Goal: Contribute content: Contribute content

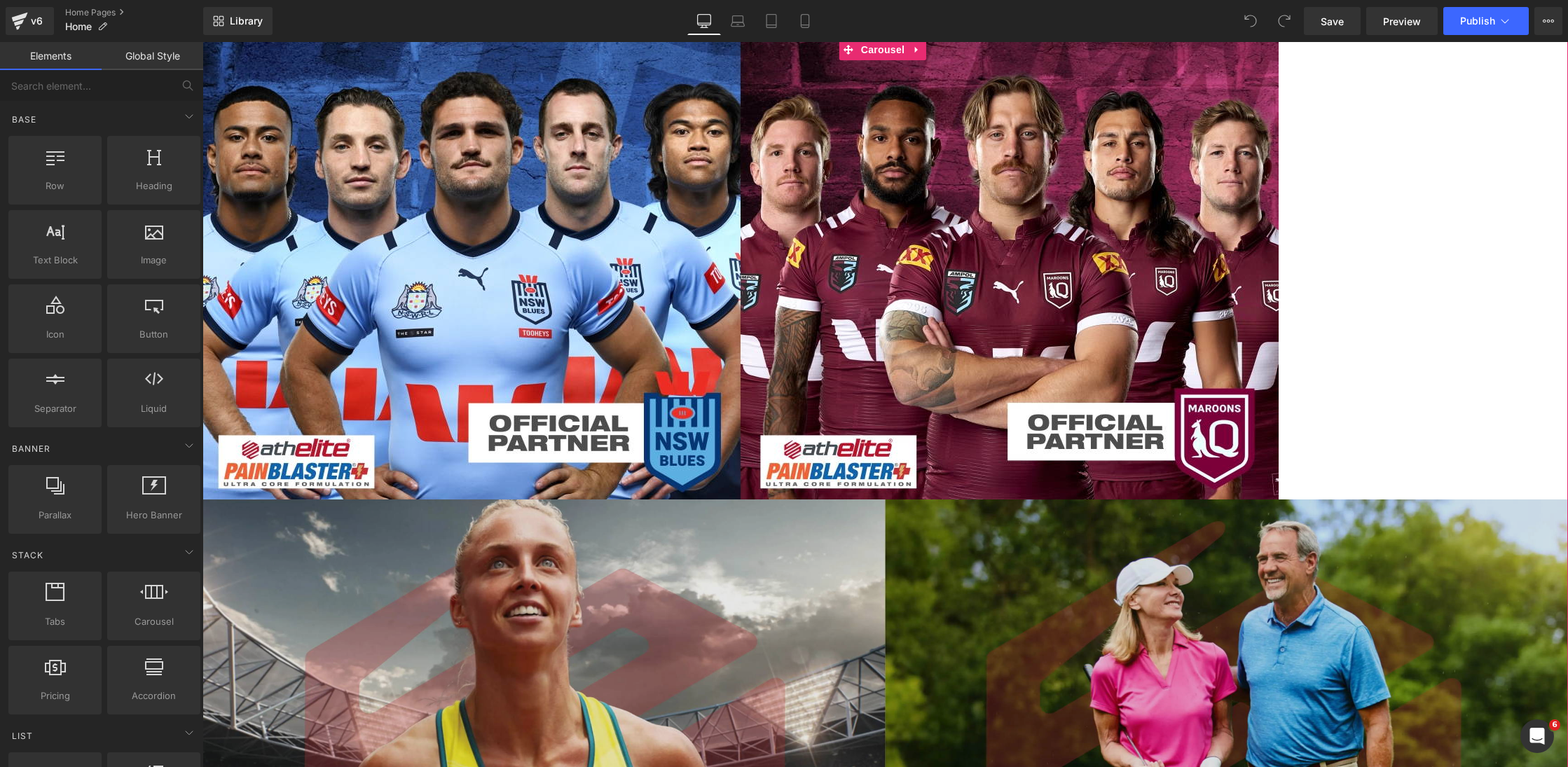
scroll to position [388, 0]
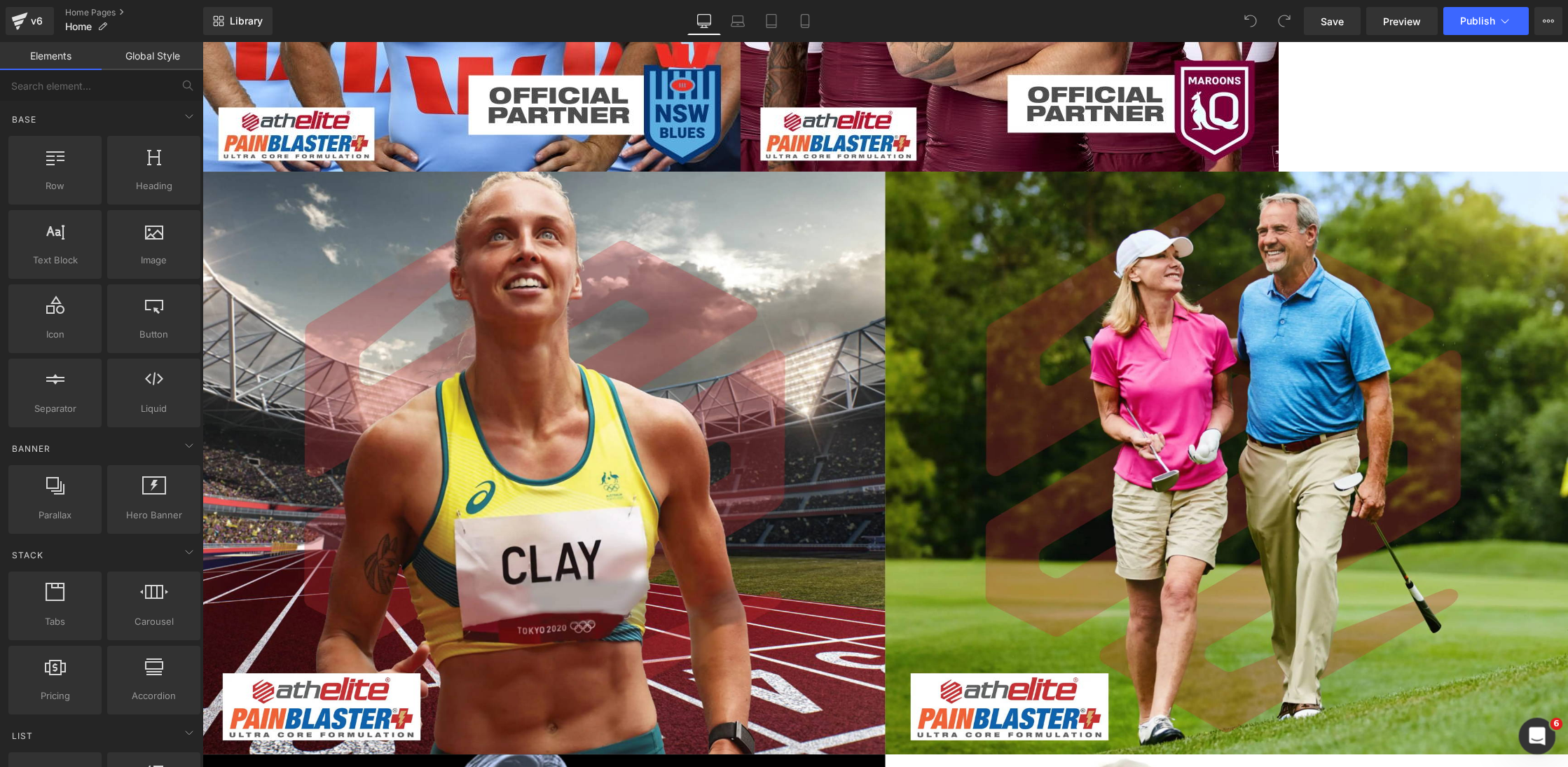
click at [1537, 741] on icon "Open Intercom Messenger" at bounding box center [1535, 734] width 23 height 23
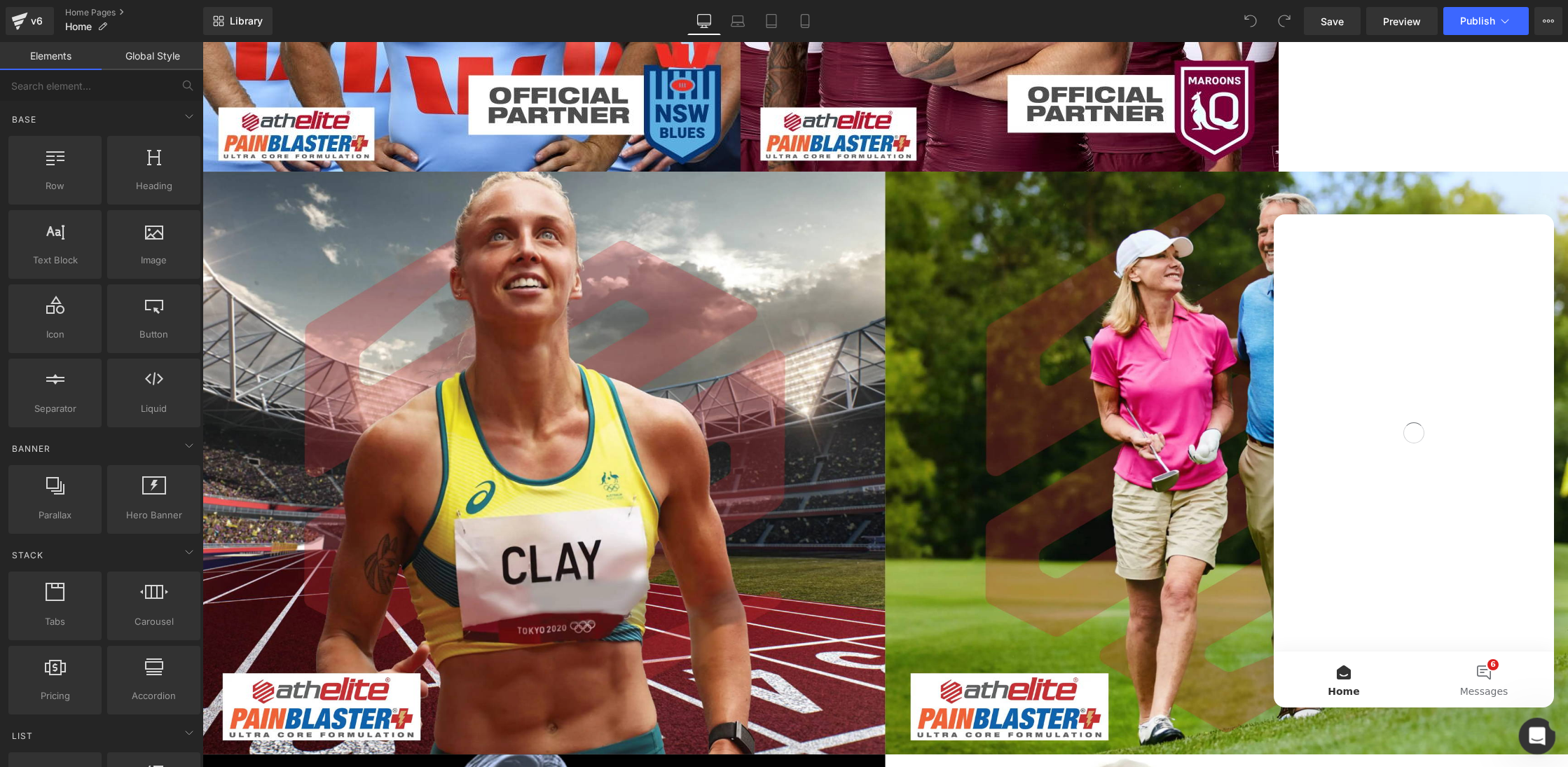
scroll to position [0, 0]
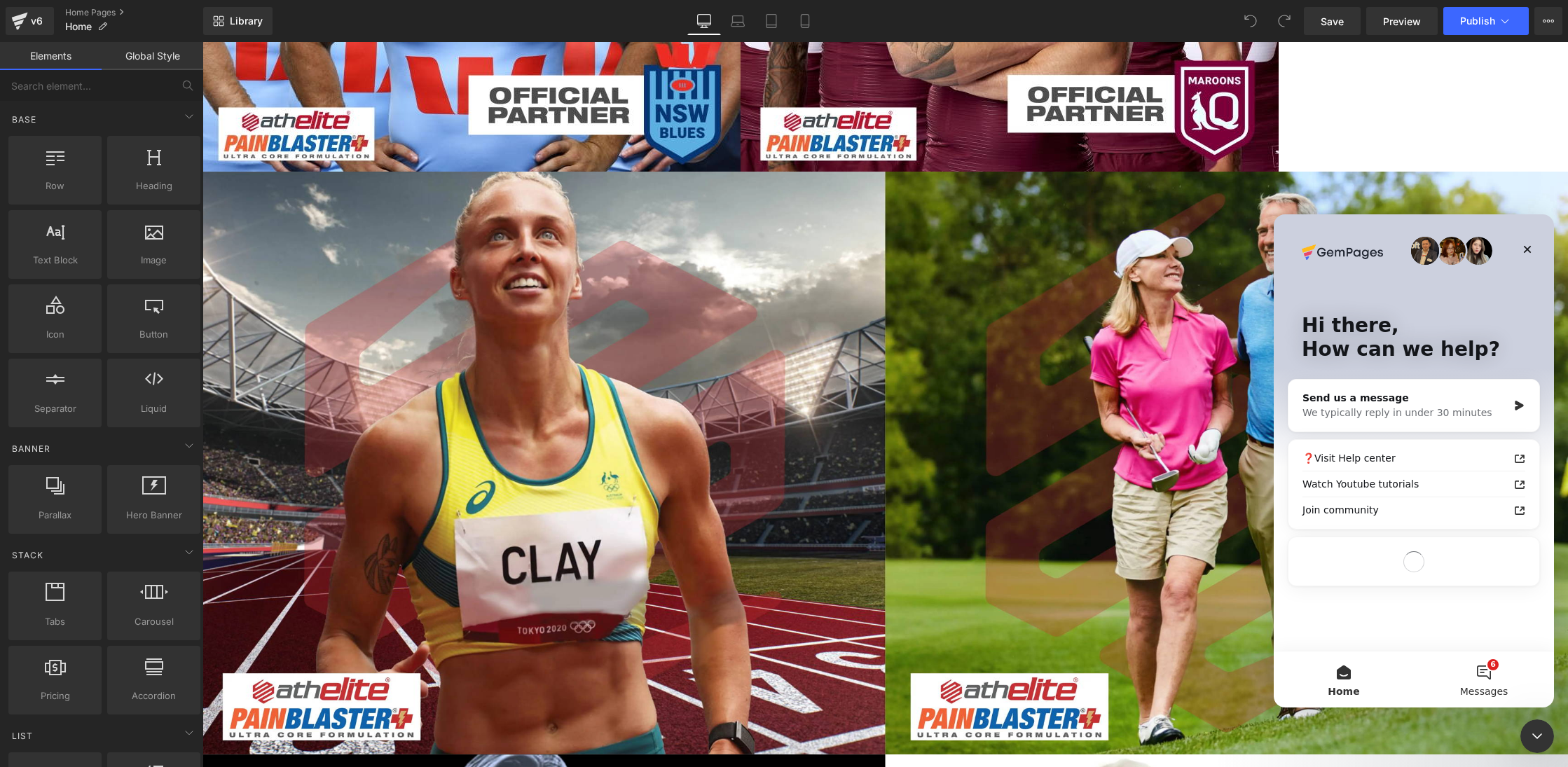
click at [1484, 673] on button "6 Messages" at bounding box center [1483, 679] width 140 height 56
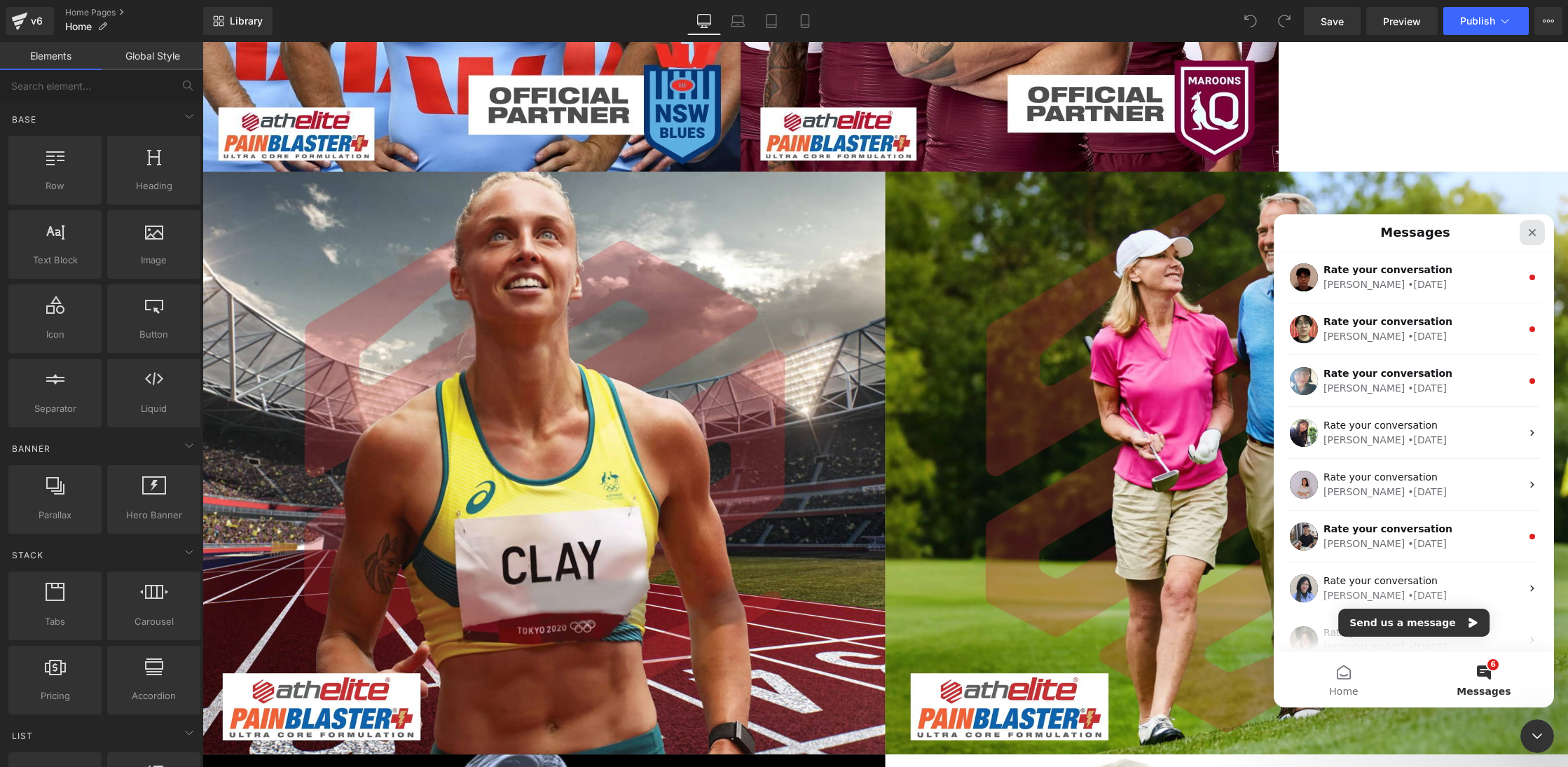
click at [1534, 226] on div "Close" at bounding box center [1532, 232] width 25 height 25
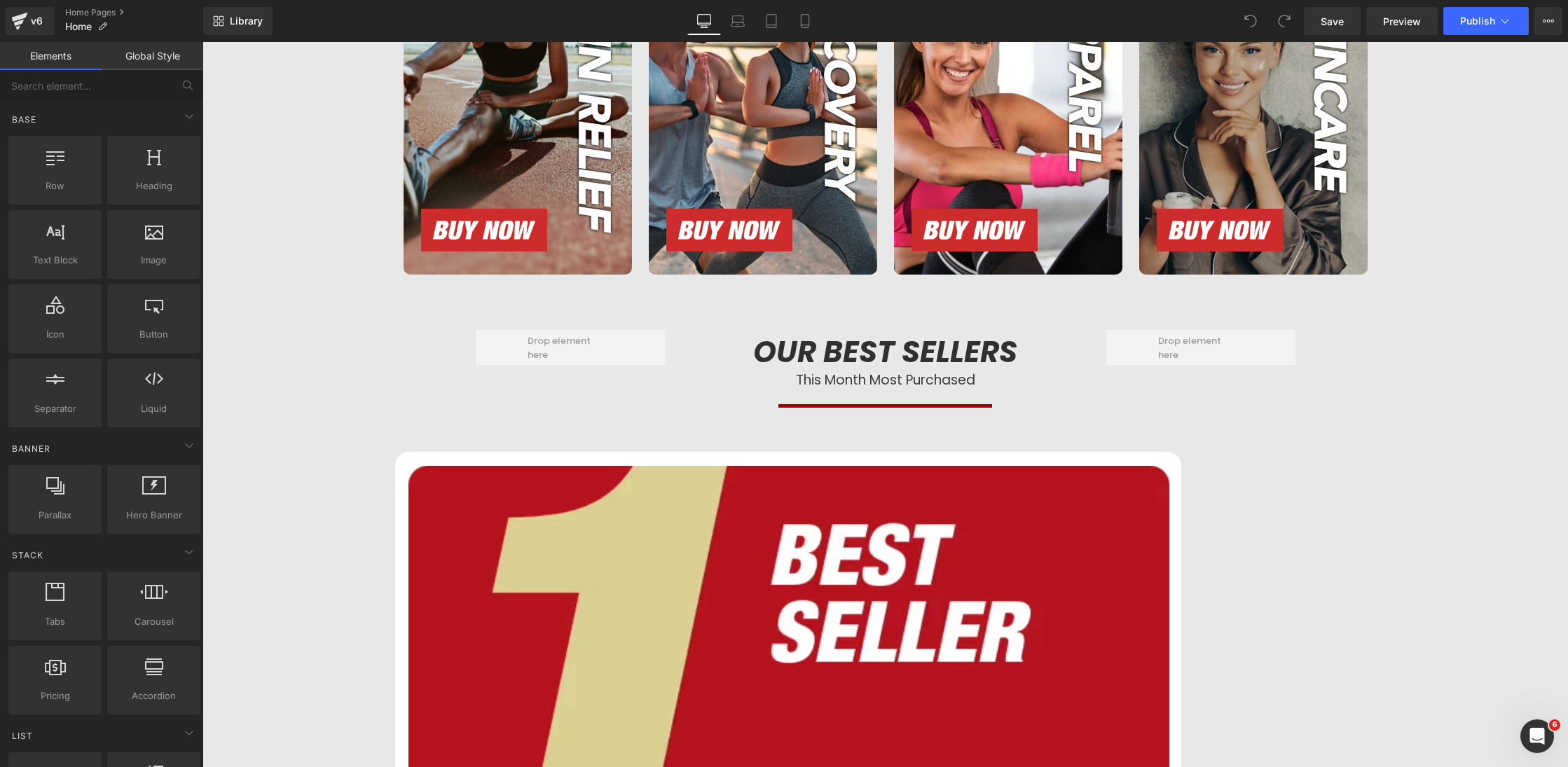
scroll to position [5030, 0]
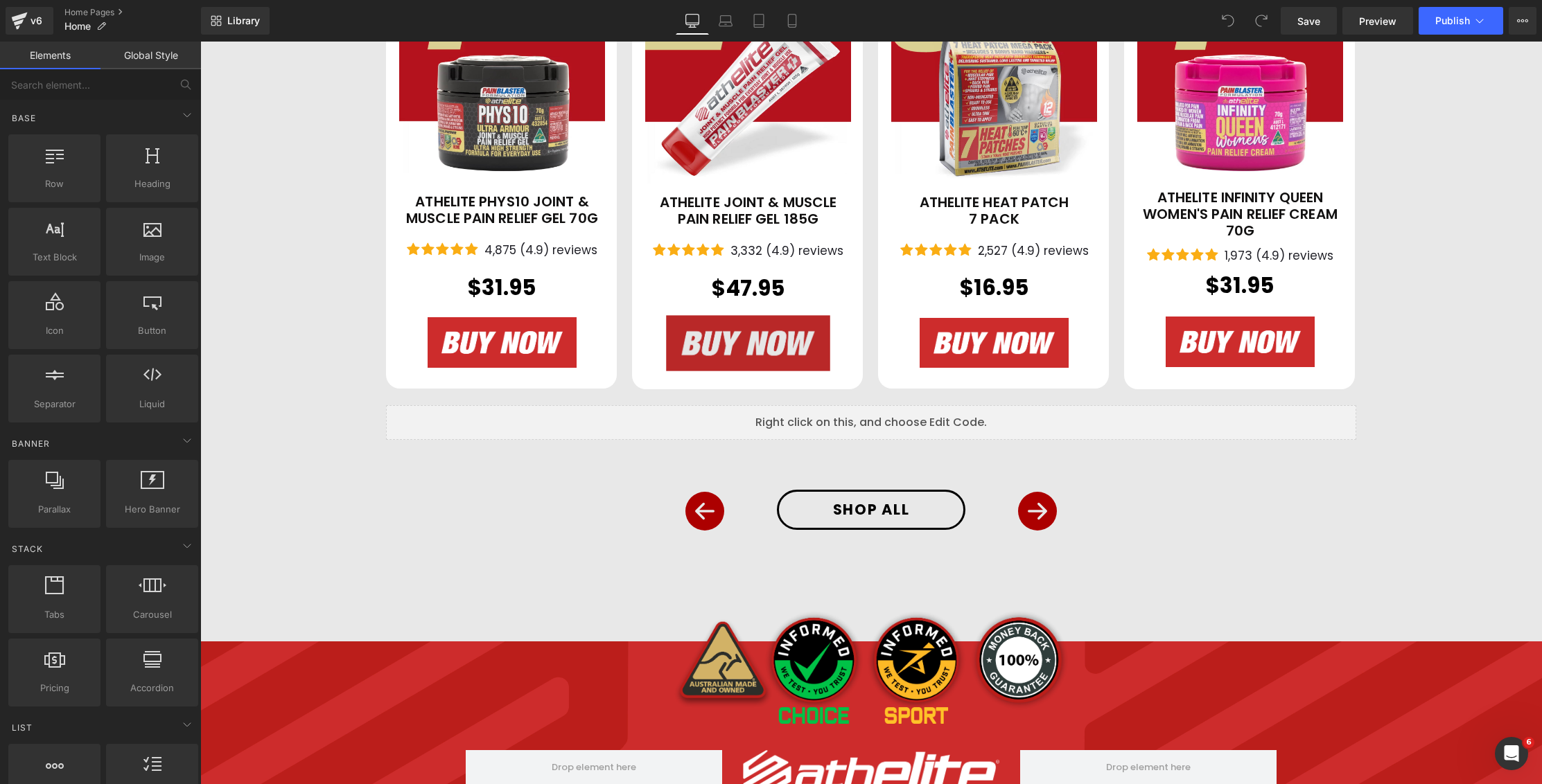
scroll to position [1361, 0]
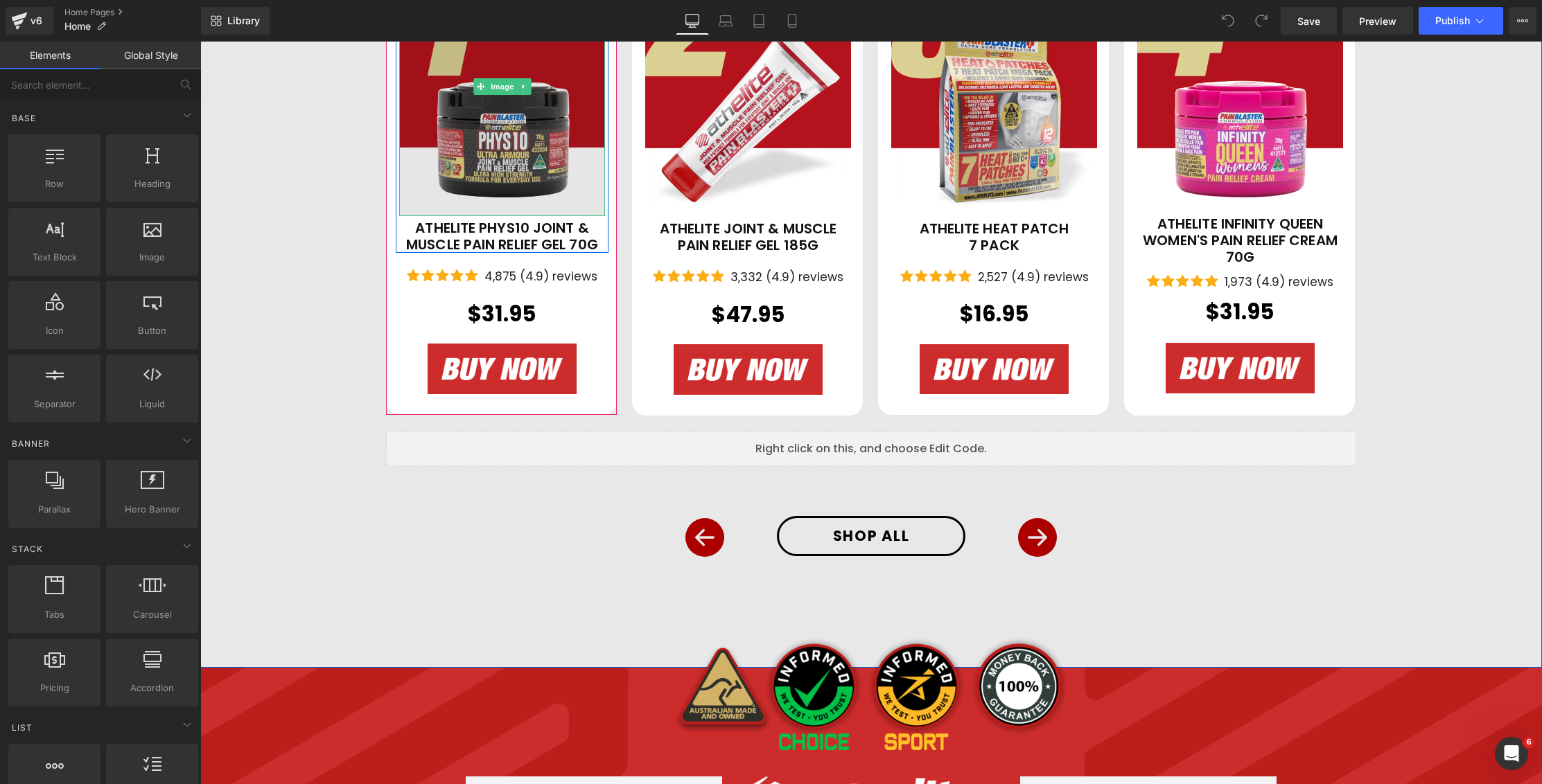
click at [522, 147] on img at bounding box center [501, 86] width 206 height 259
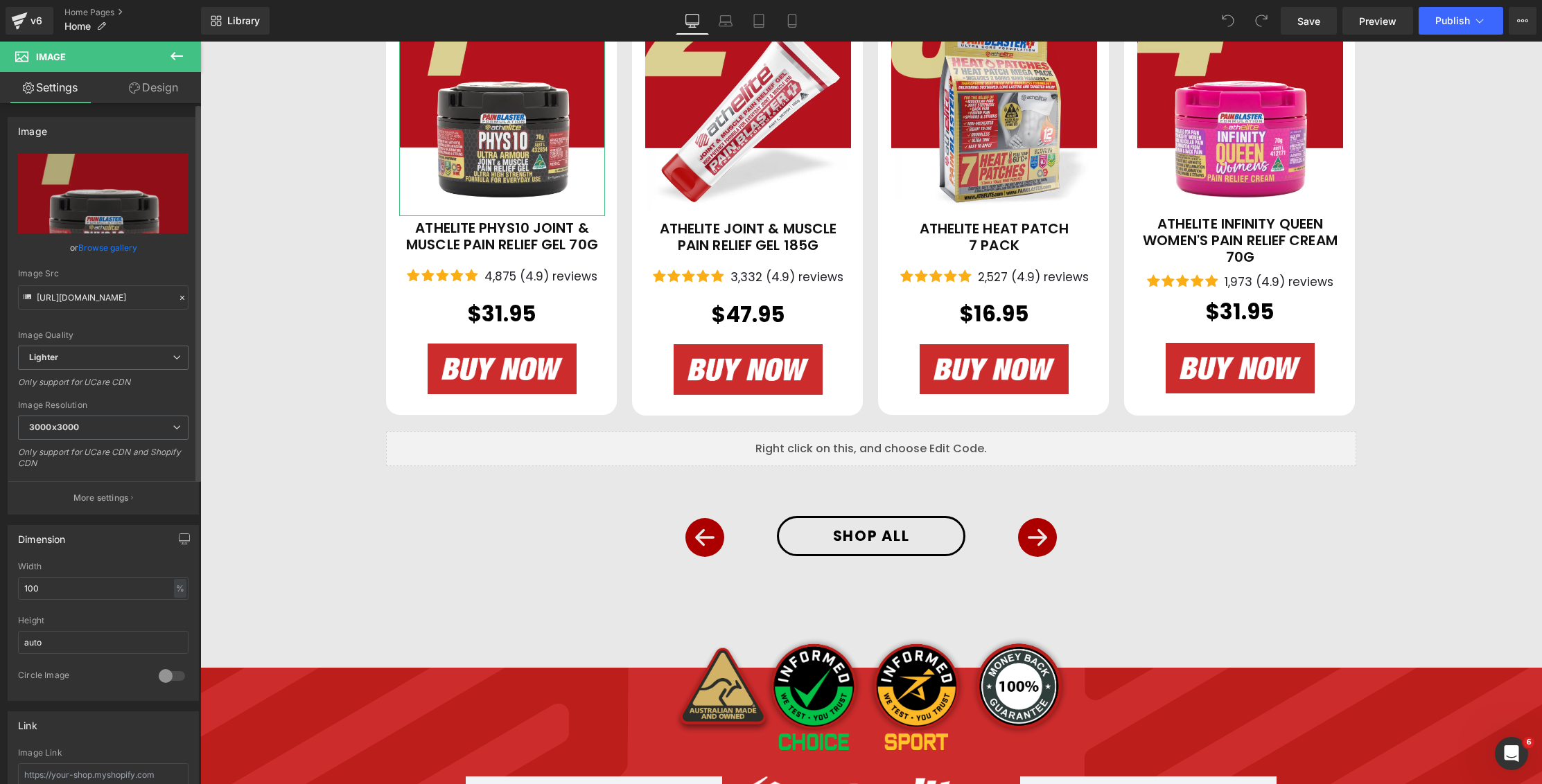
click at [82, 246] on link "Browse gallery" at bounding box center [107, 248] width 58 height 24
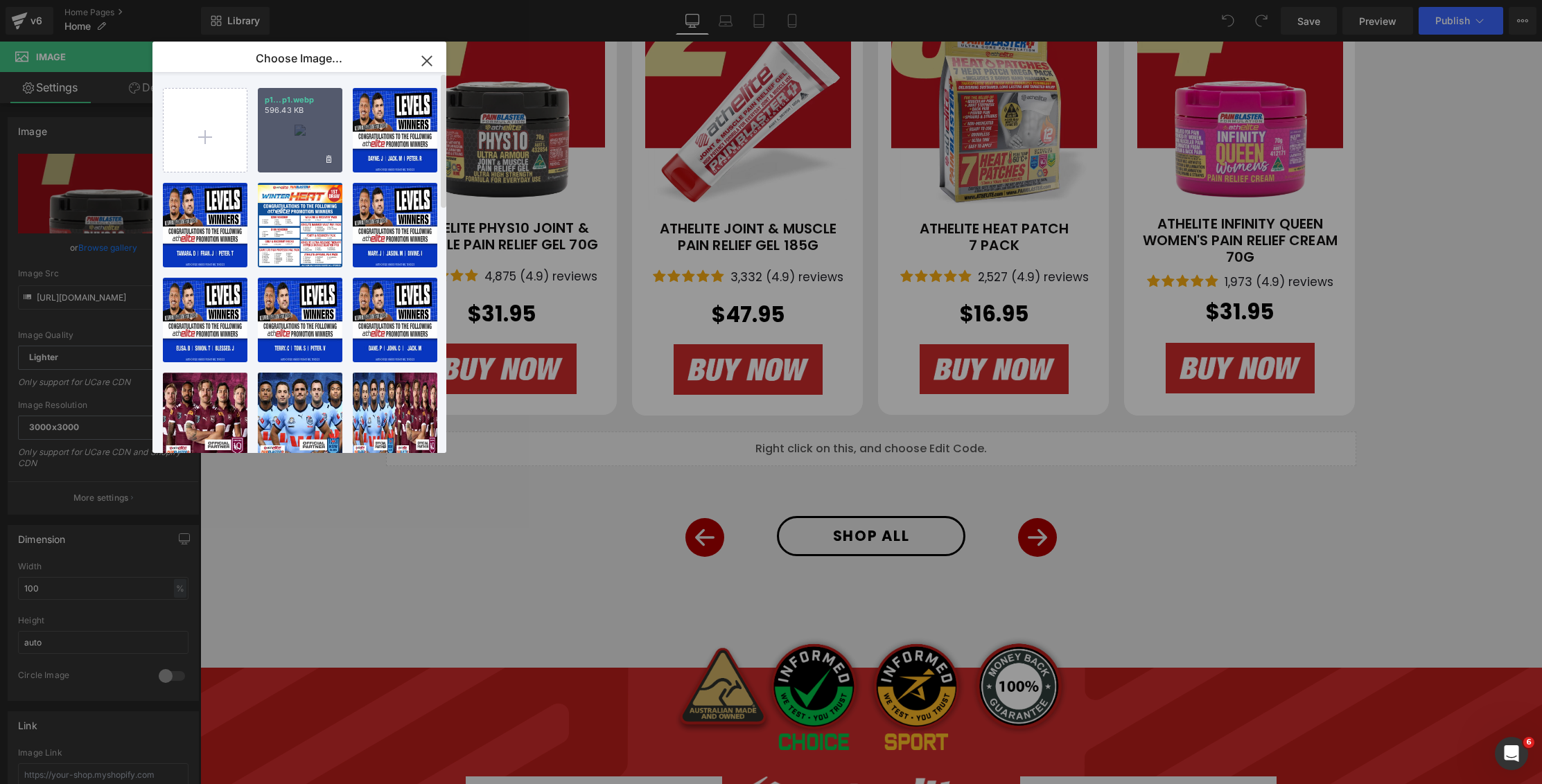
click at [276, 144] on div "p1...p1.webp 596.43 KB" at bounding box center [300, 130] width 84 height 84
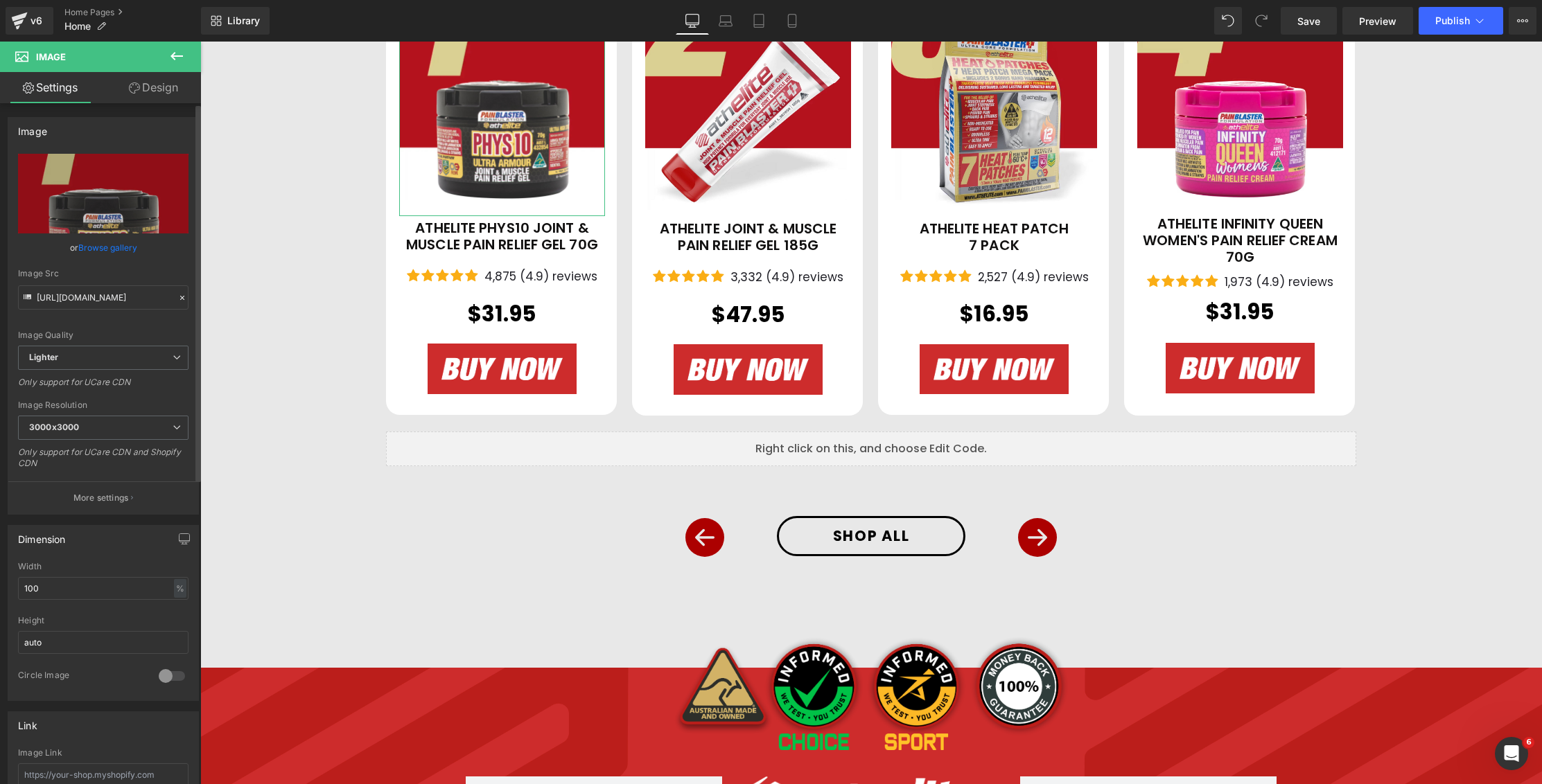
click at [119, 246] on link "Browse gallery" at bounding box center [107, 248] width 58 height 24
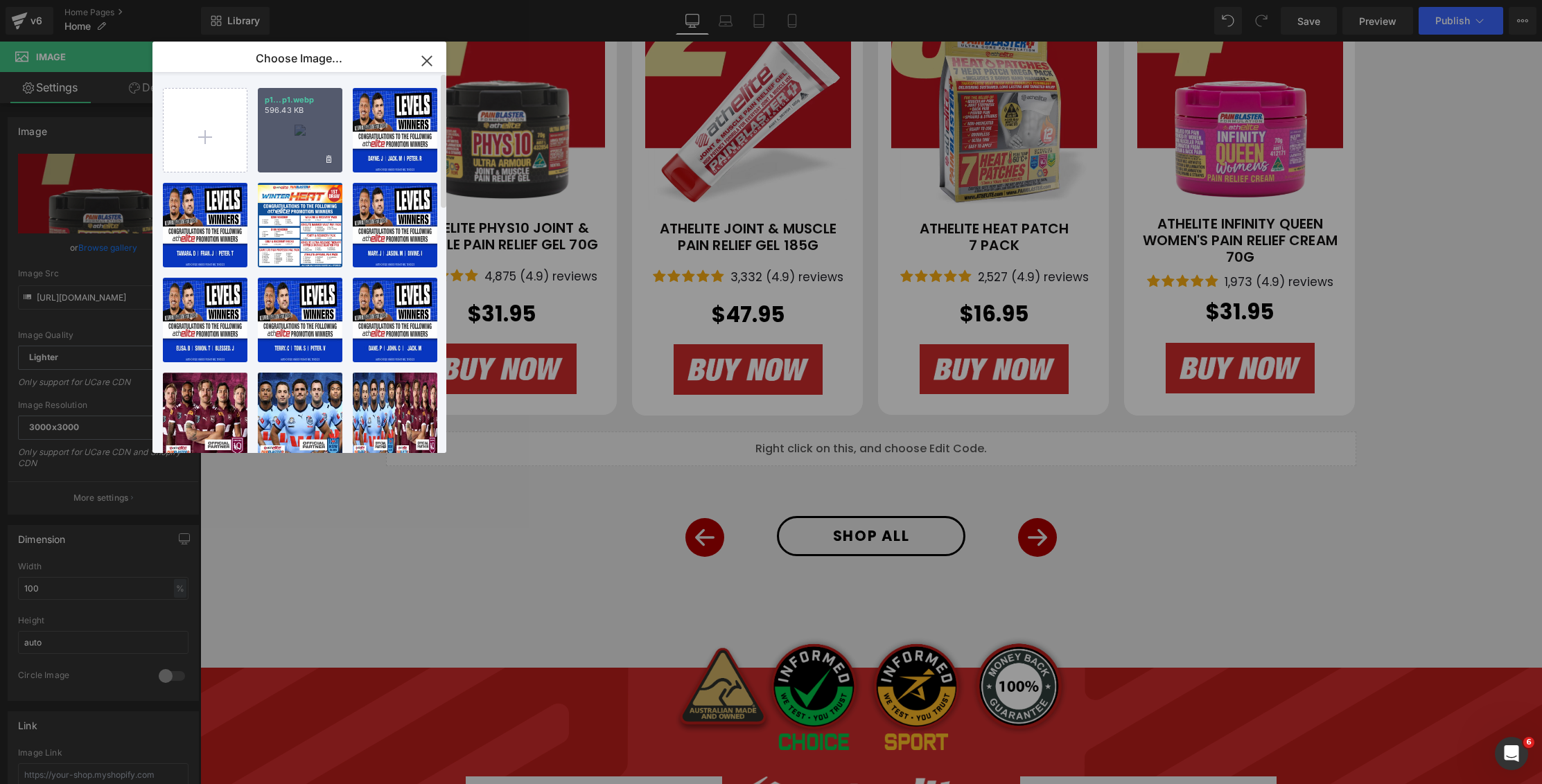
click at [293, 152] on div "p1...p1.webp 596.43 KB" at bounding box center [300, 130] width 84 height 84
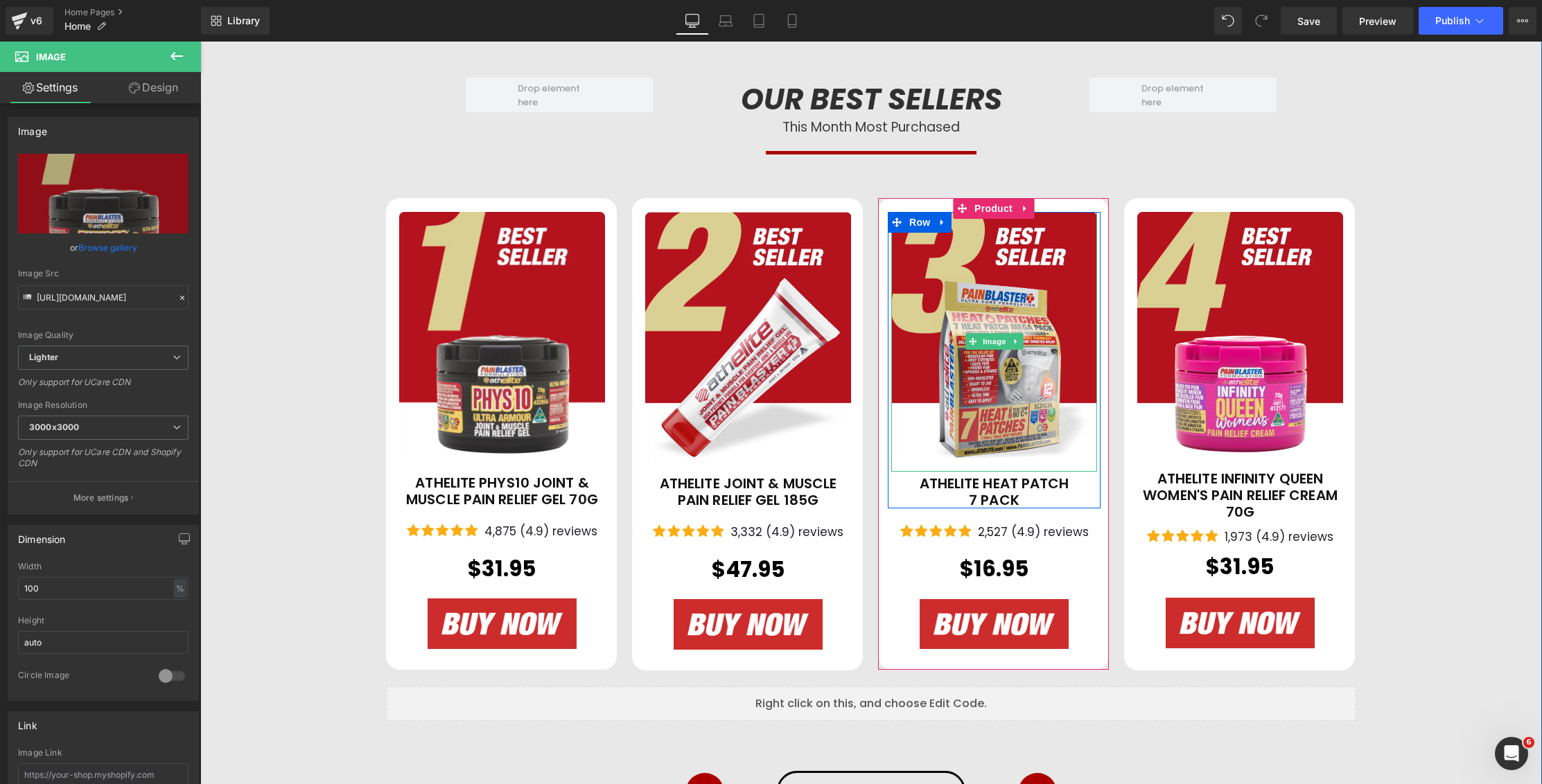
scroll to position [1180, 0]
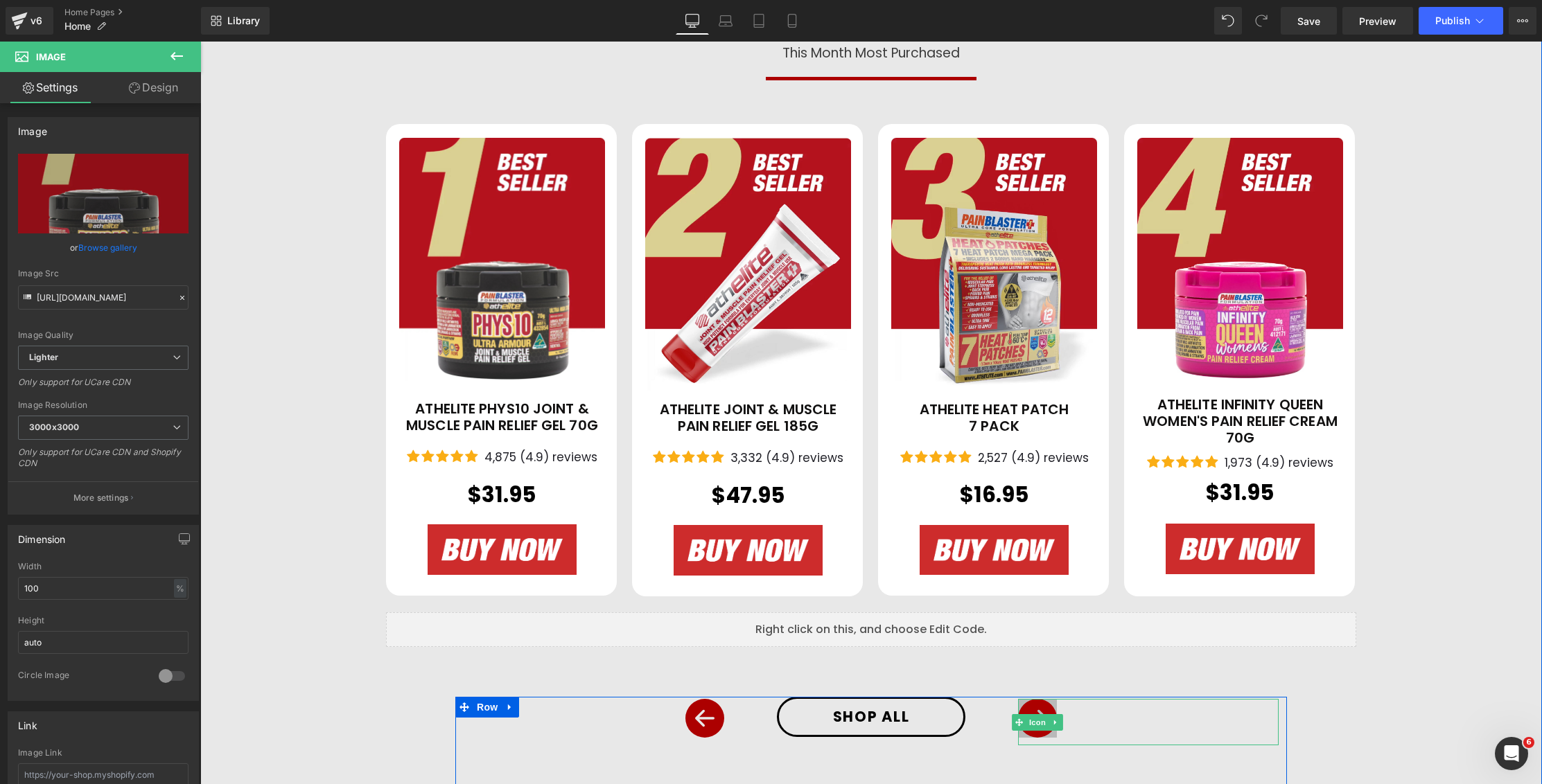
click at [1036, 708] on icon at bounding box center [1037, 719] width 39 height 39
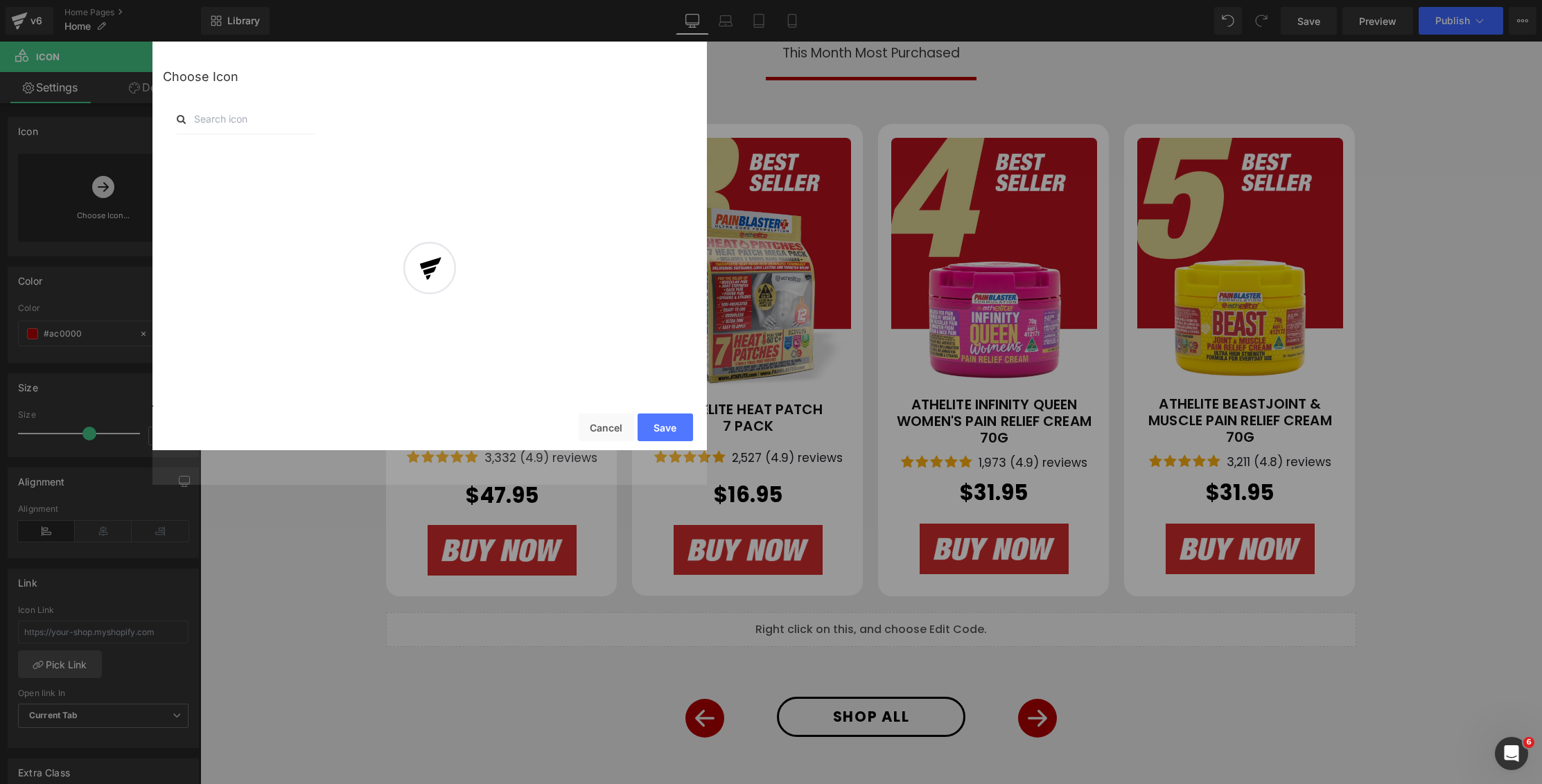
click at [606, 427] on div at bounding box center [430, 280] width 554 height 409
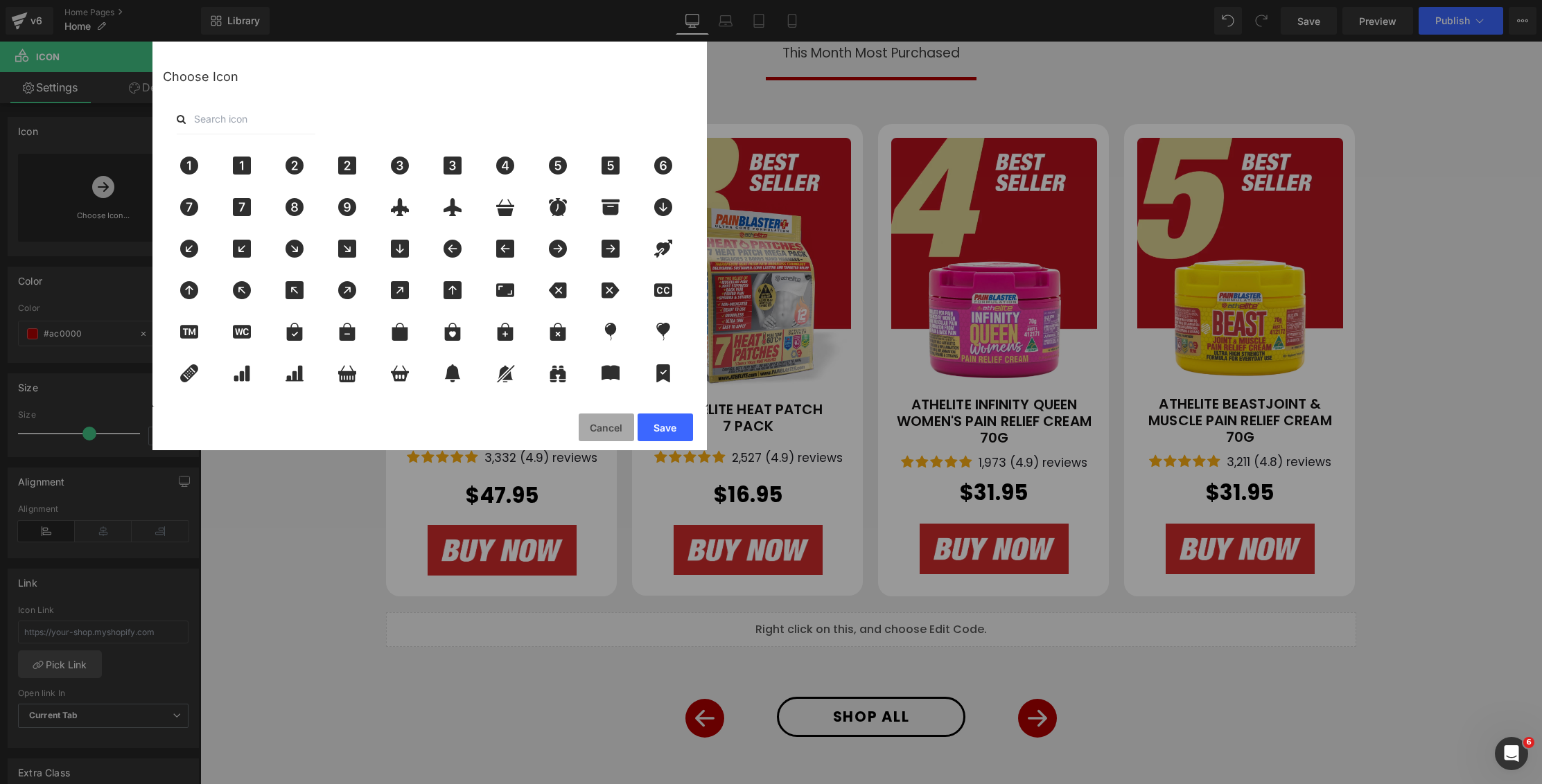
drag, startPoint x: 602, startPoint y: 430, endPoint x: 412, endPoint y: 390, distance: 194.2
click at [602, 430] on button "Cancel" at bounding box center [606, 427] width 55 height 28
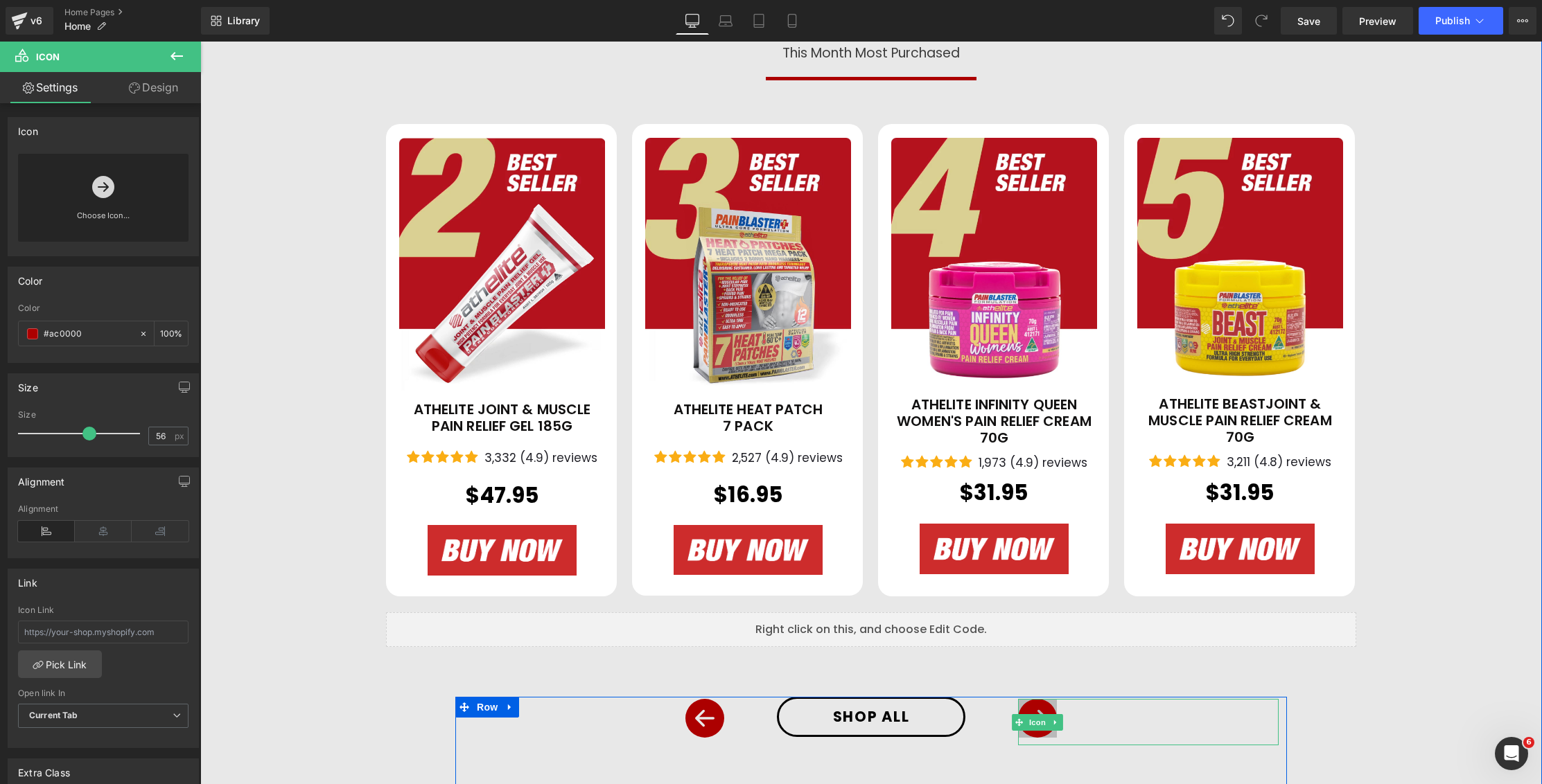
click at [1035, 708] on icon at bounding box center [1037, 719] width 39 height 39
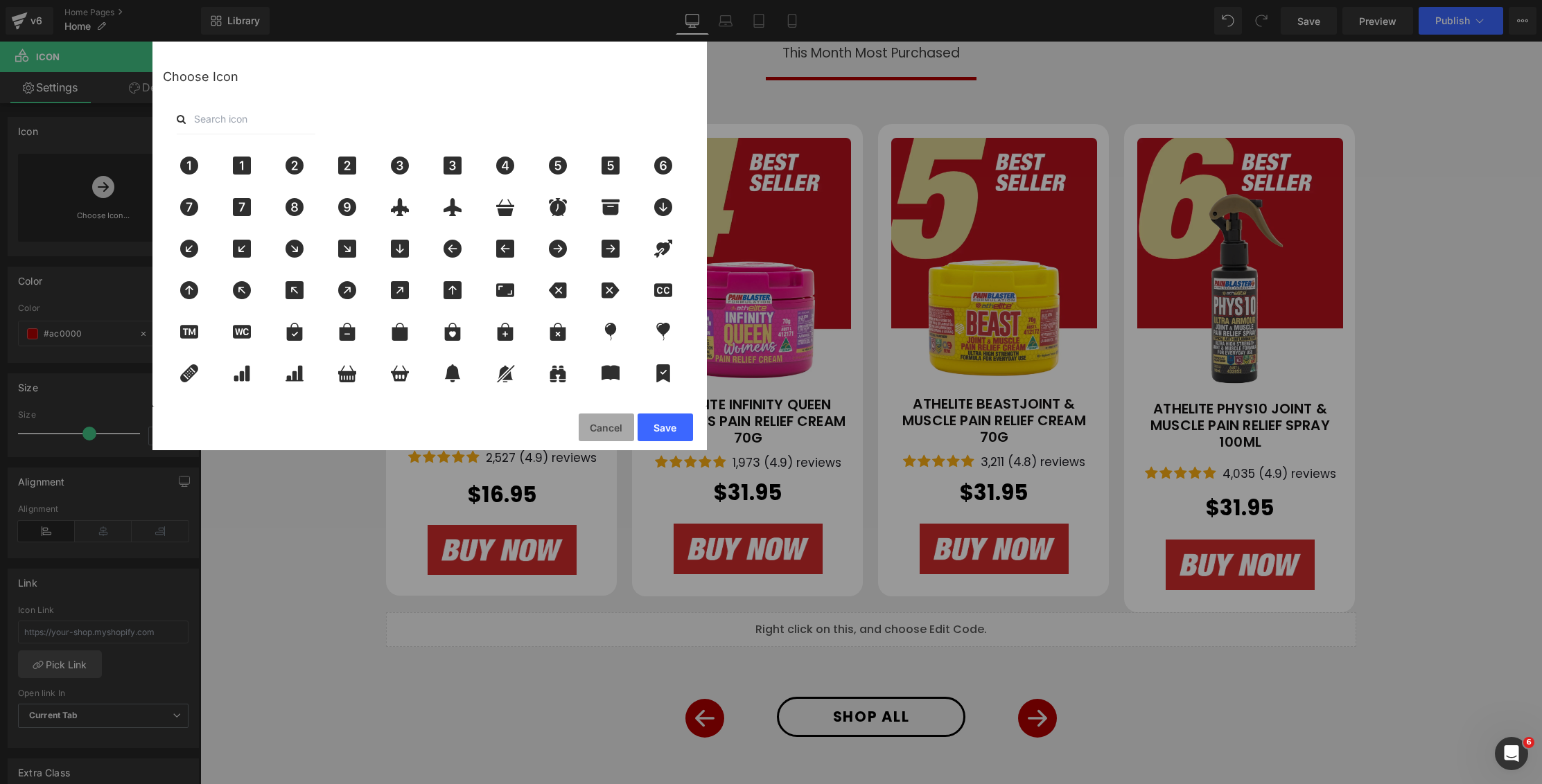
drag, startPoint x: 610, startPoint y: 431, endPoint x: 440, endPoint y: 389, distance: 175.1
click at [0, 0] on button "Cancel" at bounding box center [0, 0] width 0 height 0
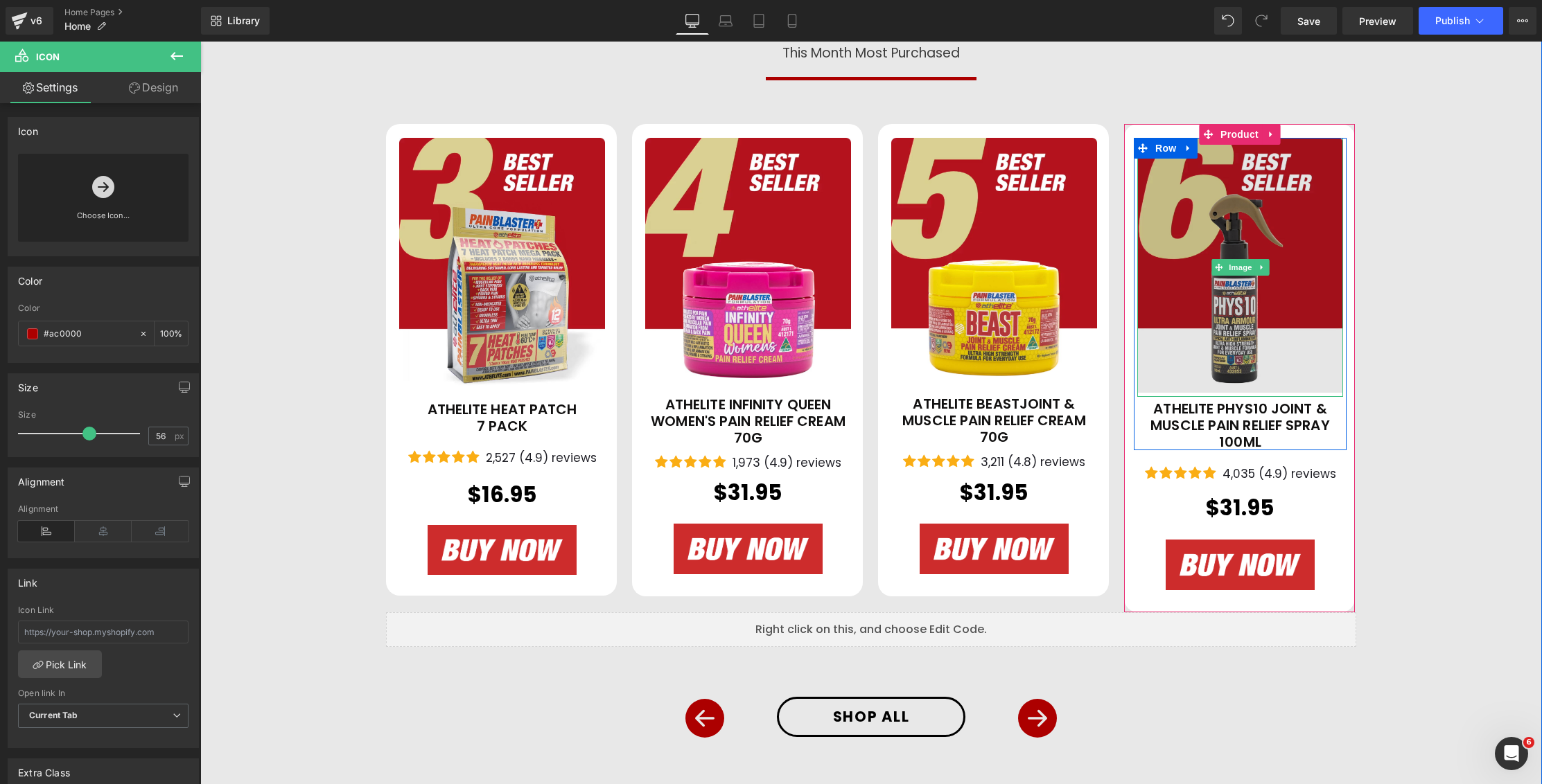
click at [1251, 331] on img at bounding box center [1240, 268] width 206 height 260
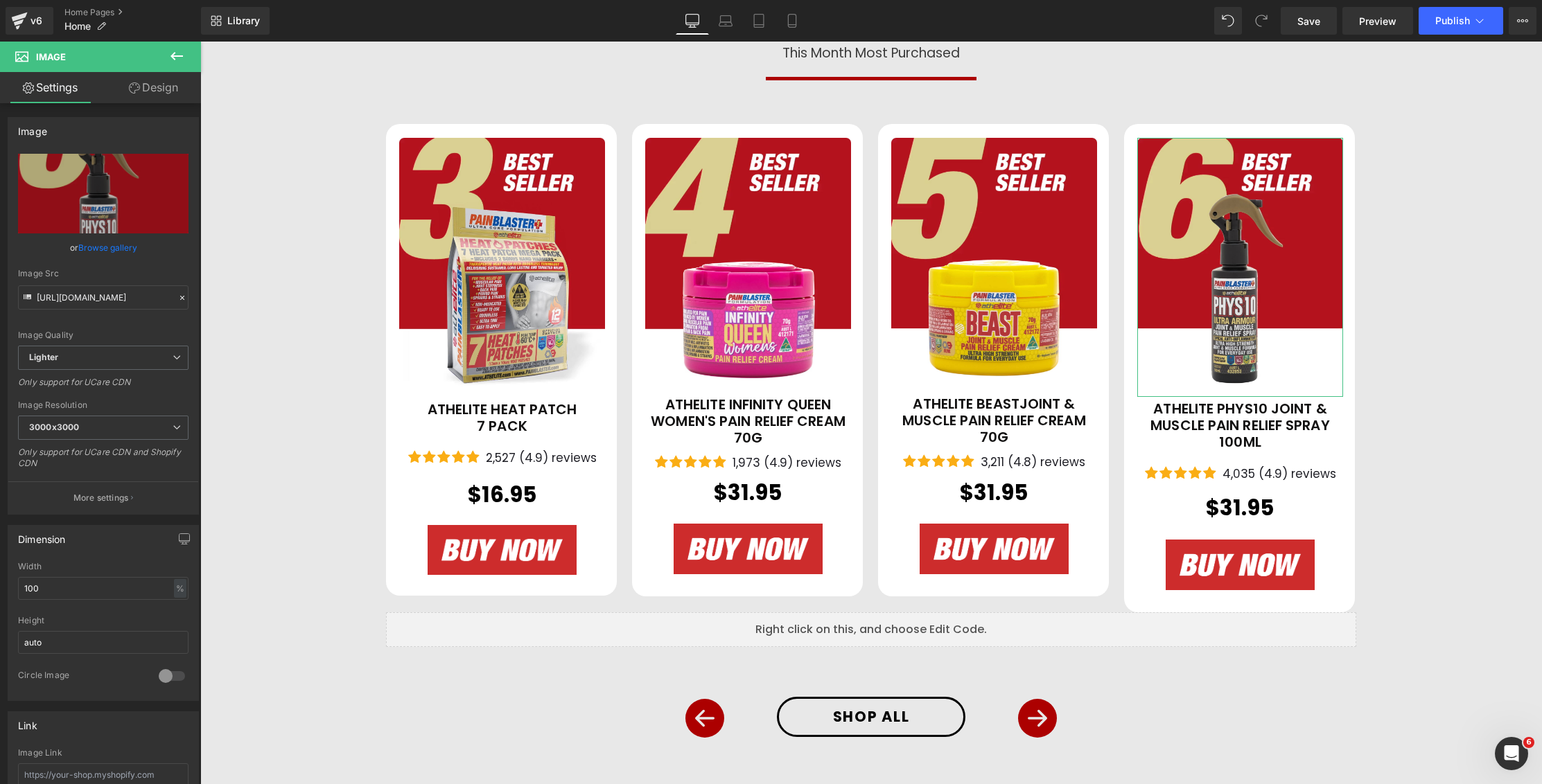
drag, startPoint x: 94, startPoint y: 252, endPoint x: 139, endPoint y: 250, distance: 45.0
click at [94, 252] on link "Browse gallery" at bounding box center [107, 248] width 58 height 24
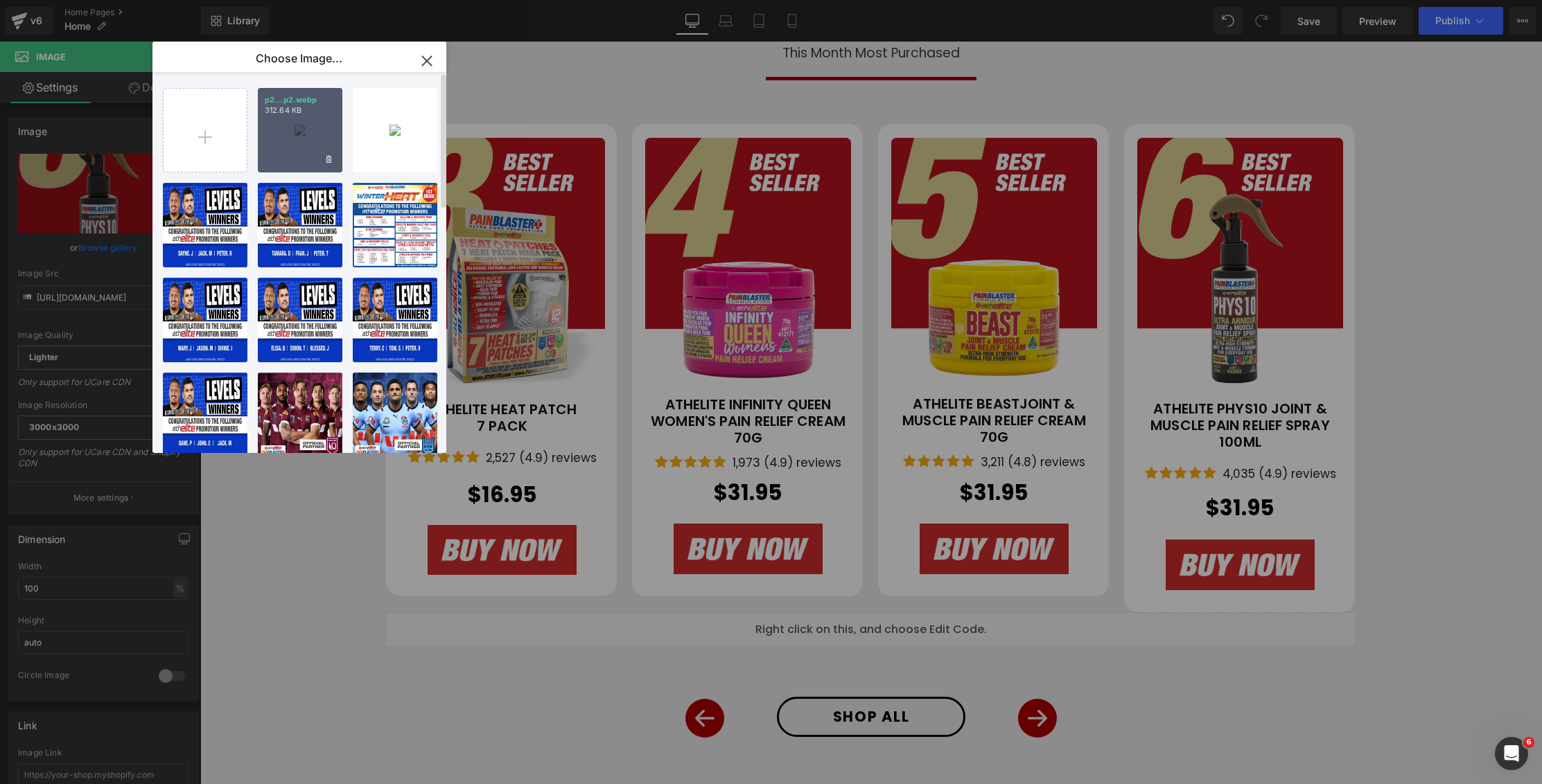
click at [0, 0] on div "p2...p2.webp 312.64 KB" at bounding box center [0, 0] width 0 height 0
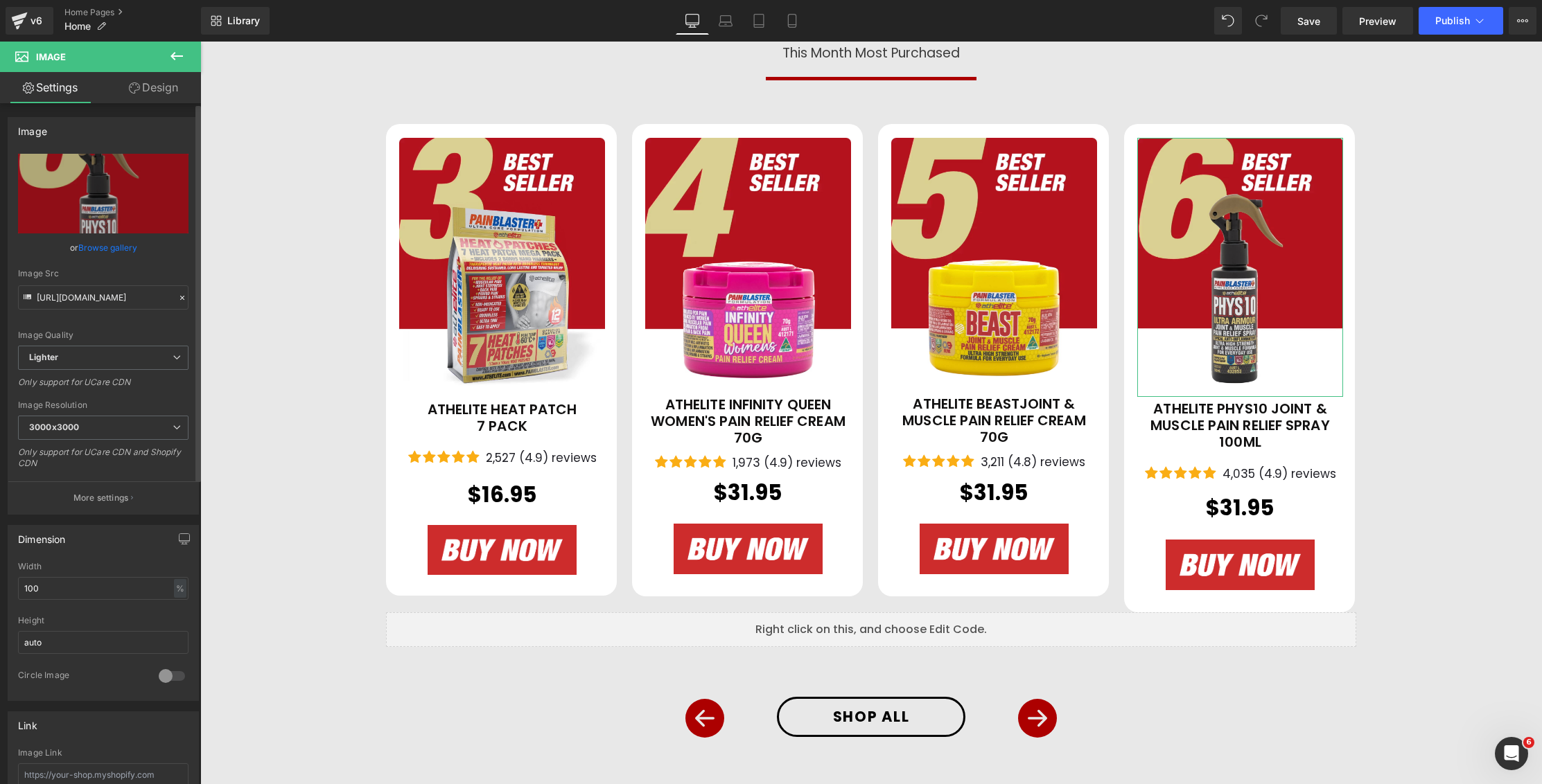
click at [92, 252] on link "Browse gallery" at bounding box center [107, 248] width 58 height 24
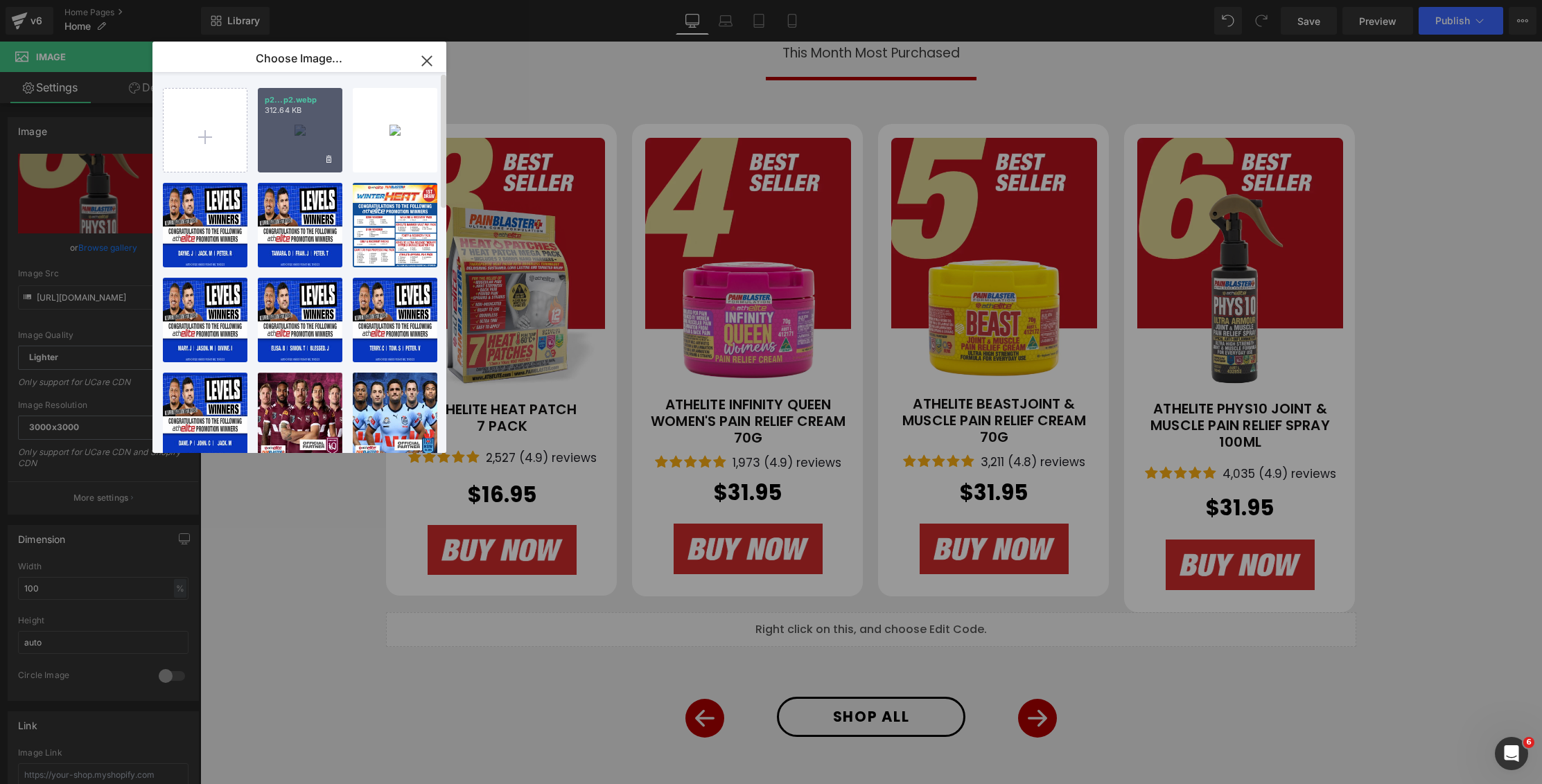
click at [0, 0] on div "p2...p2.webp 312.64 KB" at bounding box center [0, 0] width 0 height 0
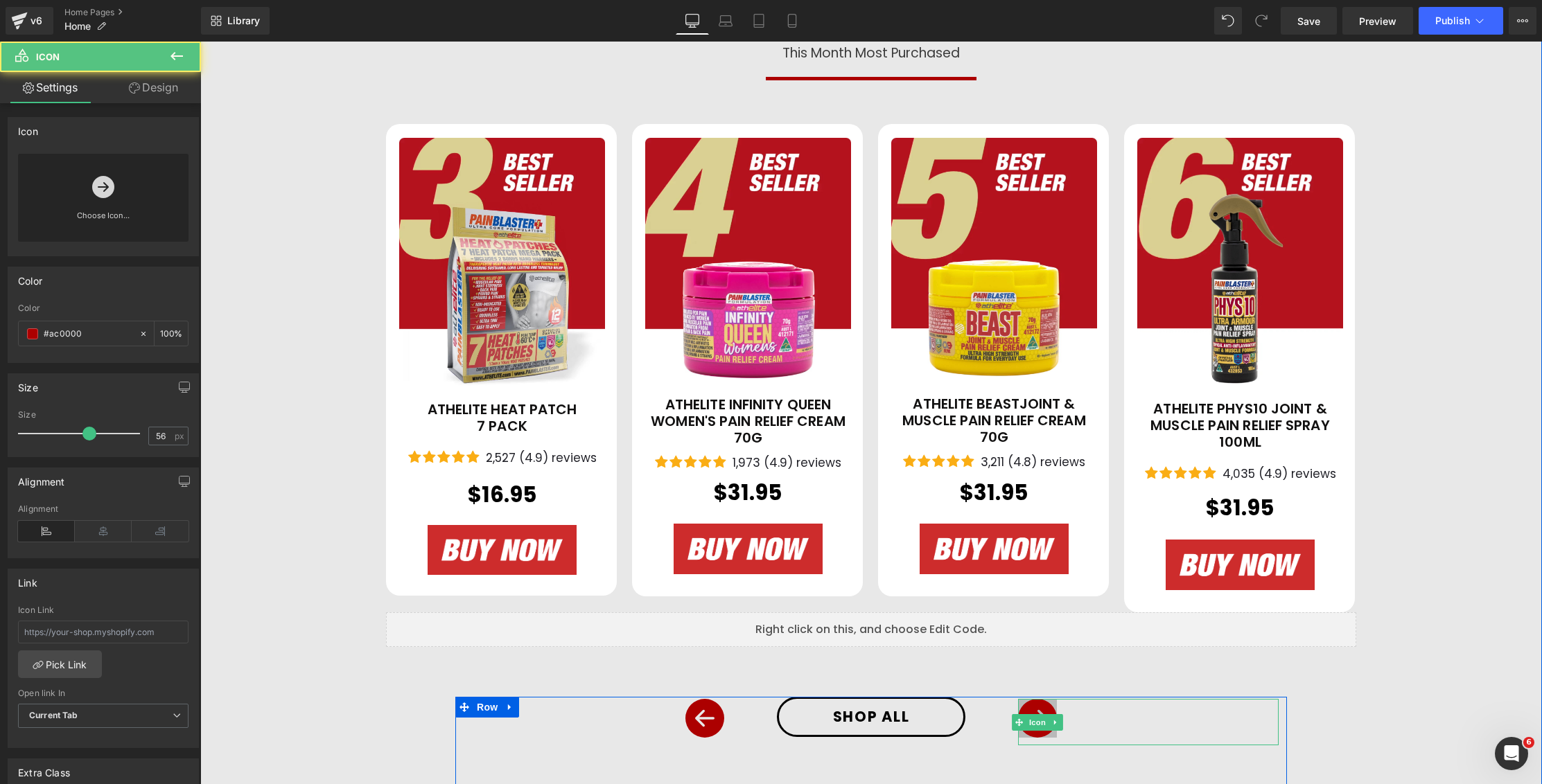
click at [1042, 706] on icon at bounding box center [1037, 719] width 39 height 39
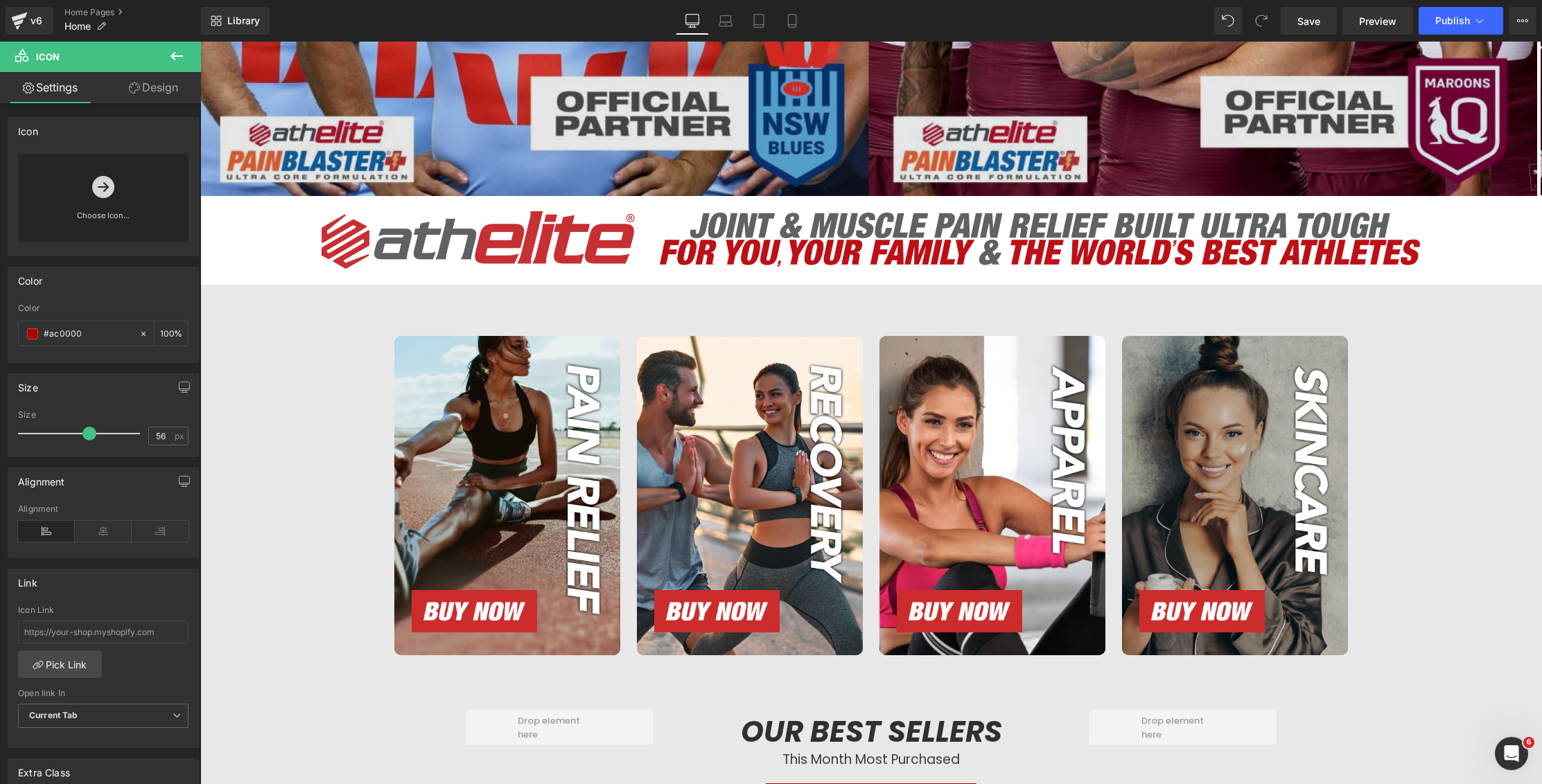
scroll to position [489, 0]
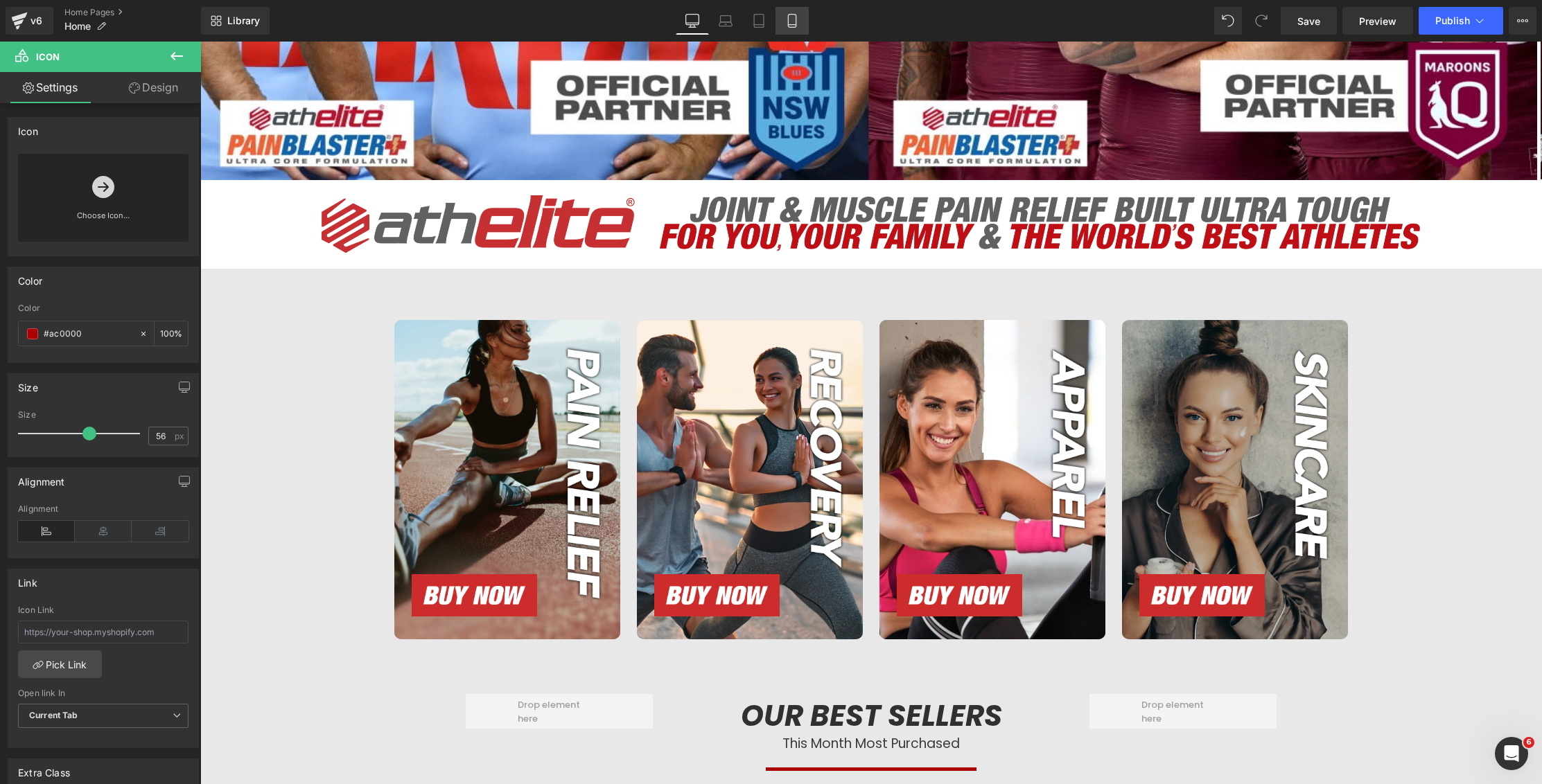
click at [794, 18] on icon at bounding box center [791, 20] width 14 height 14
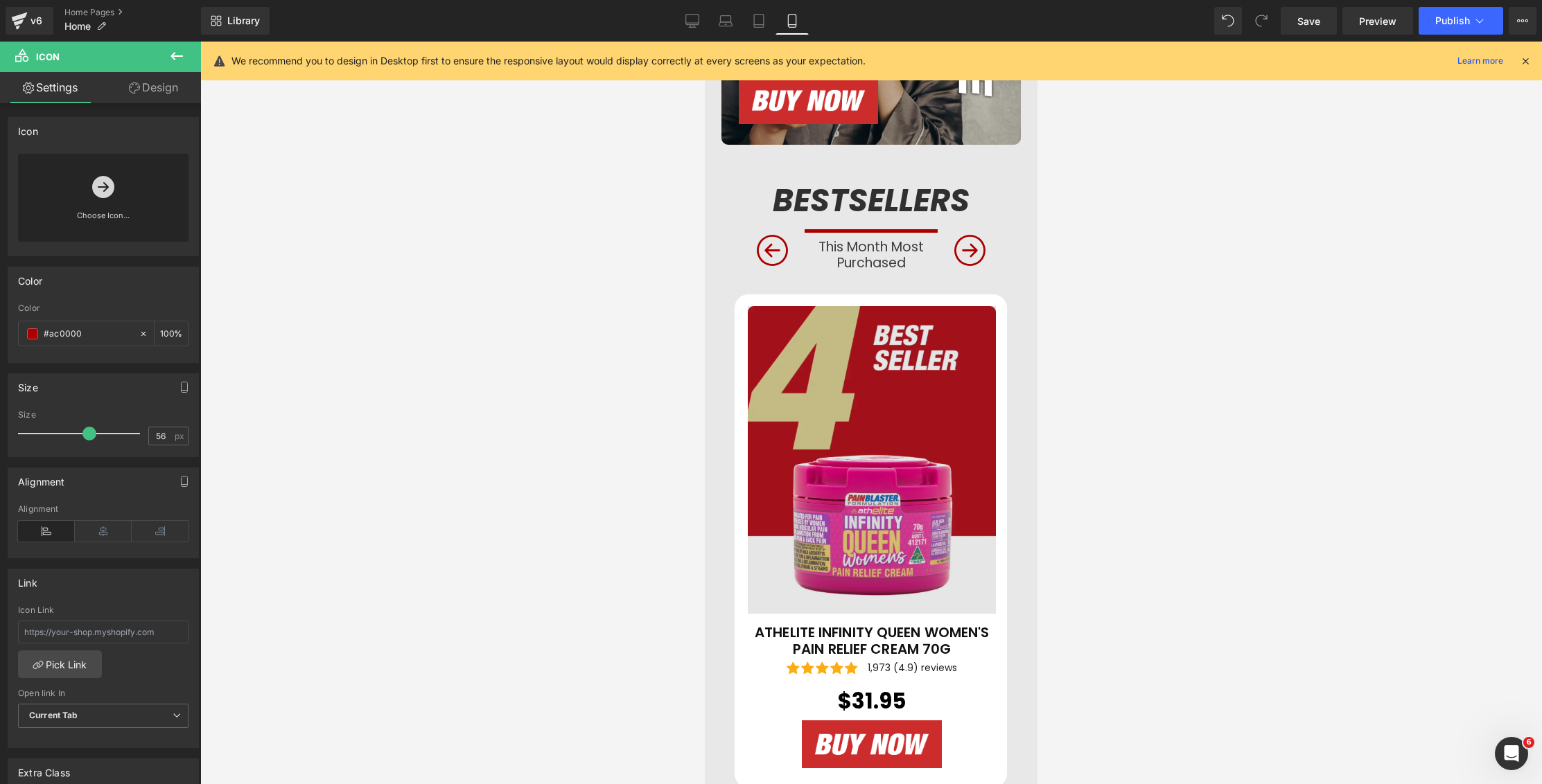
scroll to position [1551, 0]
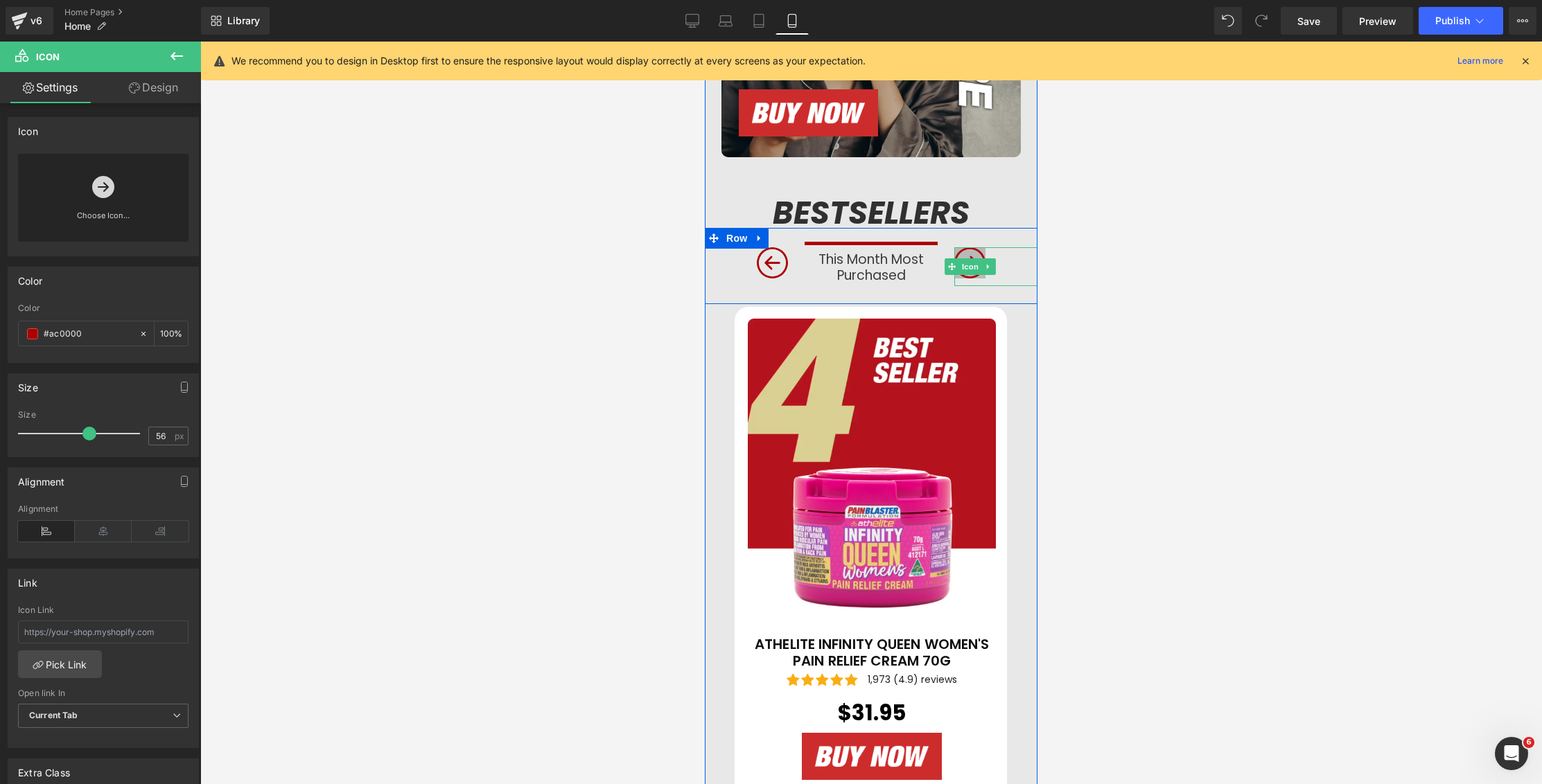
click at [967, 253] on icon at bounding box center [969, 262] width 31 height 31
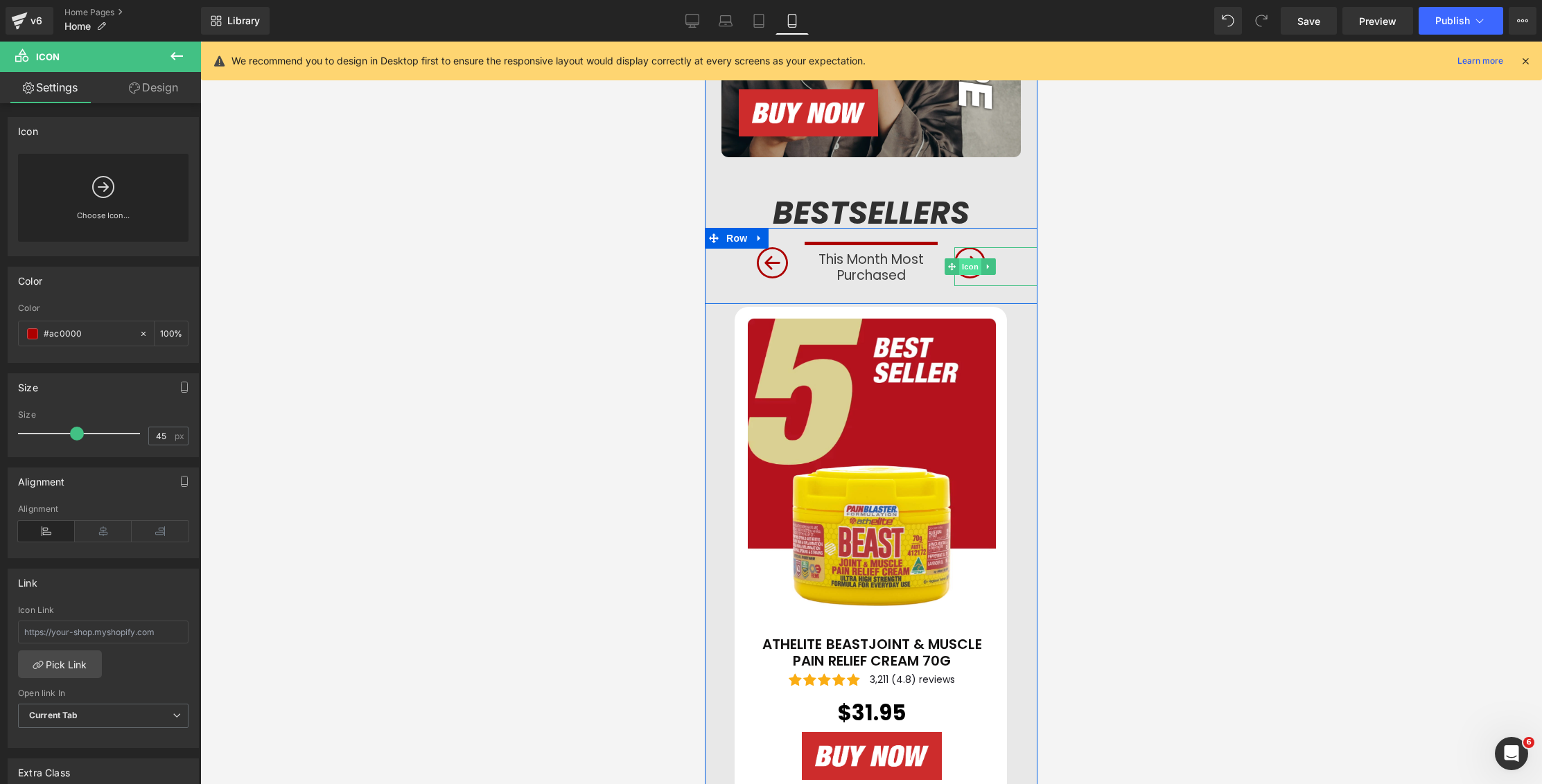
click at [966, 259] on span "Icon" at bounding box center [969, 266] width 22 height 16
click at [967, 254] on icon at bounding box center [969, 262] width 31 height 31
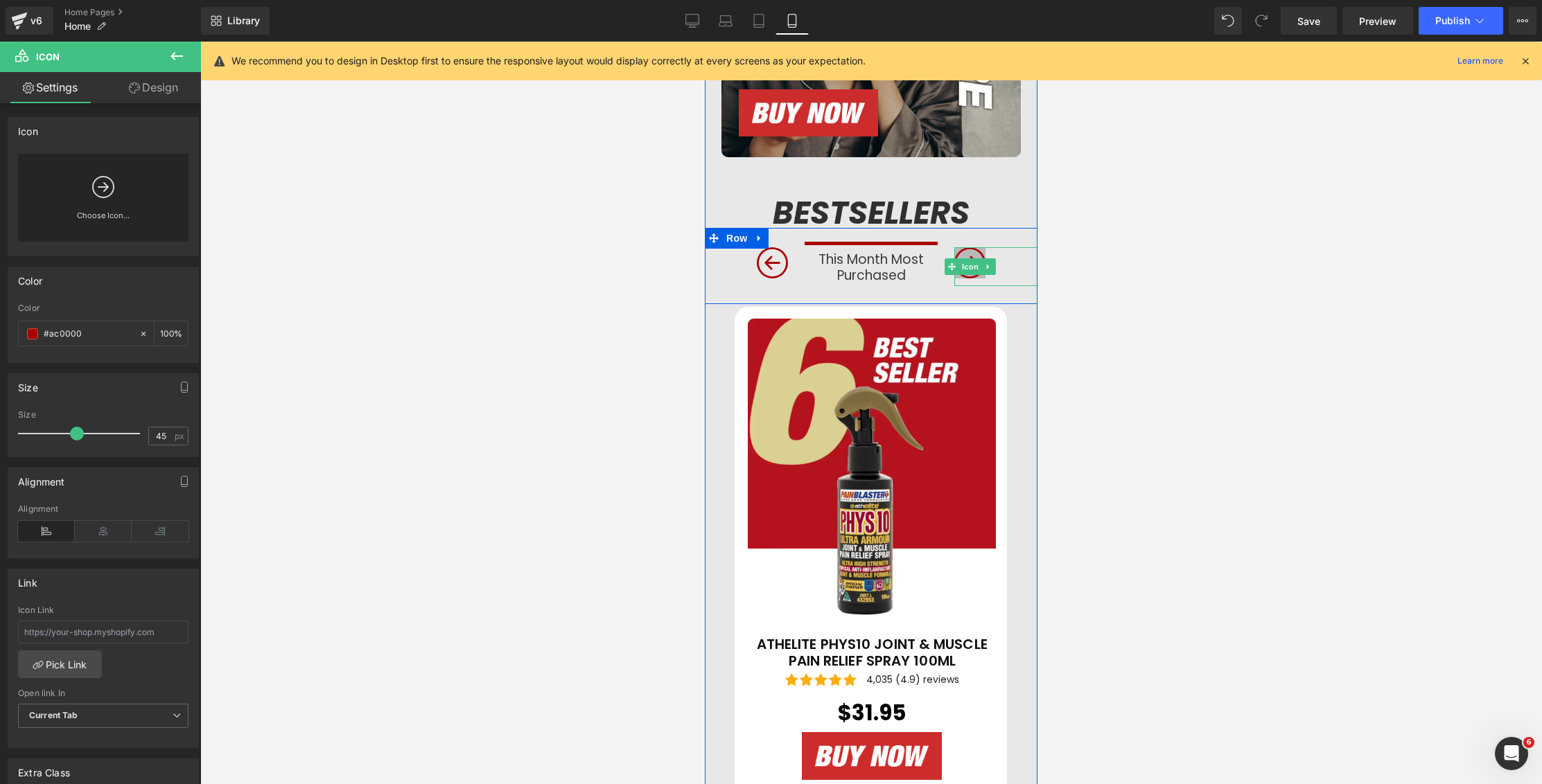
click at [968, 257] on icon at bounding box center [969, 262] width 31 height 31
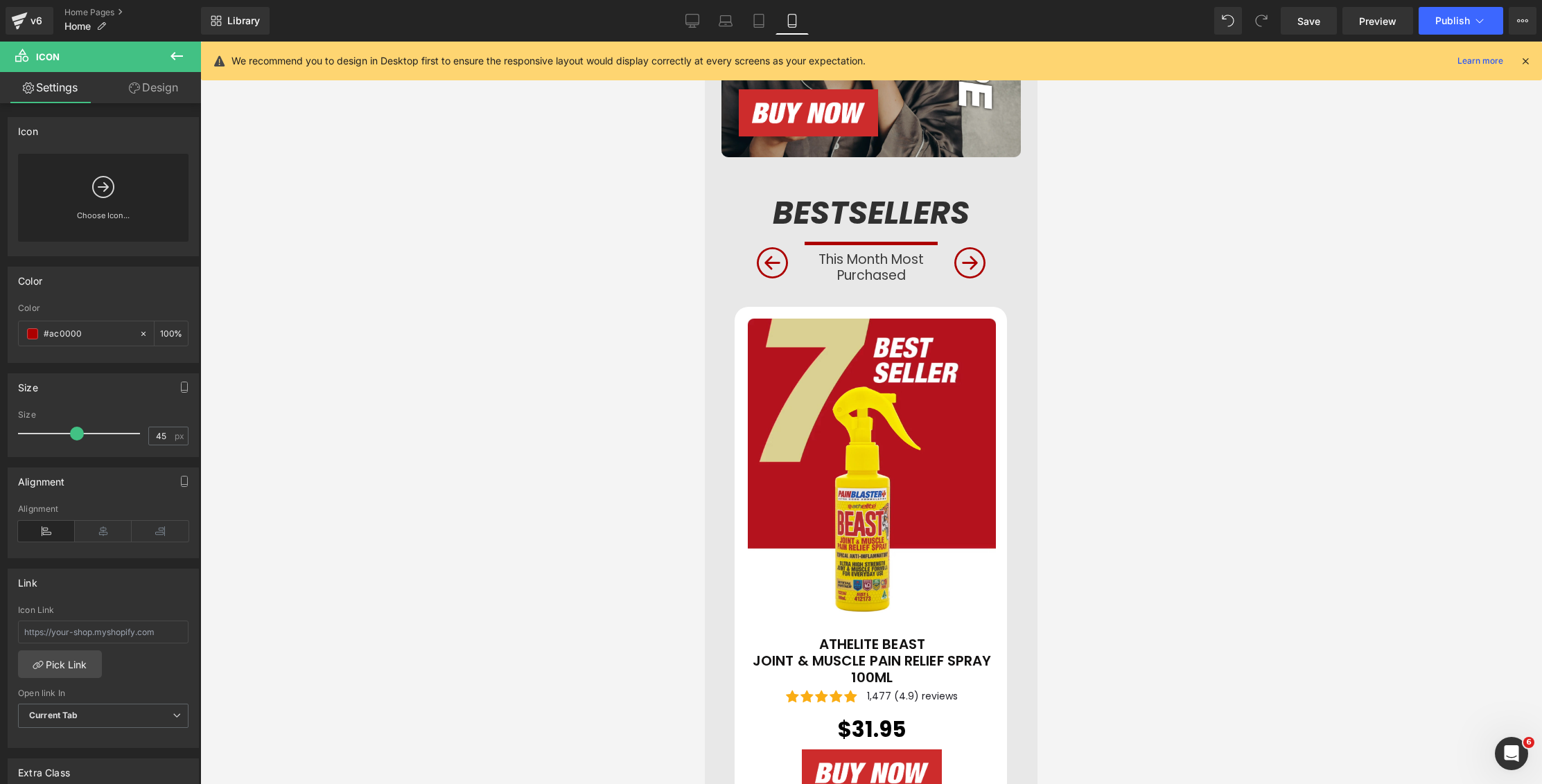
click at [1180, 0] on div "Icon You are previewing how the will restyle your page. You can not edit Elemen…" at bounding box center [771, 0] width 1542 height 0
drag, startPoint x: 687, startPoint y: 28, endPoint x: 782, endPoint y: 210, distance: 205.3
click at [687, 28] on link "Desktop" at bounding box center [692, 21] width 33 height 28
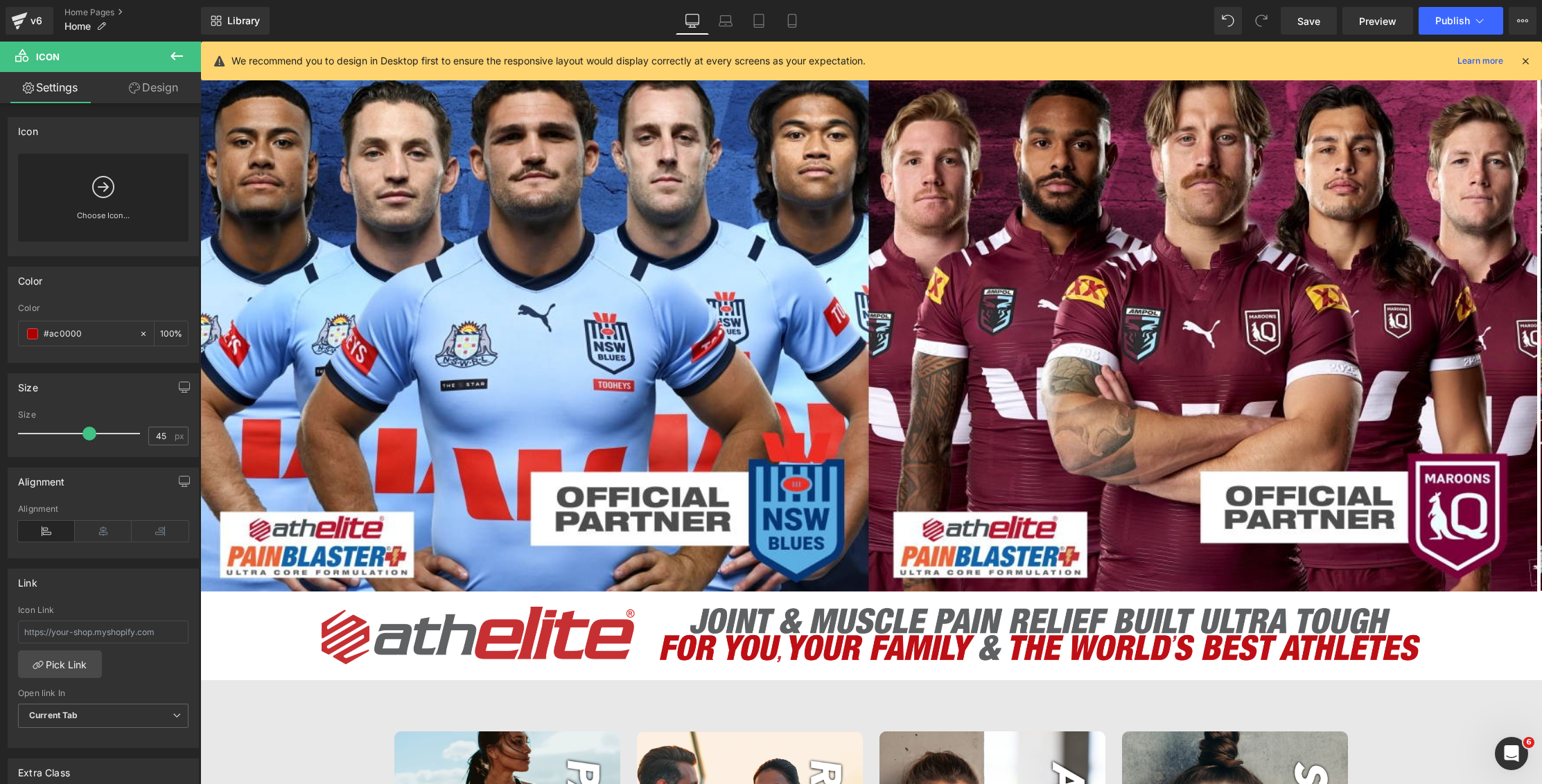
scroll to position [0, 0]
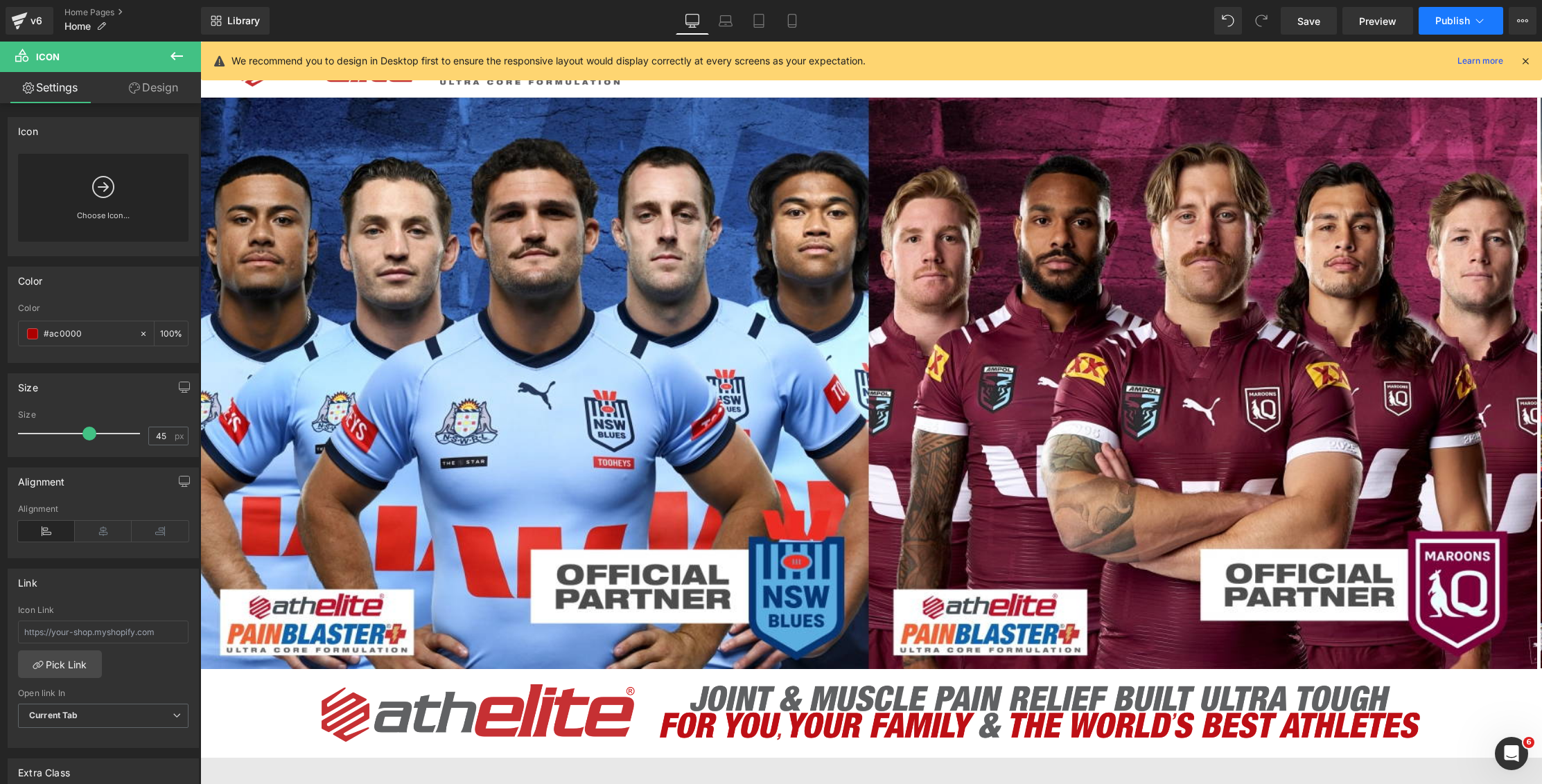
click at [1445, 16] on span "Publish" at bounding box center [1452, 21] width 35 height 11
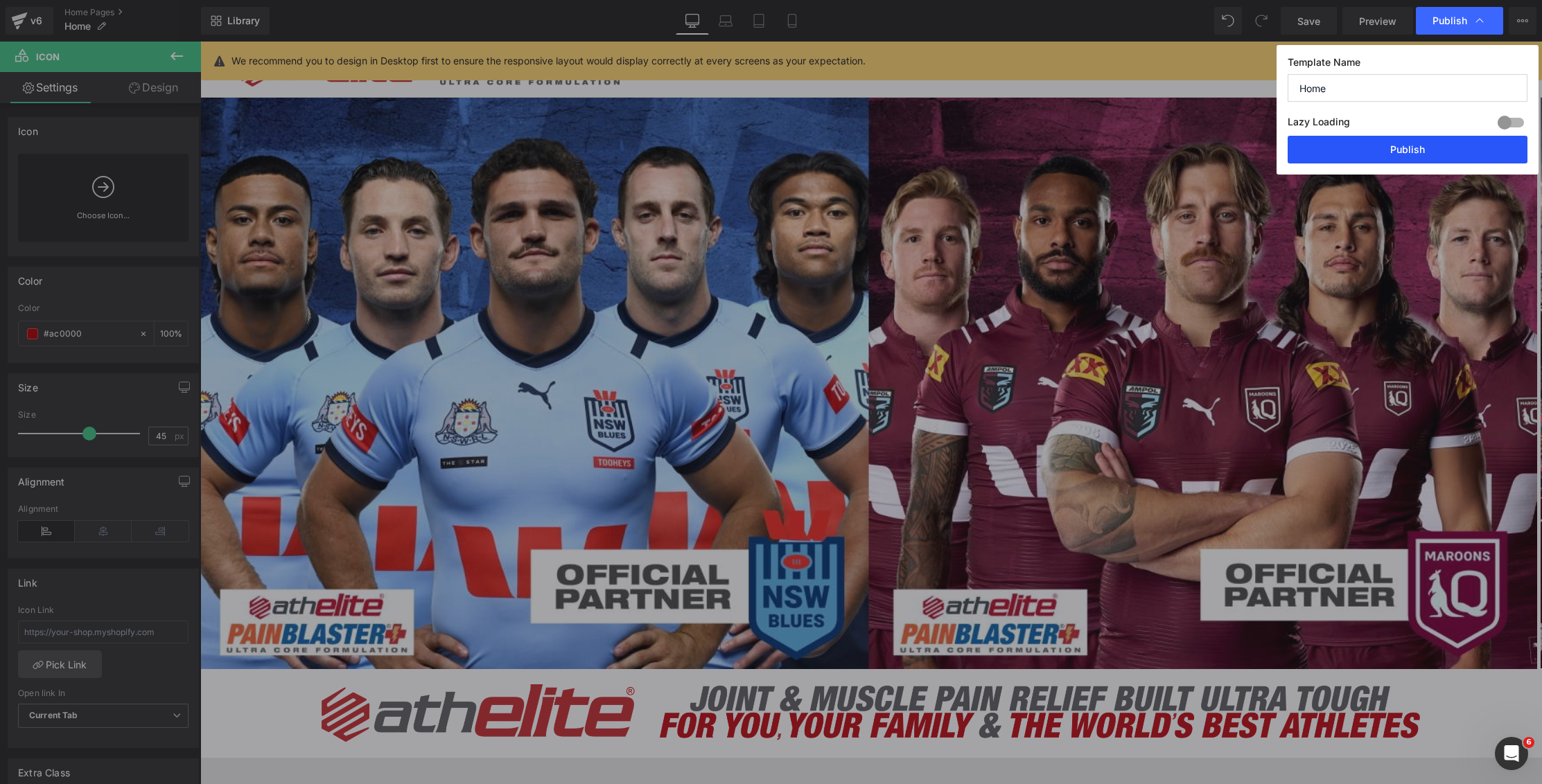
click at [1376, 152] on button "Publish" at bounding box center [1407, 149] width 240 height 28
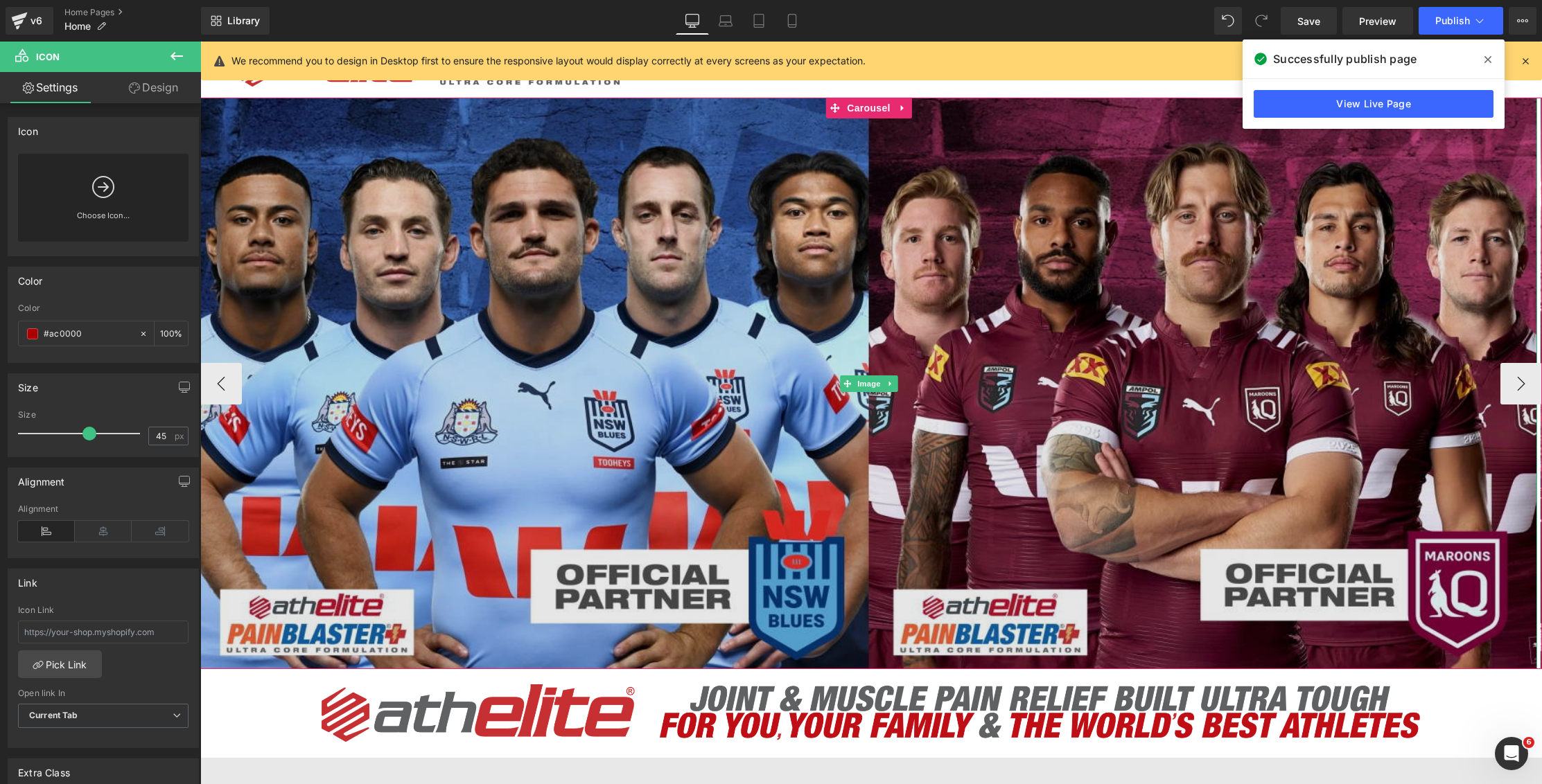
click at [989, 171] on img at bounding box center [868, 383] width 1336 height 572
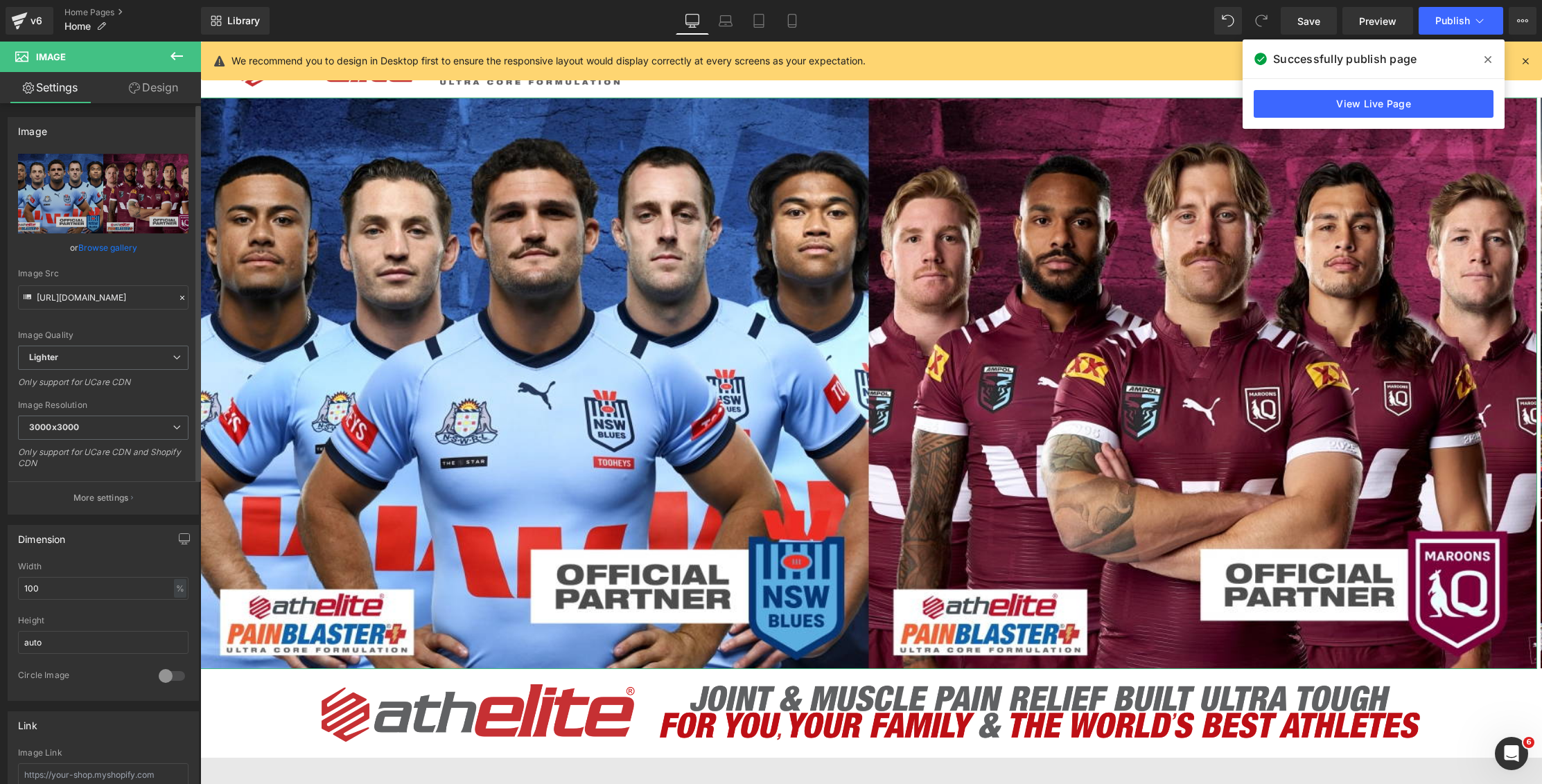
click at [89, 246] on link "Browse gallery" at bounding box center [107, 248] width 58 height 24
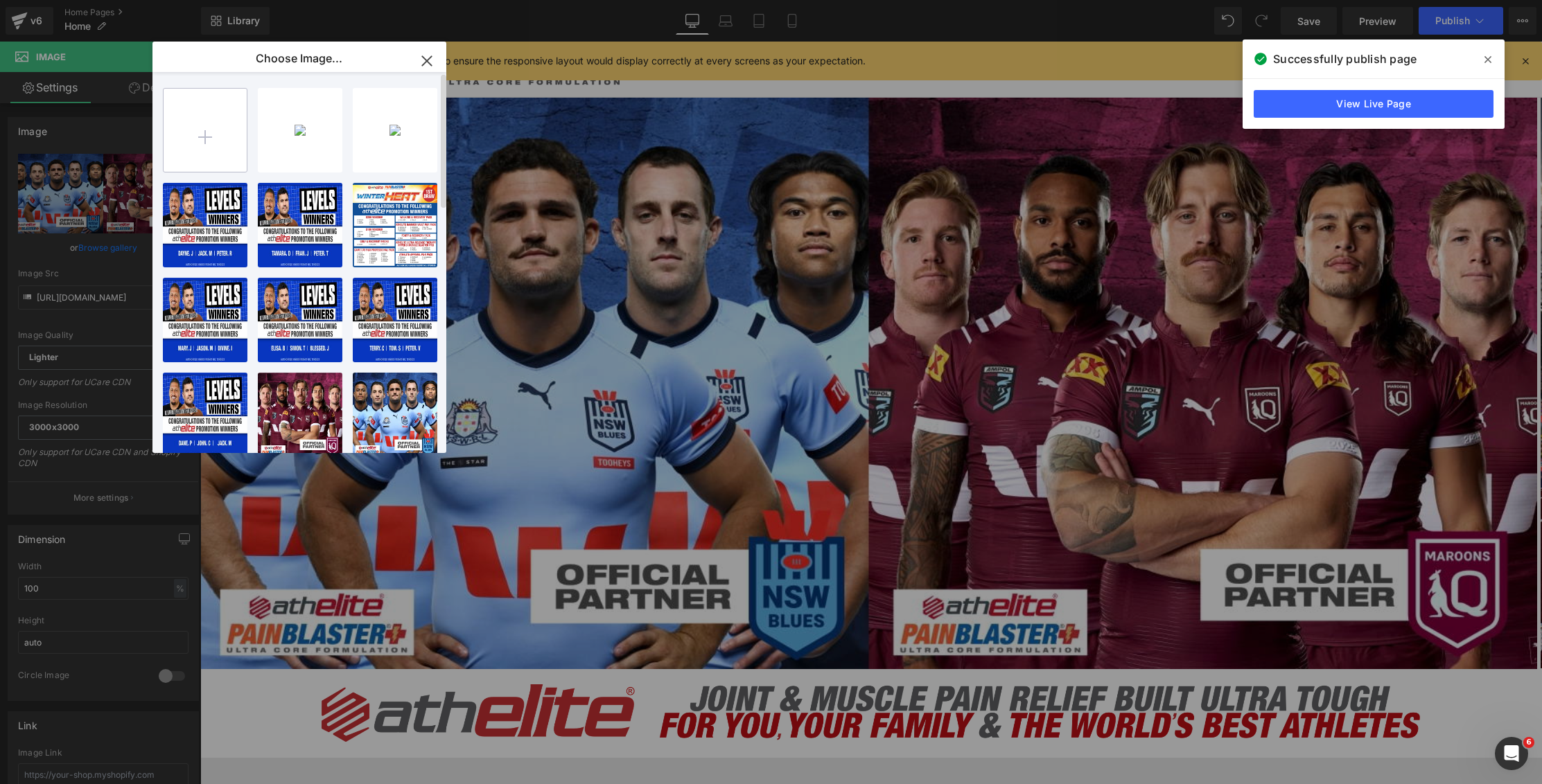
type input "C:\fakepath\athelite-banner.webp"
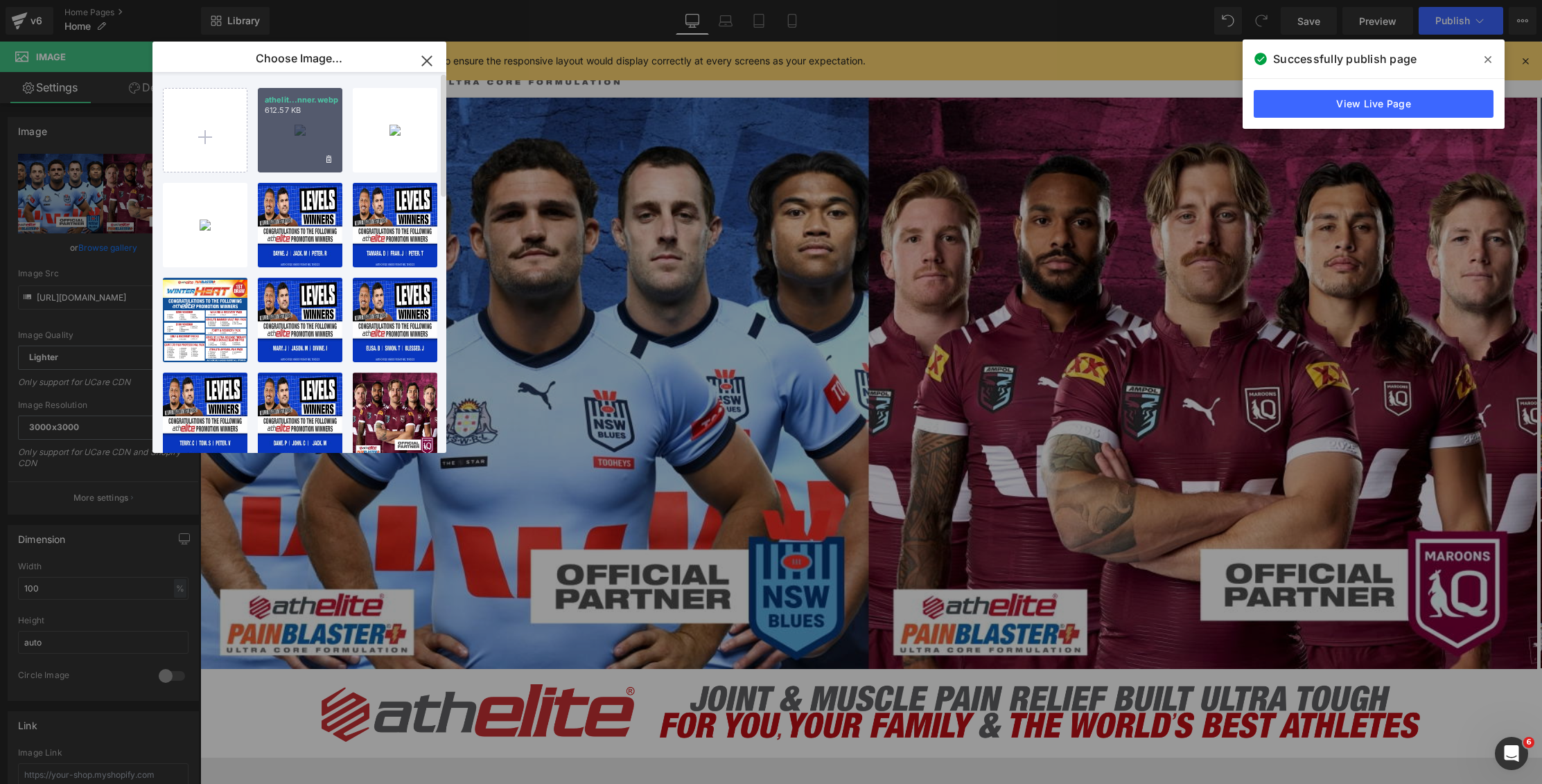
drag, startPoint x: 294, startPoint y: 136, endPoint x: 8, endPoint y: 125, distance: 286.2
click at [294, 136] on div "athelit...nner.webp 612.57 KB" at bounding box center [300, 130] width 84 height 84
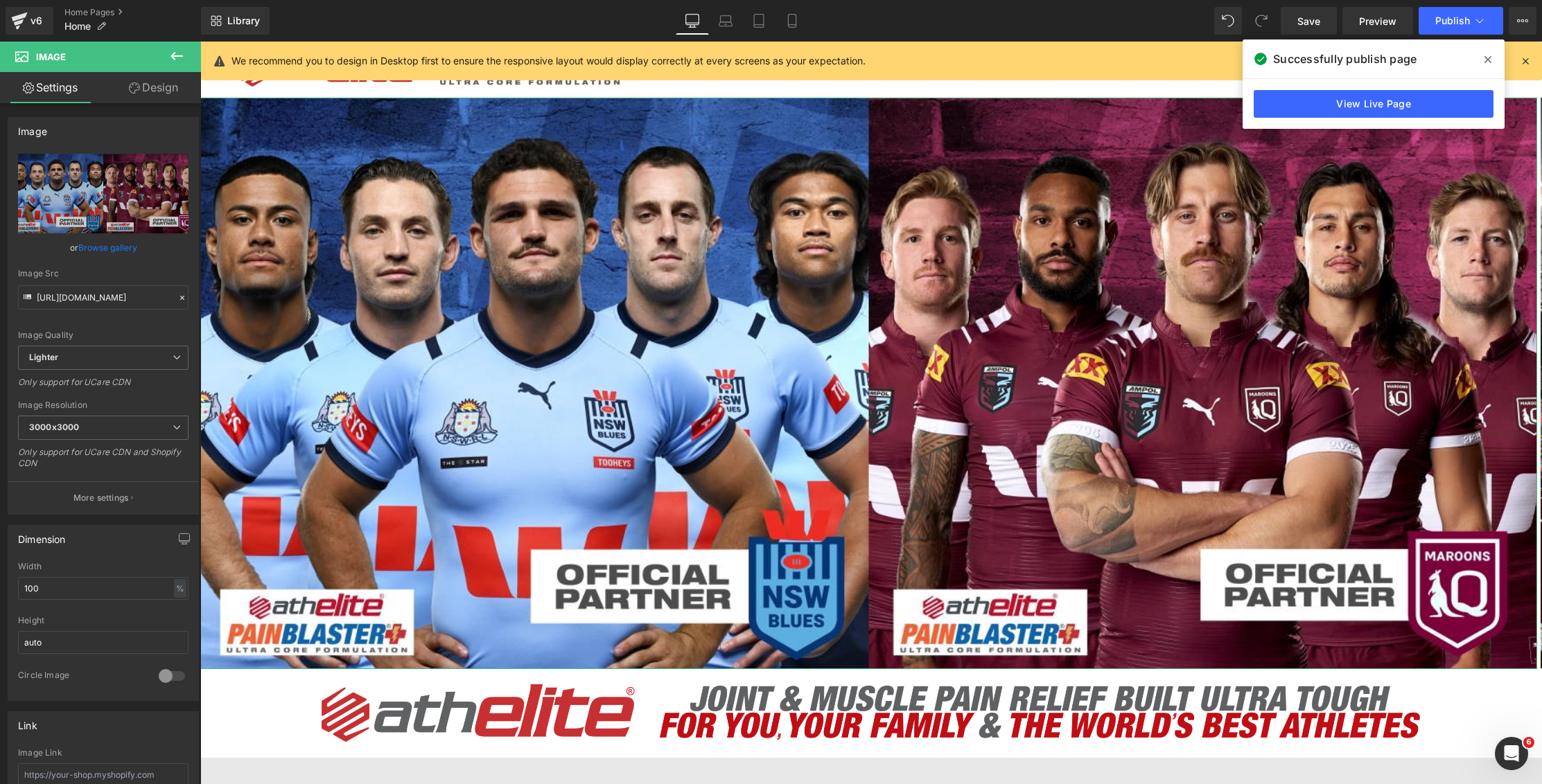
drag, startPoint x: 101, startPoint y: 257, endPoint x: 112, endPoint y: 252, distance: 12.1
click at [101, 256] on link "Browse gallery" at bounding box center [107, 248] width 58 height 24
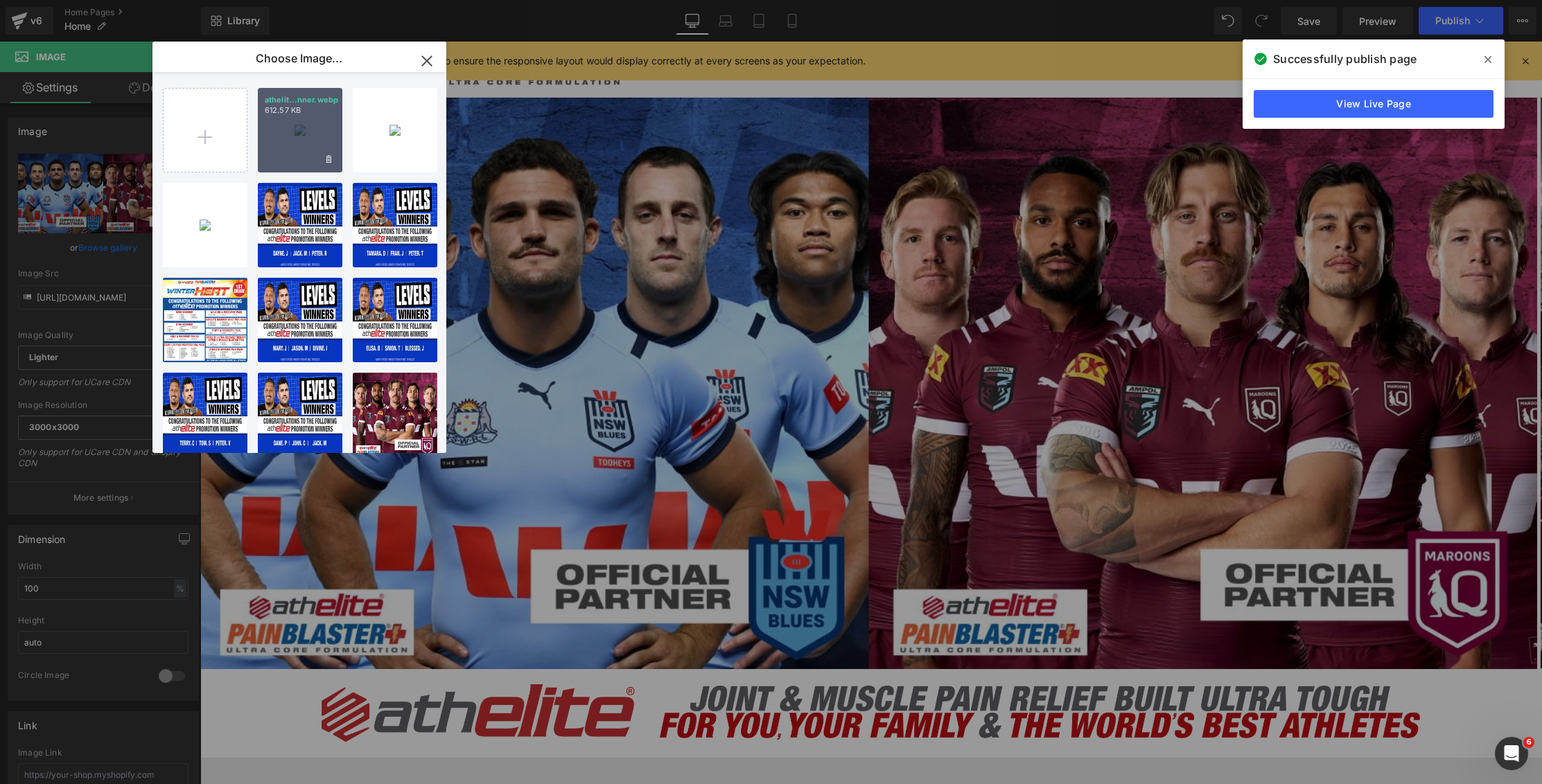
click at [301, 141] on div "athelit...nner.webp 612.57 KB" at bounding box center [300, 130] width 84 height 84
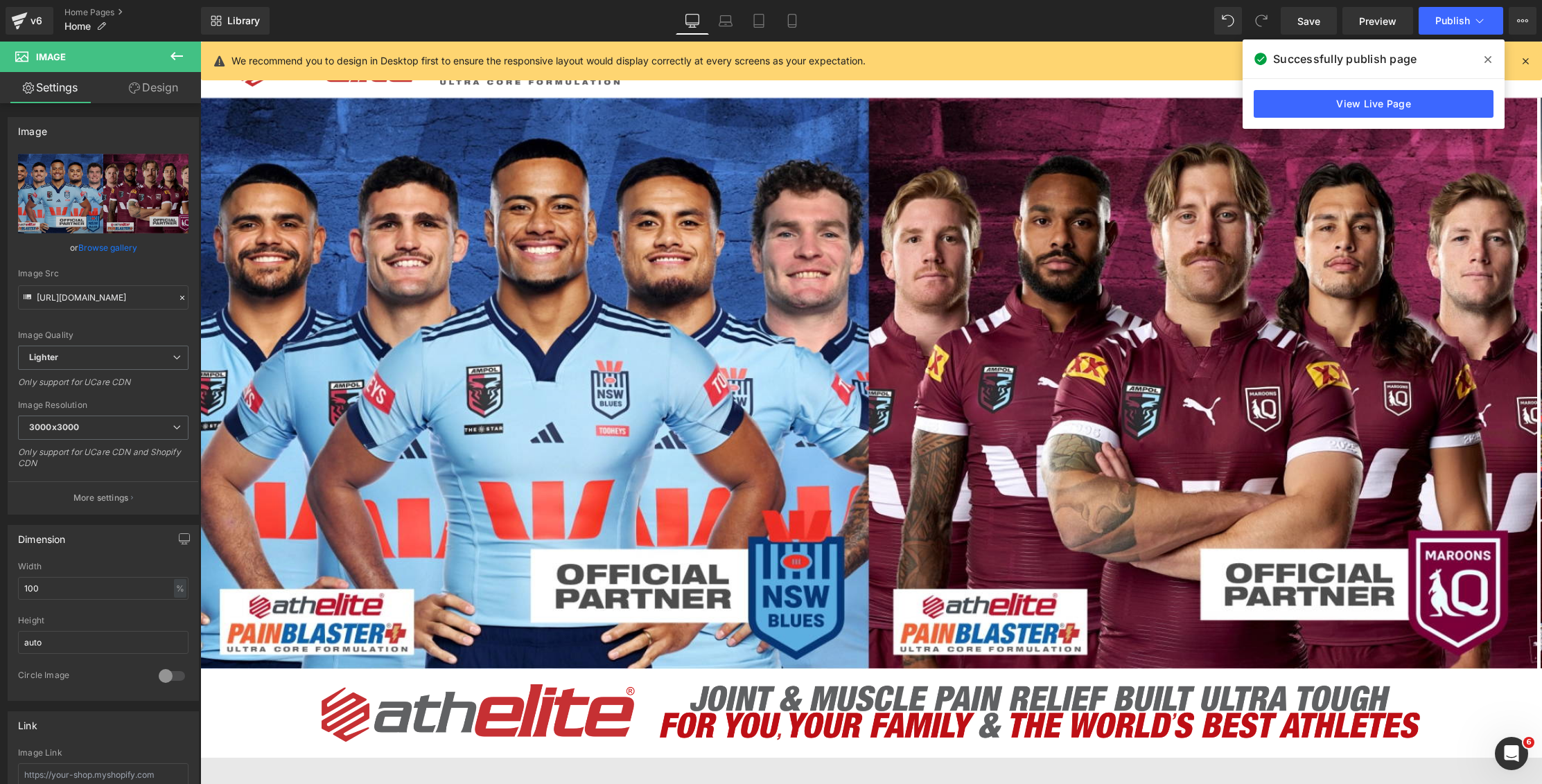
click at [1484, 58] on span at bounding box center [1488, 59] width 22 height 22
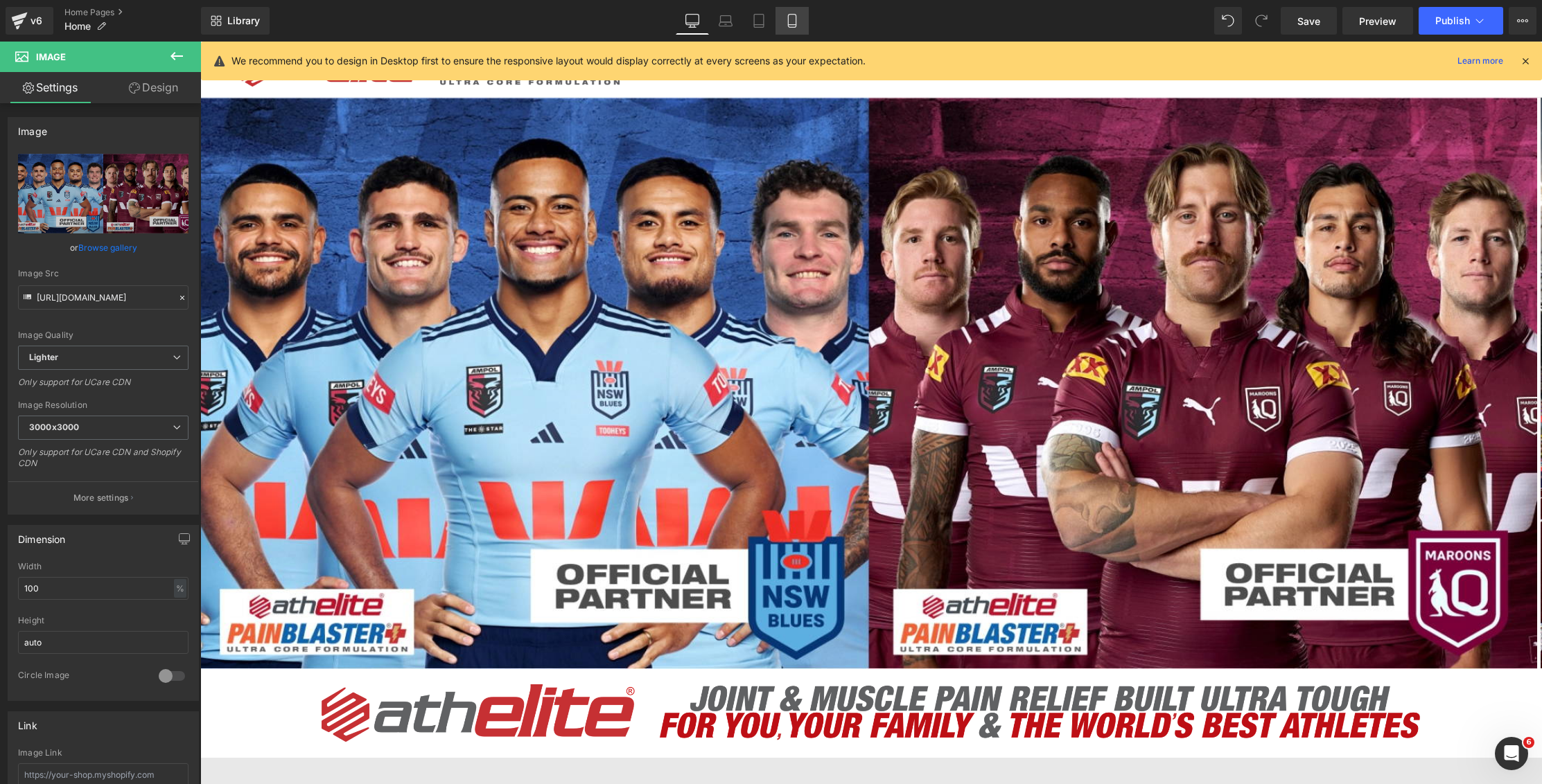
click at [789, 31] on link "Mobile" at bounding box center [791, 21] width 33 height 28
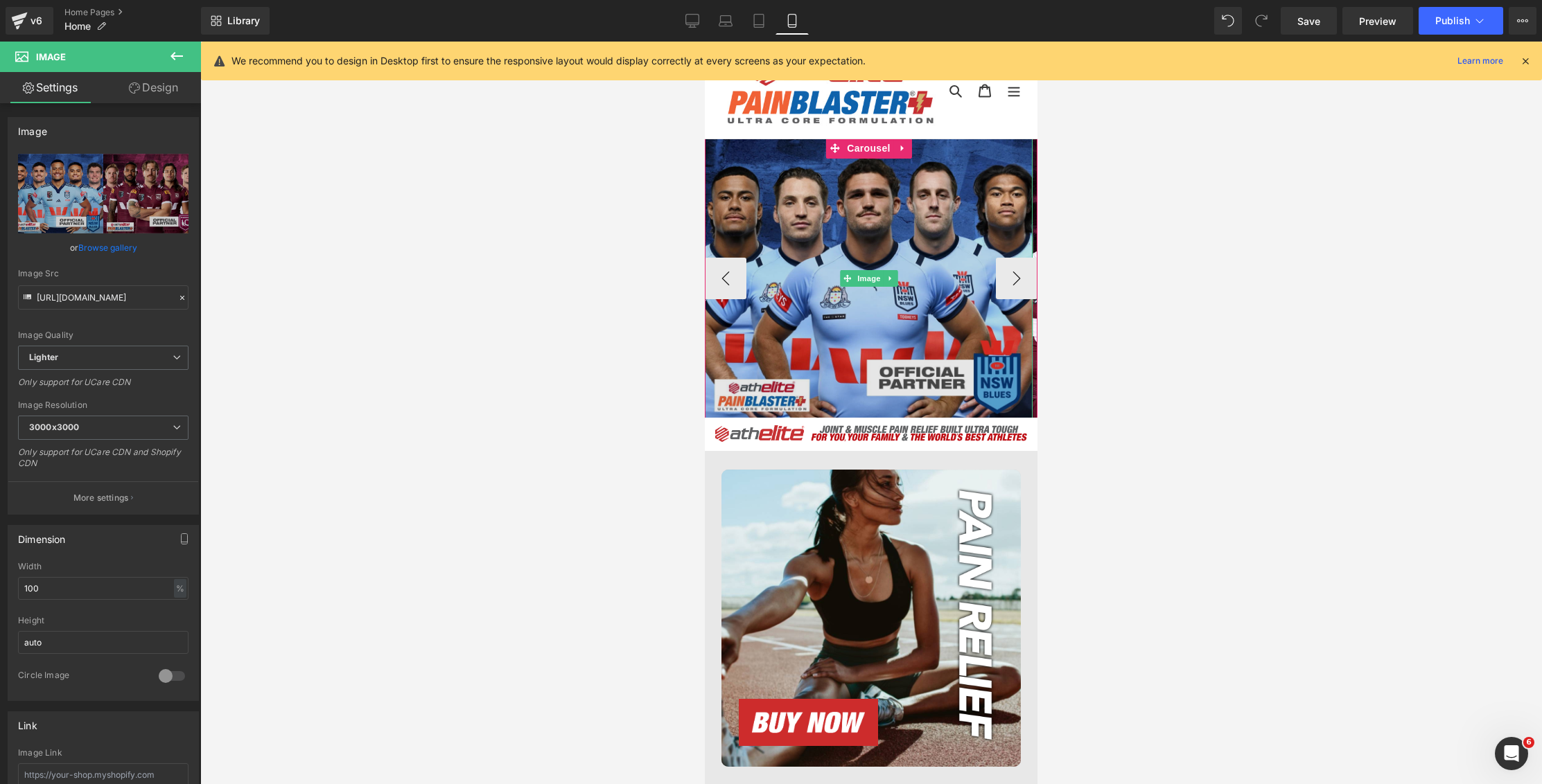
click at [823, 201] on img at bounding box center [868, 278] width 327 height 280
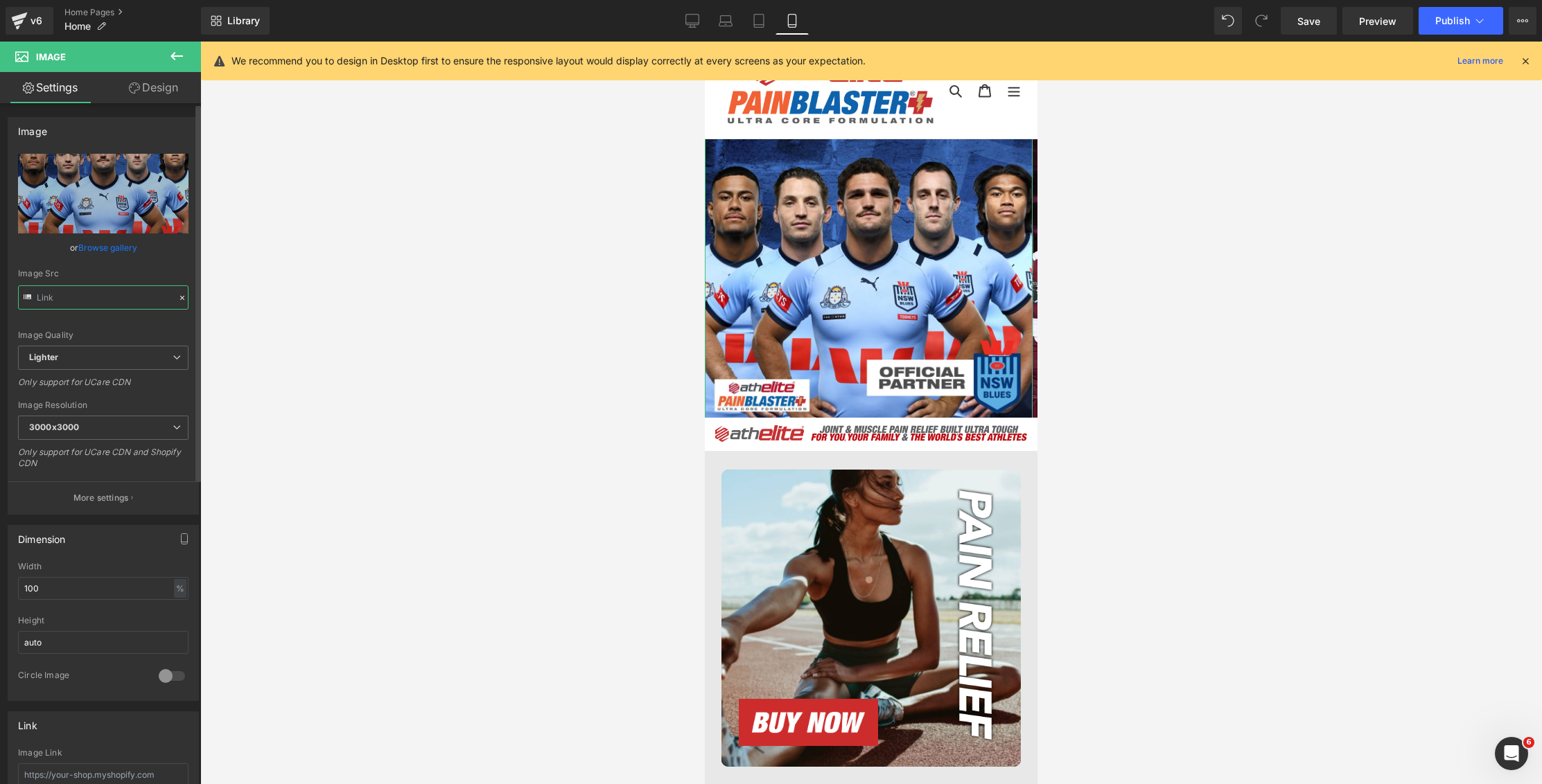
click at [96, 297] on input "text" at bounding box center [103, 297] width 171 height 24
click at [41, 299] on input "text" at bounding box center [103, 297] width 171 height 24
drag, startPoint x: 37, startPoint y: 299, endPoint x: 232, endPoint y: 300, distance: 195.0
click at [232, 300] on div "Icon You are previewing how the will restyle your page. You can not edit Elemen…" at bounding box center [771, 404] width 1542 height 808
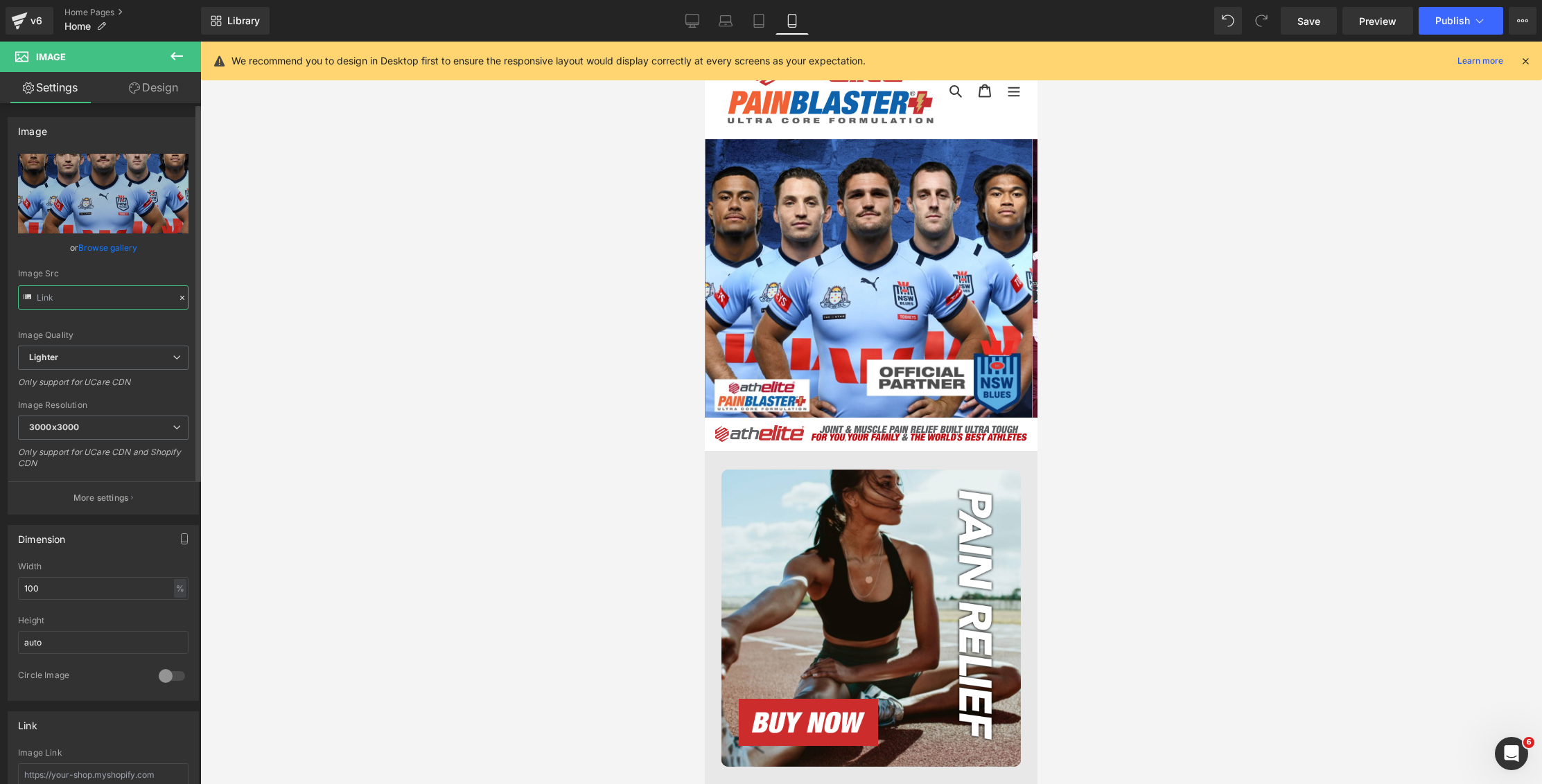
type input "https://ucarecdn.com/e667d49a-0e9a-4421-88ab-1aa908df00ae/-/format/auto/-/previ…"
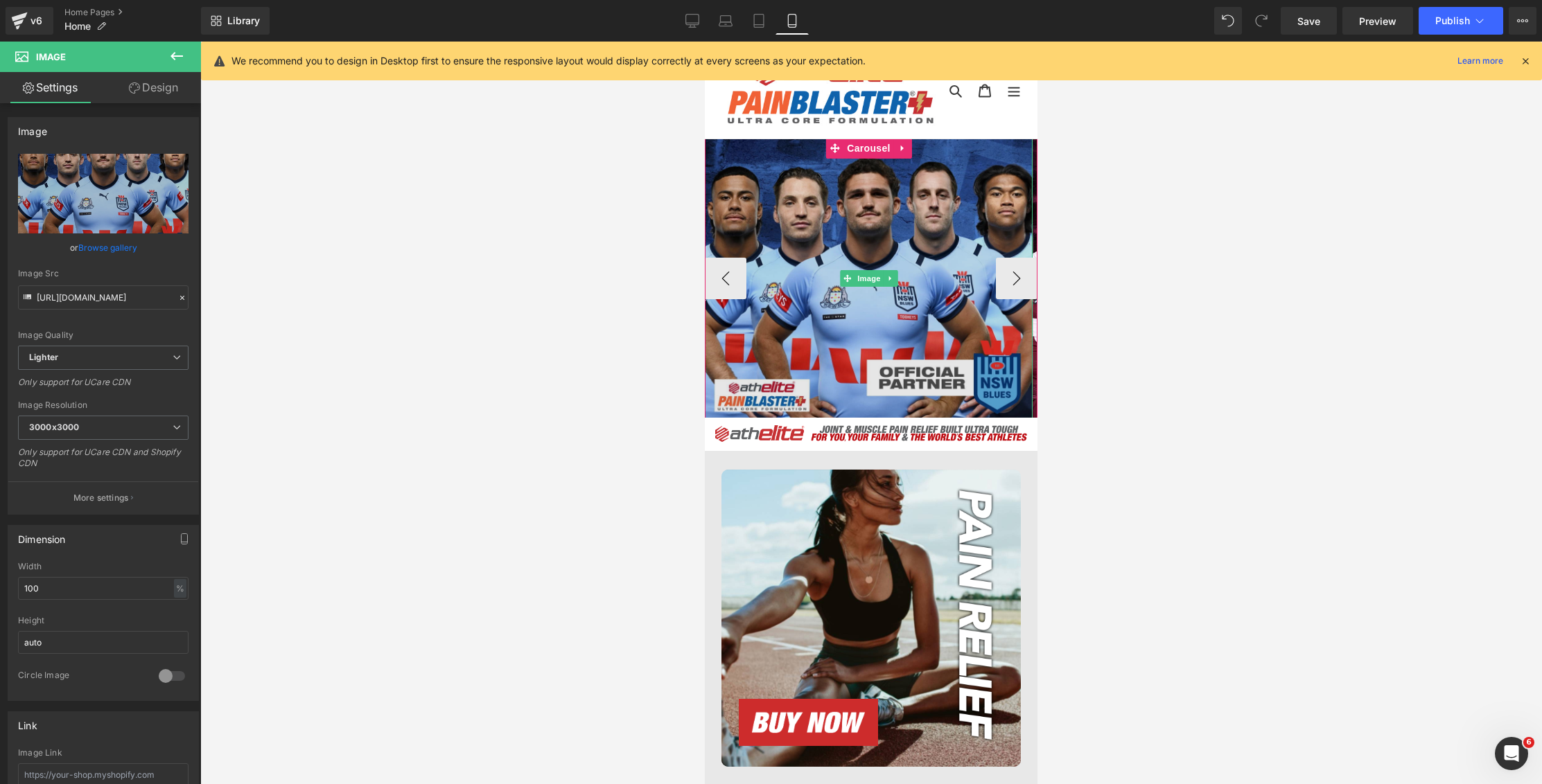
click at [93, 249] on link "Browse gallery" at bounding box center [107, 248] width 58 height 24
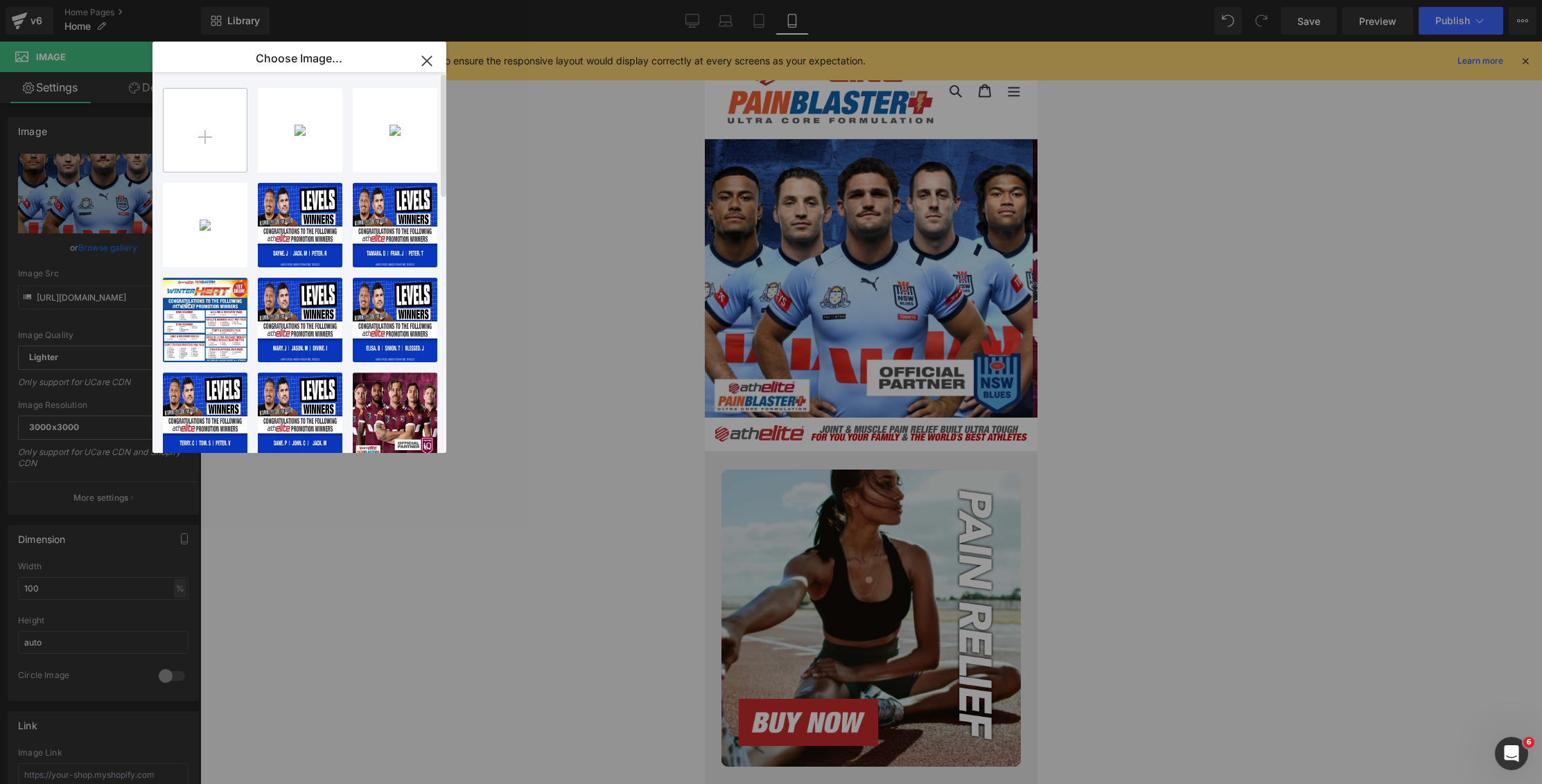
click at [0, 0] on input "file" at bounding box center [0, 0] width 0 height 0
type input "C:\fakepath\nsw-athelite.webp"
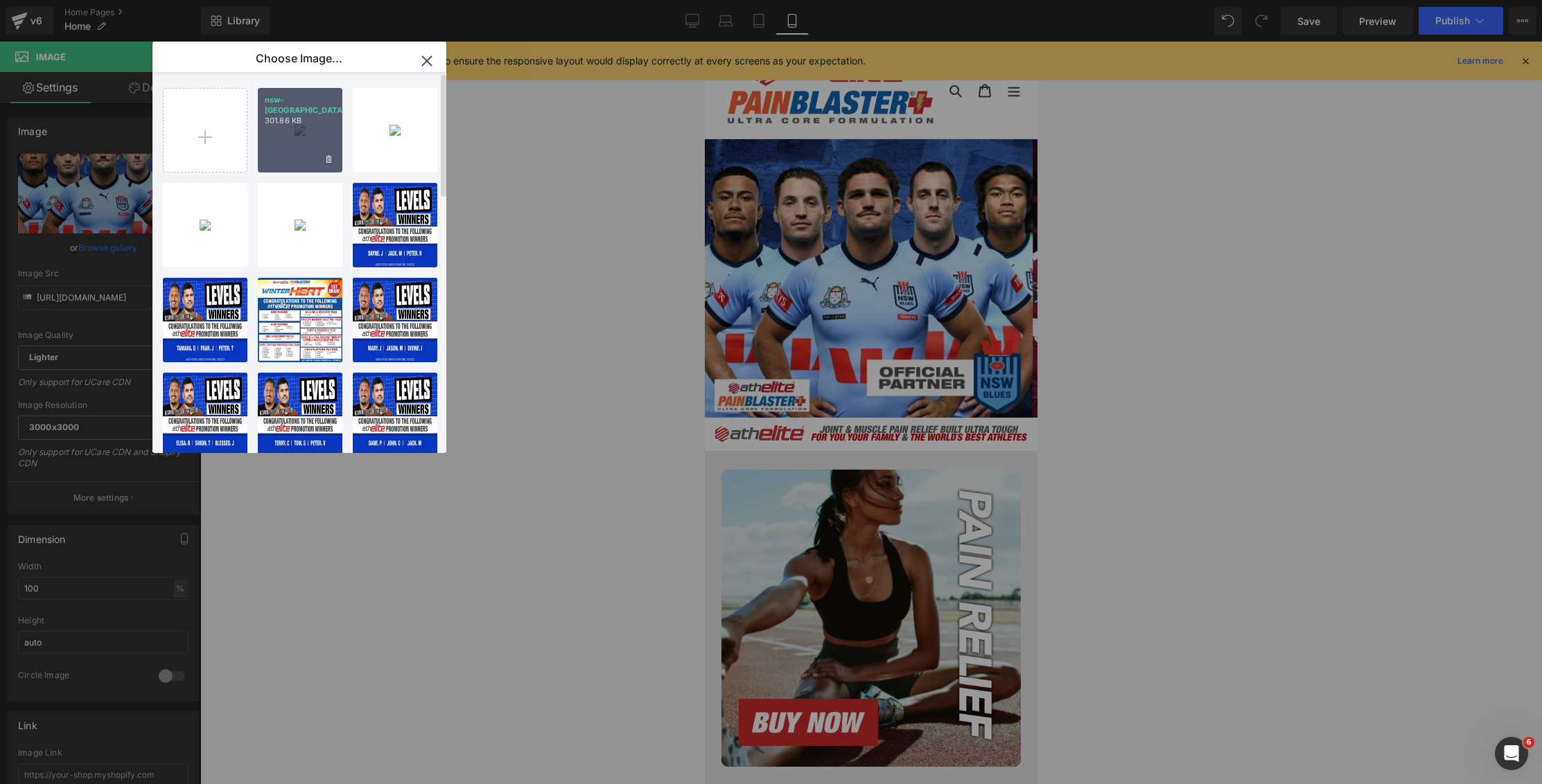
click at [286, 141] on div "nsw-ath...lite.webp 301.86 KB" at bounding box center [300, 130] width 84 height 84
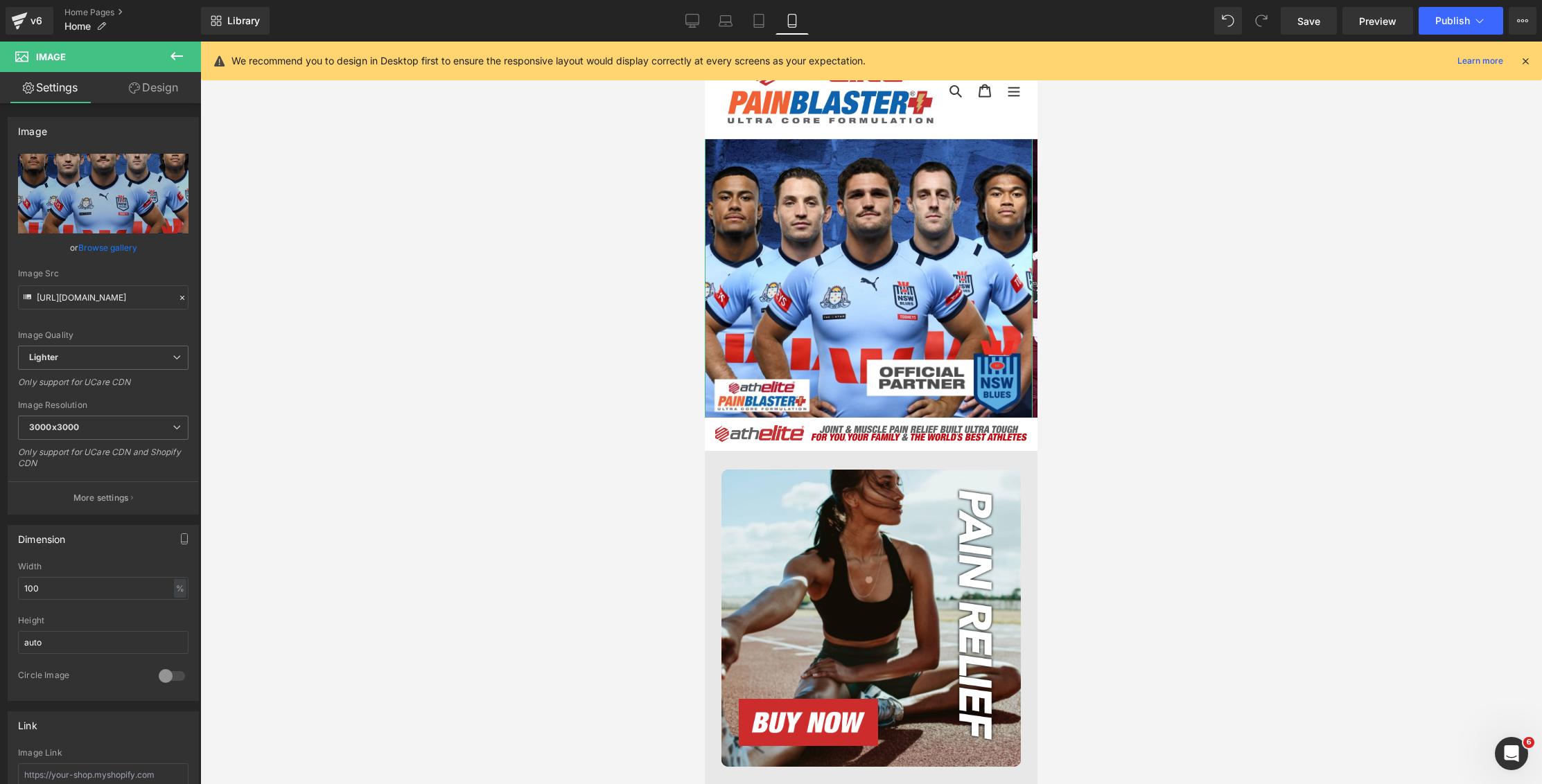
click at [123, 247] on link "Browse gallery" at bounding box center [107, 248] width 58 height 24
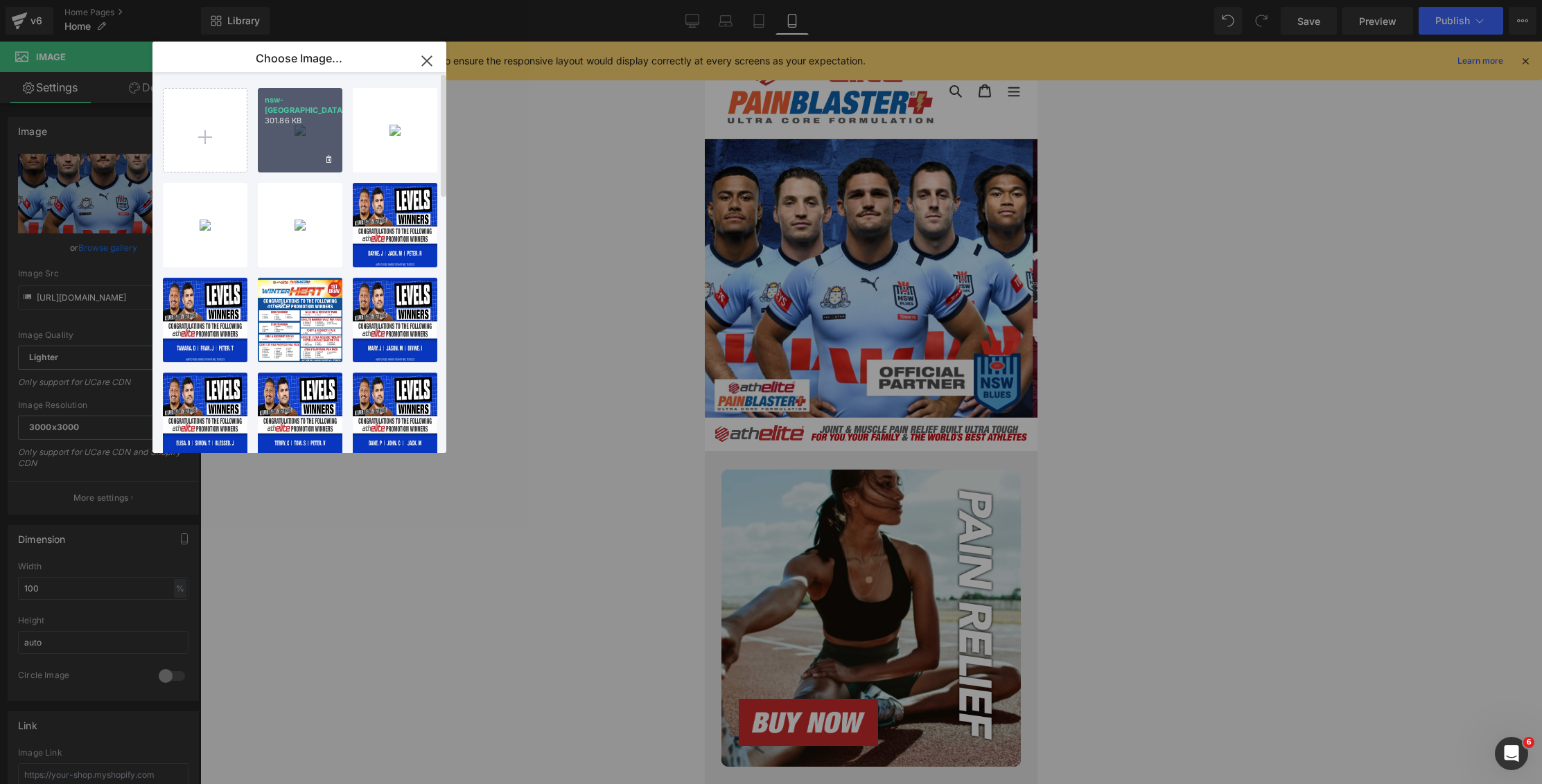
click at [300, 144] on div "nsw-ath...lite.webp 301.86 KB" at bounding box center [300, 130] width 84 height 84
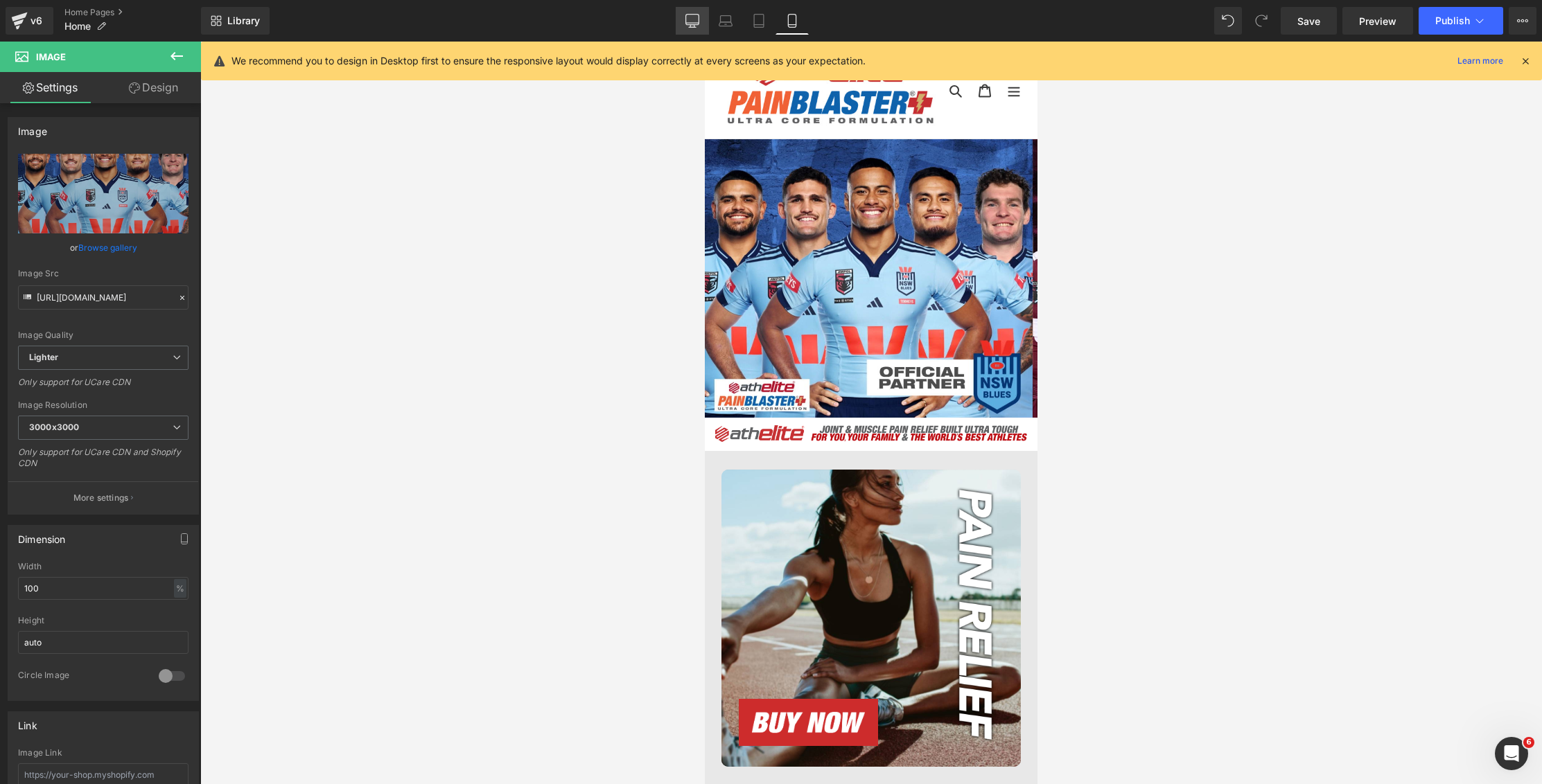
click at [700, 24] on link "Desktop" at bounding box center [692, 21] width 33 height 28
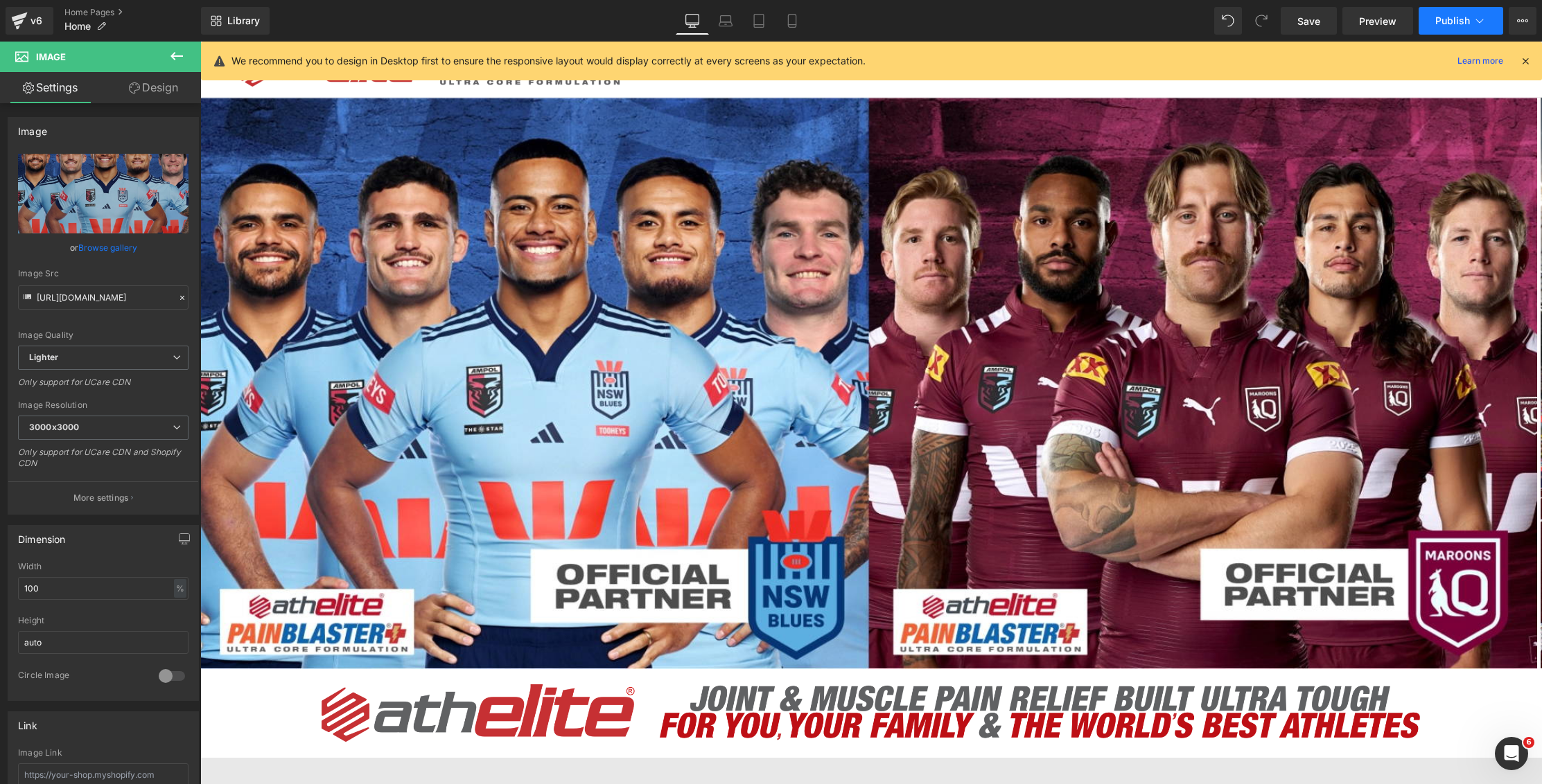
click at [1450, 17] on span "Publish" at bounding box center [1452, 21] width 35 height 11
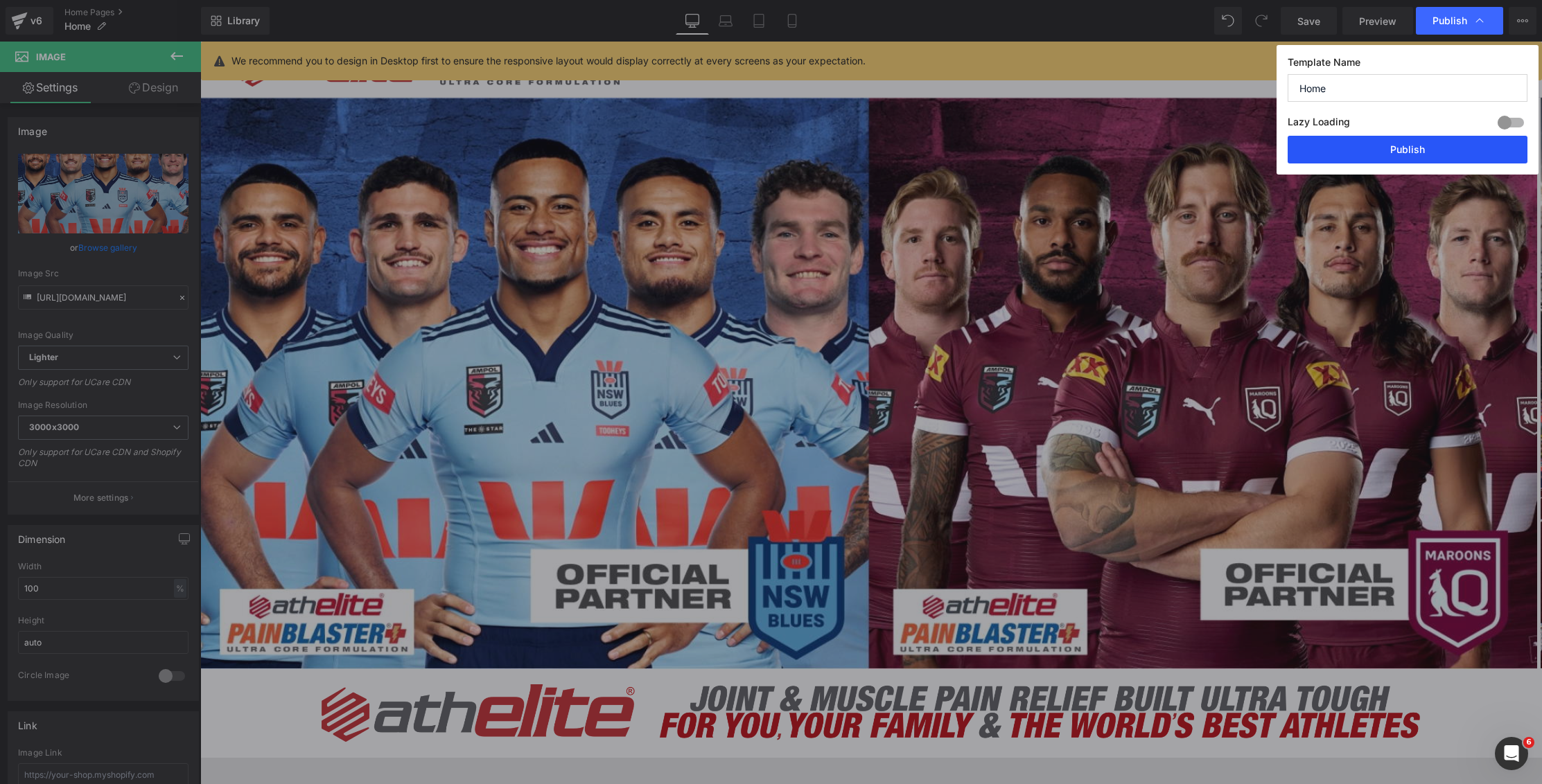
drag, startPoint x: 1414, startPoint y: 149, endPoint x: 787, endPoint y: 173, distance: 627.5
click at [1414, 149] on button "Publish" at bounding box center [1407, 149] width 240 height 28
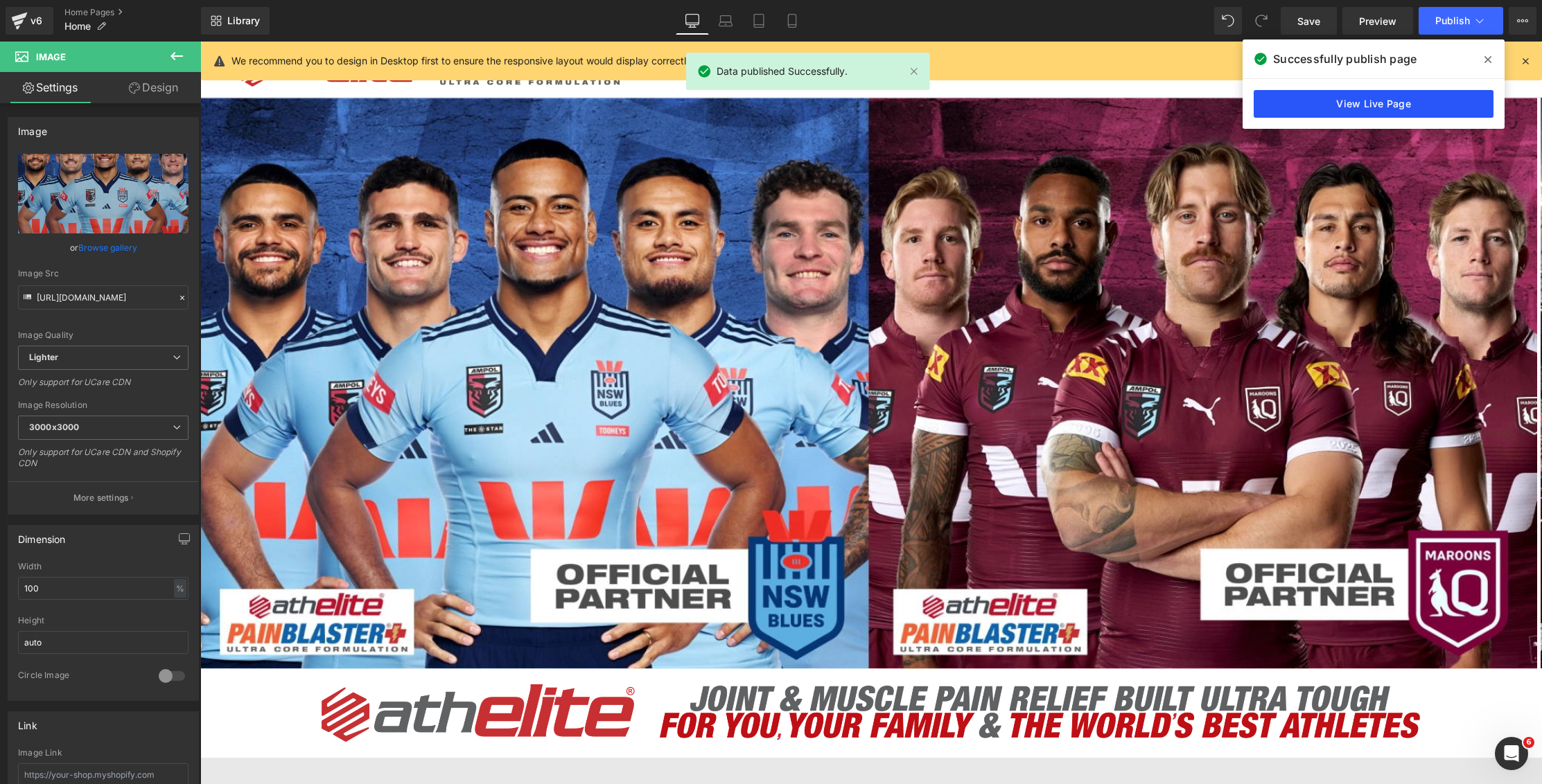
drag, startPoint x: 1389, startPoint y: 110, endPoint x: 1148, endPoint y: 73, distance: 243.8
click at [1389, 110] on link "View Live Page" at bounding box center [1373, 104] width 240 height 28
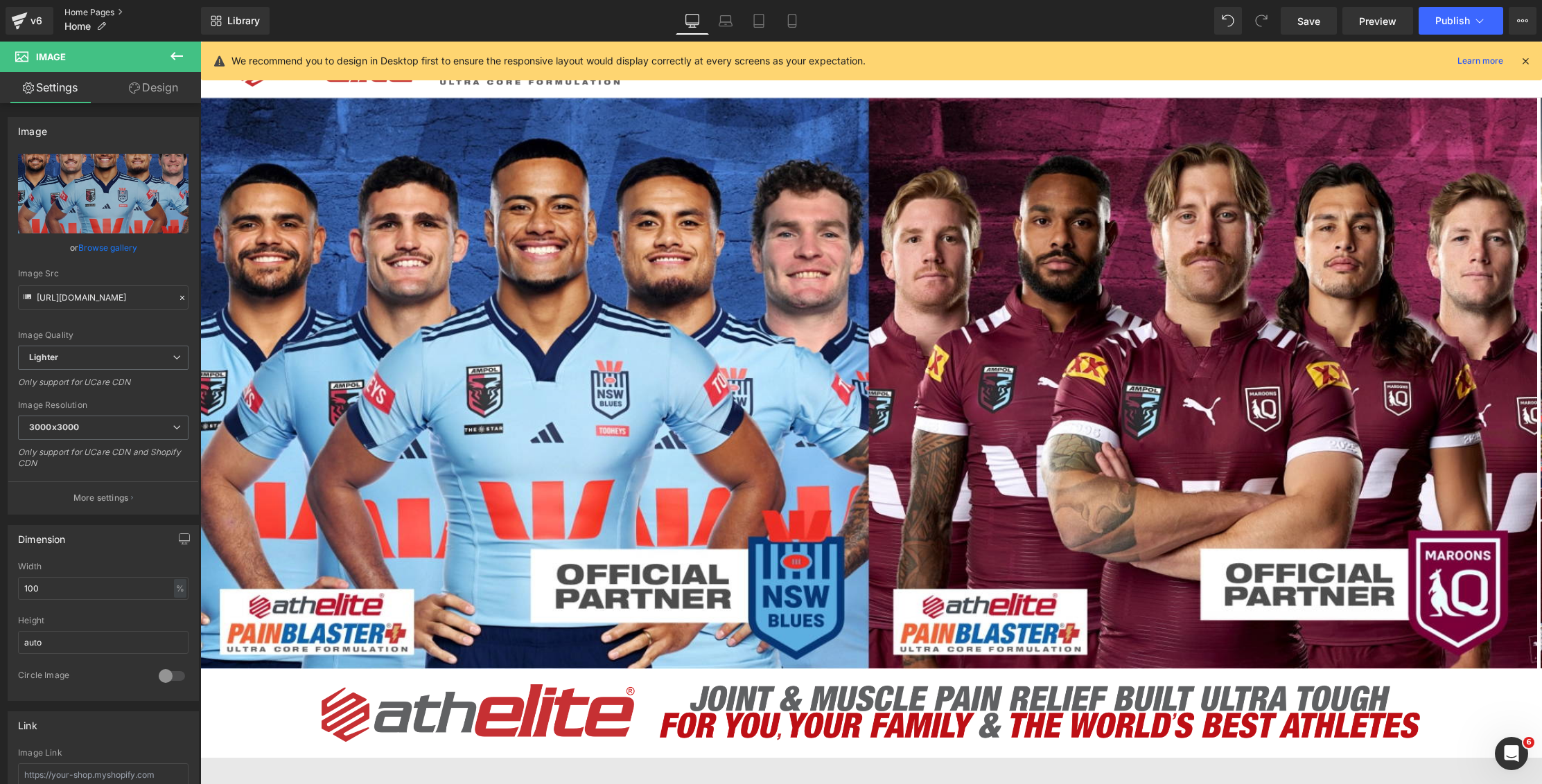
click at [96, 6] on div "v6 Home Pages Home" at bounding box center [100, 20] width 201 height 41
click at [99, 7] on link "Home Pages" at bounding box center [132, 13] width 136 height 11
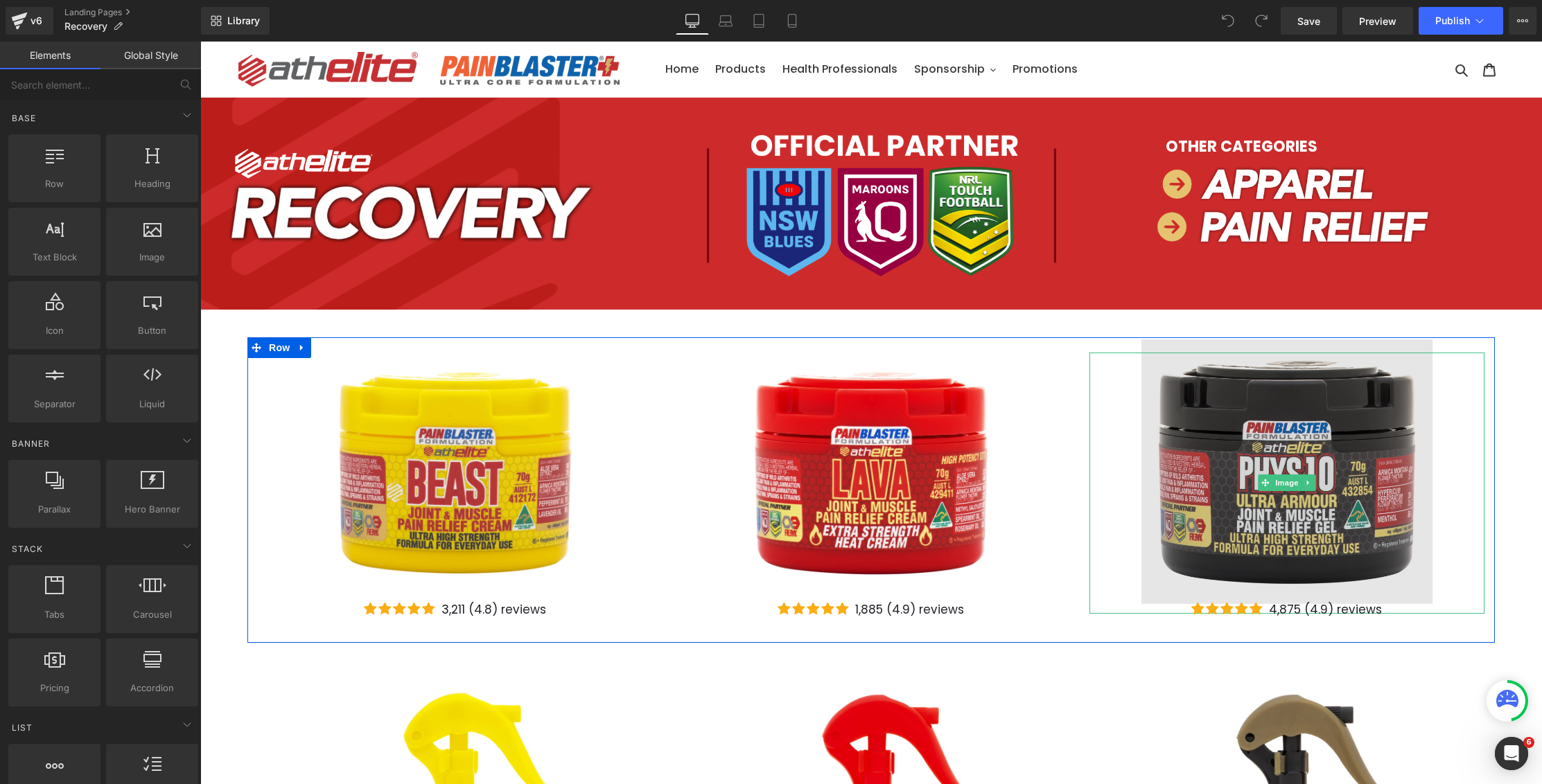
click at [1218, 417] on img at bounding box center [1287, 483] width 291 height 287
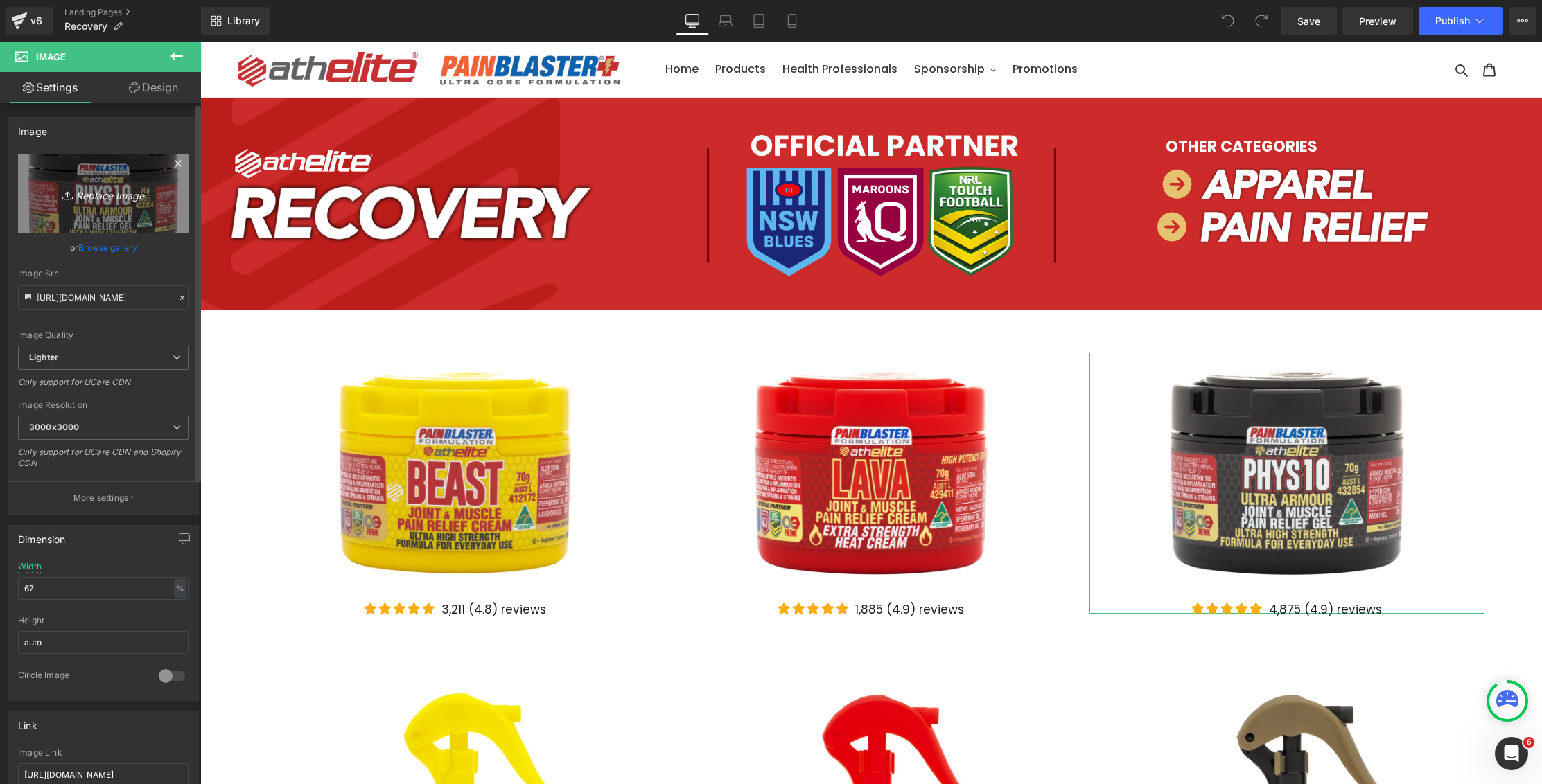
click at [96, 218] on link "Replace Image" at bounding box center [103, 193] width 171 height 80
type input "C:\fakepath\phys10cream.webp"
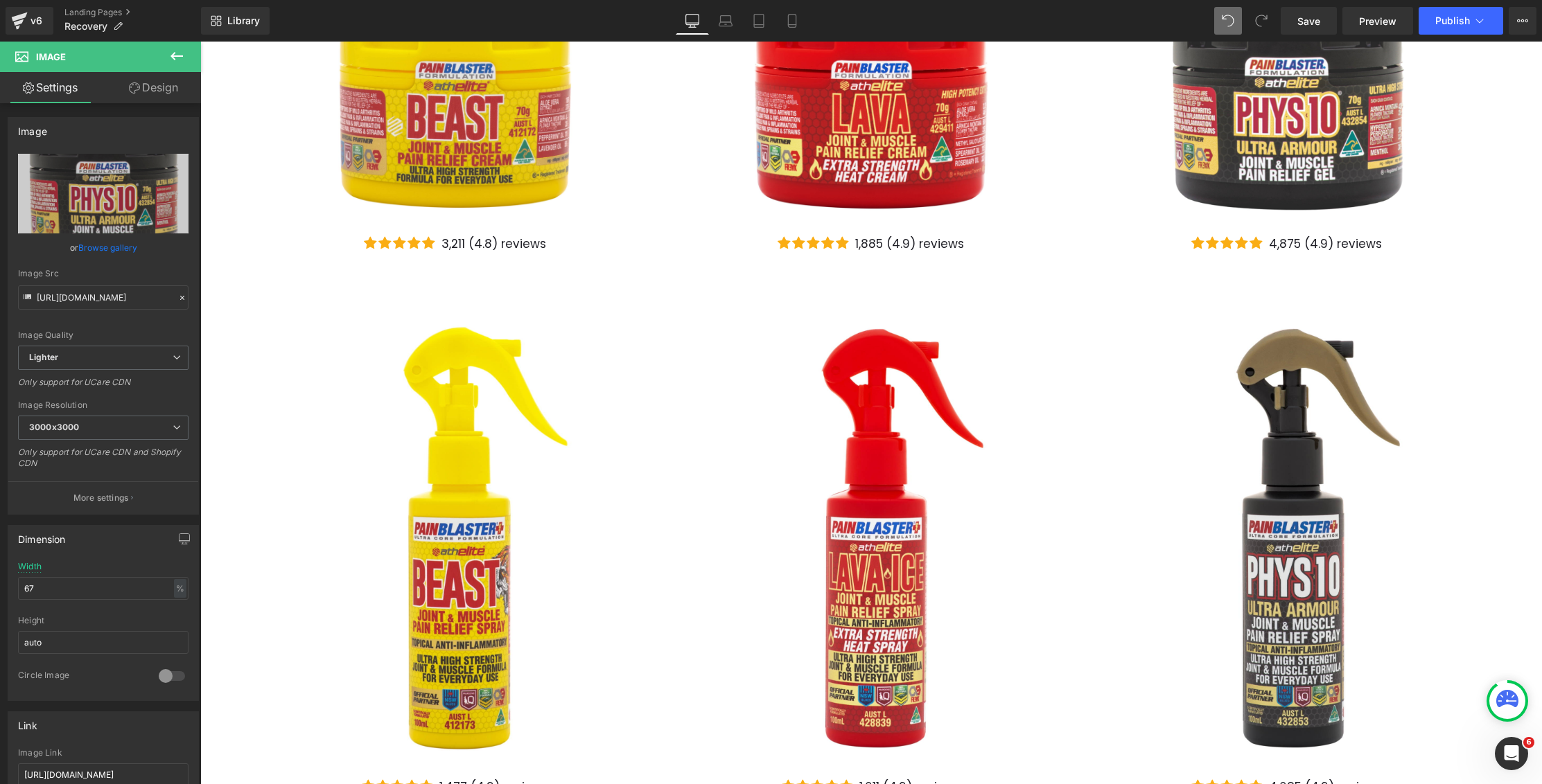
scroll to position [441, 0]
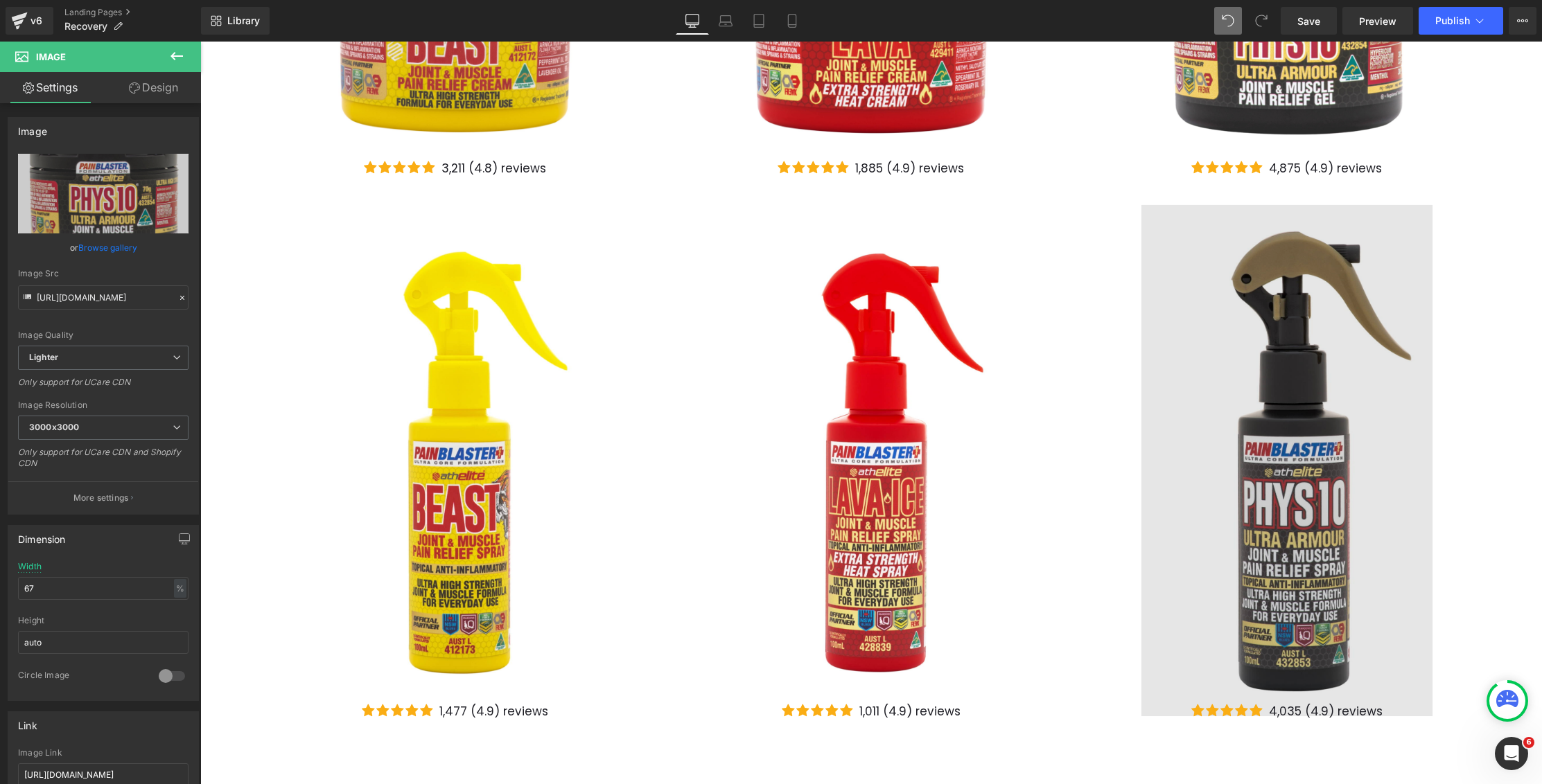
click at [1276, 432] on img at bounding box center [1287, 472] width 291 height 535
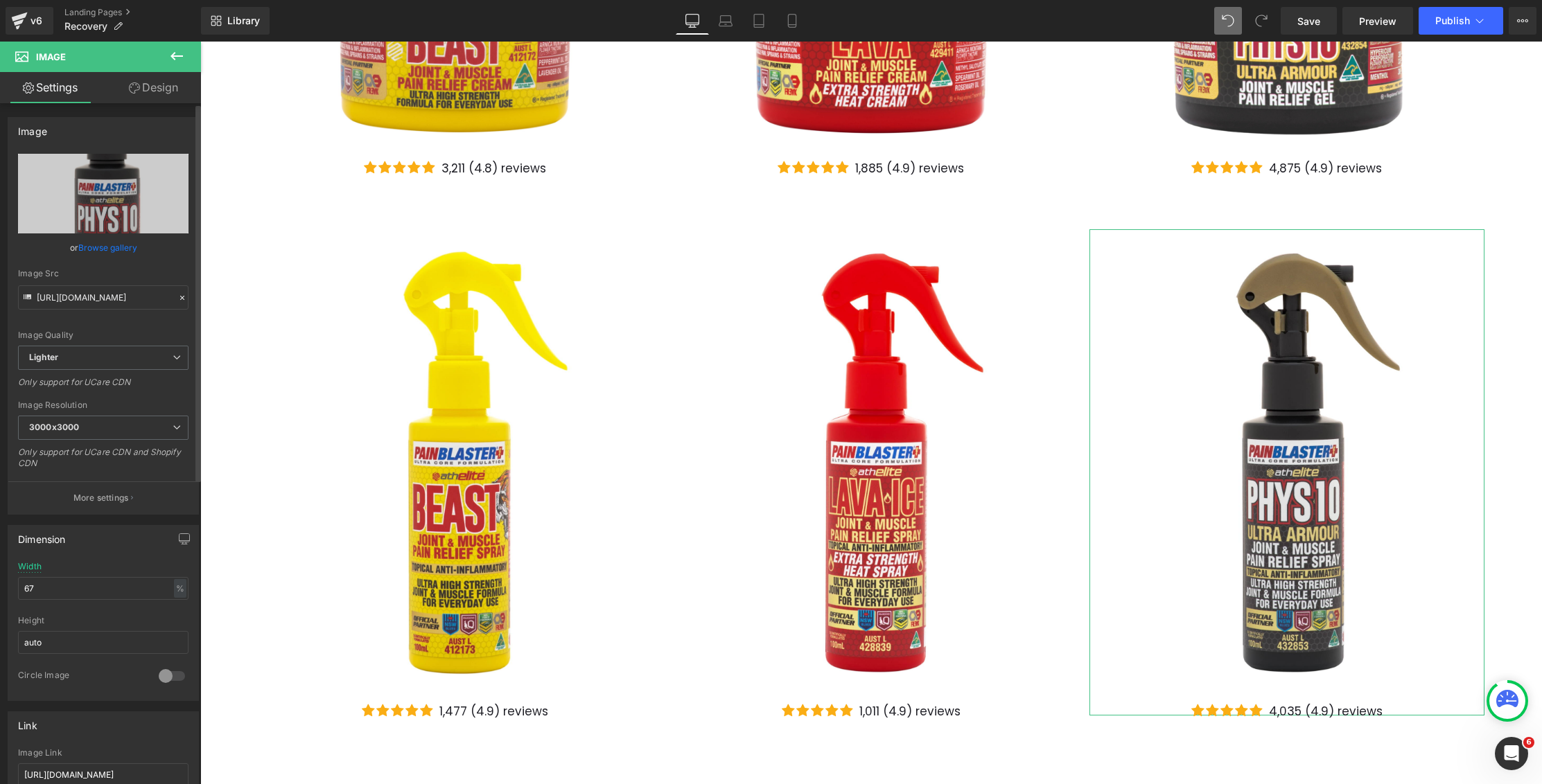
click at [102, 249] on link "Browse gallery" at bounding box center [107, 248] width 58 height 24
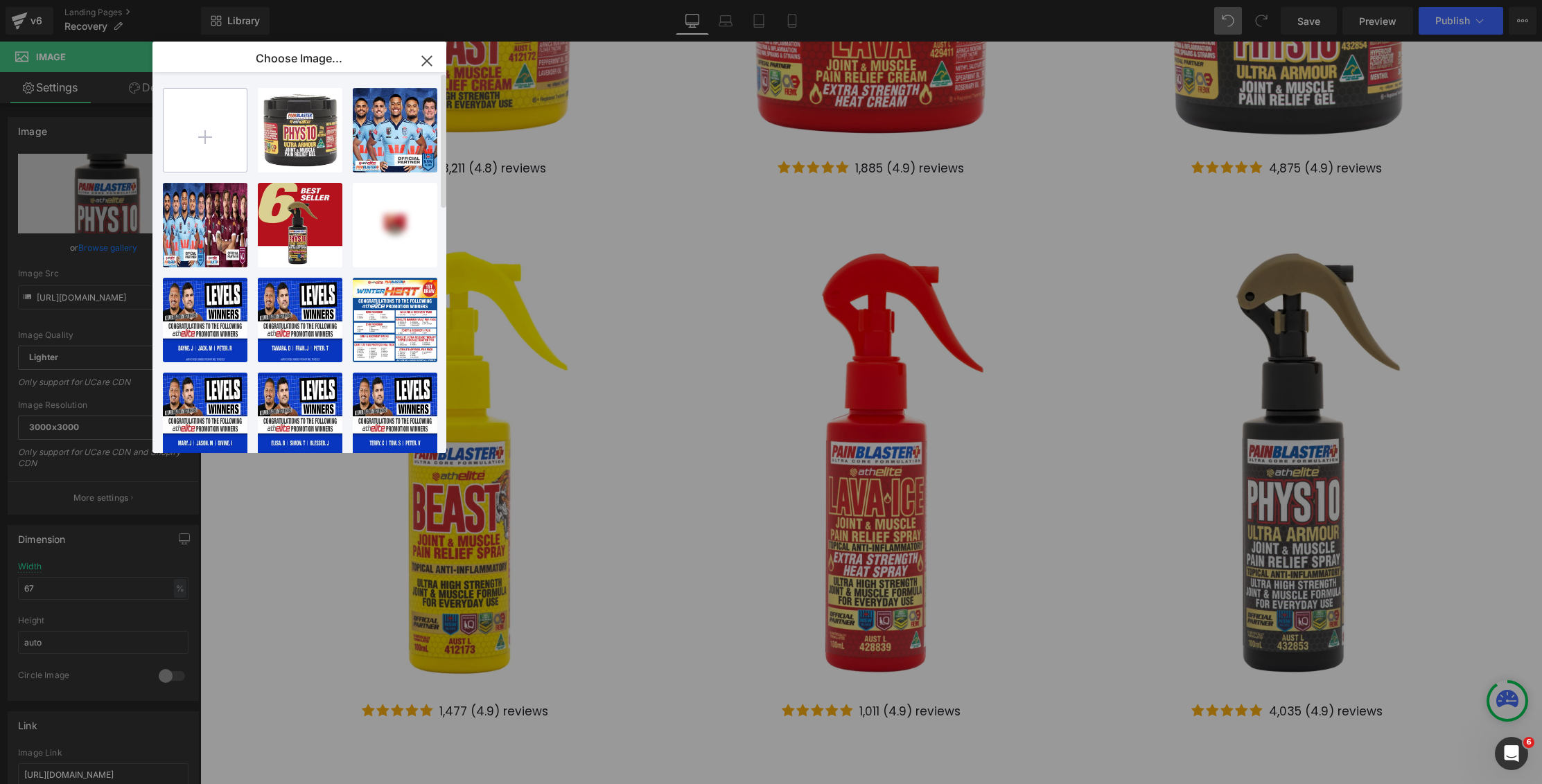
click at [205, 141] on input "file" at bounding box center [205, 130] width 83 height 83
type input "C:\fakepath\spray-phs10.webp"
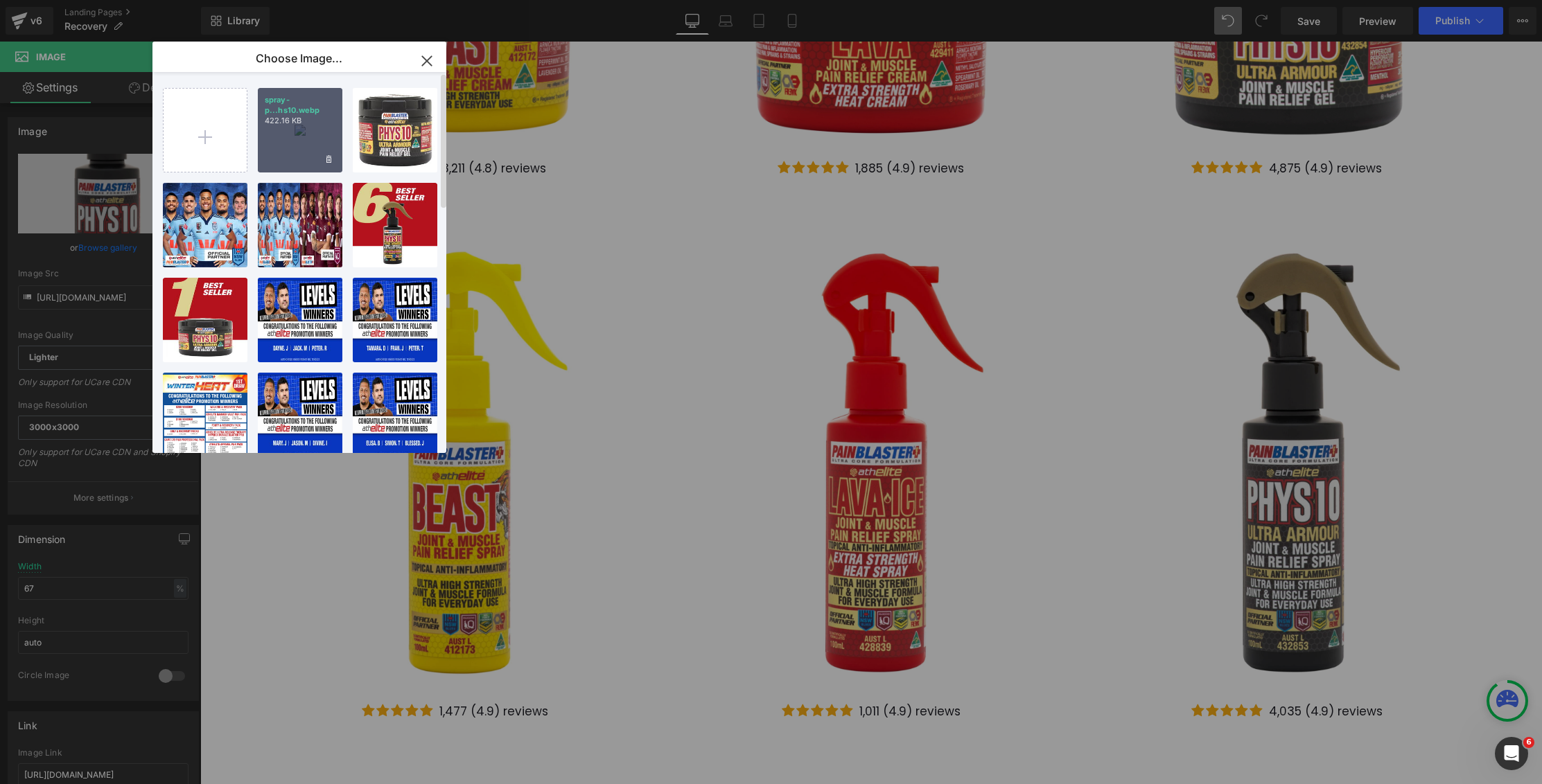
click at [0, 0] on div "spray-p...hs10.webp 422.16 KB" at bounding box center [0, 0] width 0 height 0
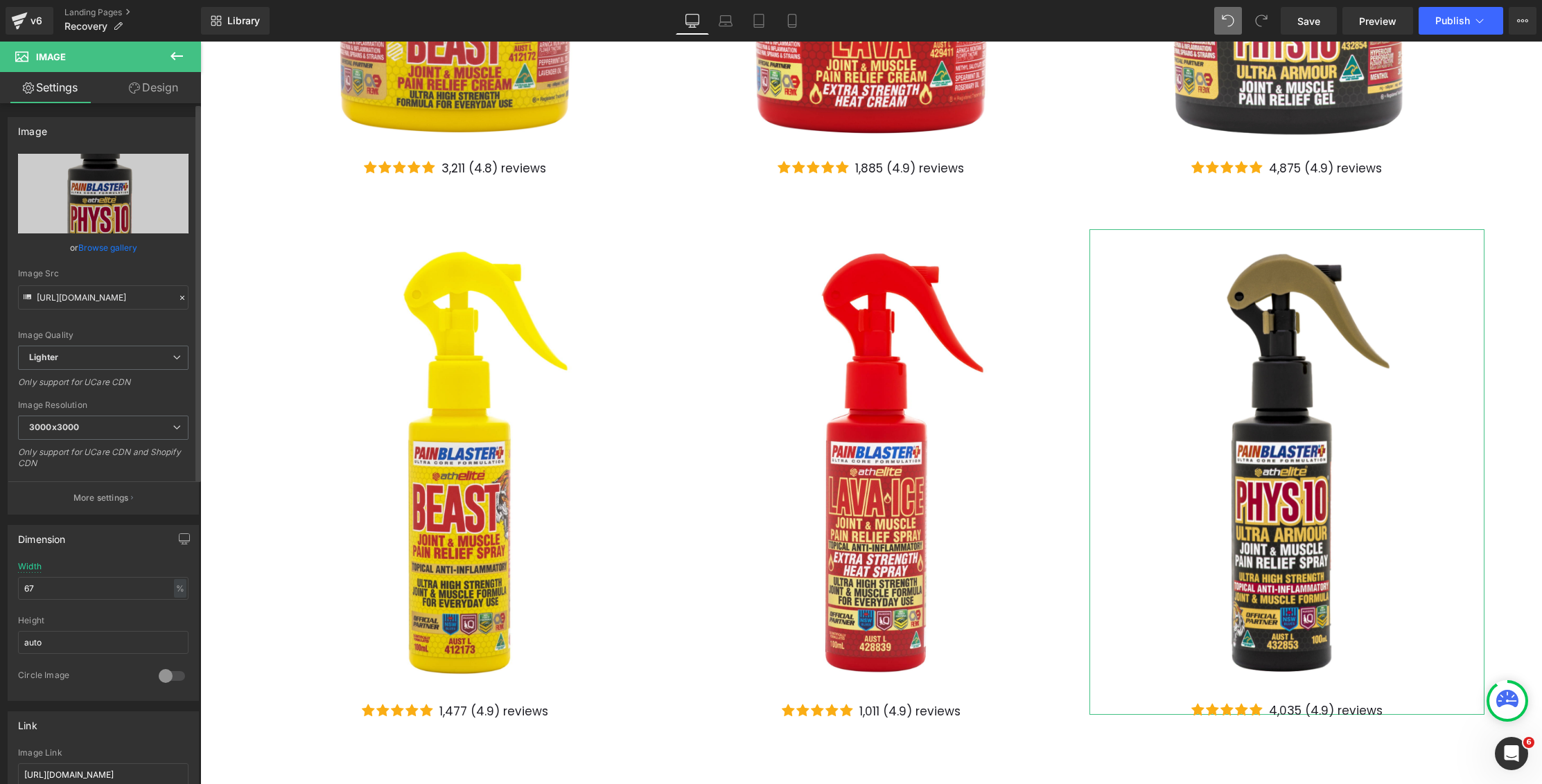
click at [113, 238] on link "Browse gallery" at bounding box center [107, 248] width 58 height 24
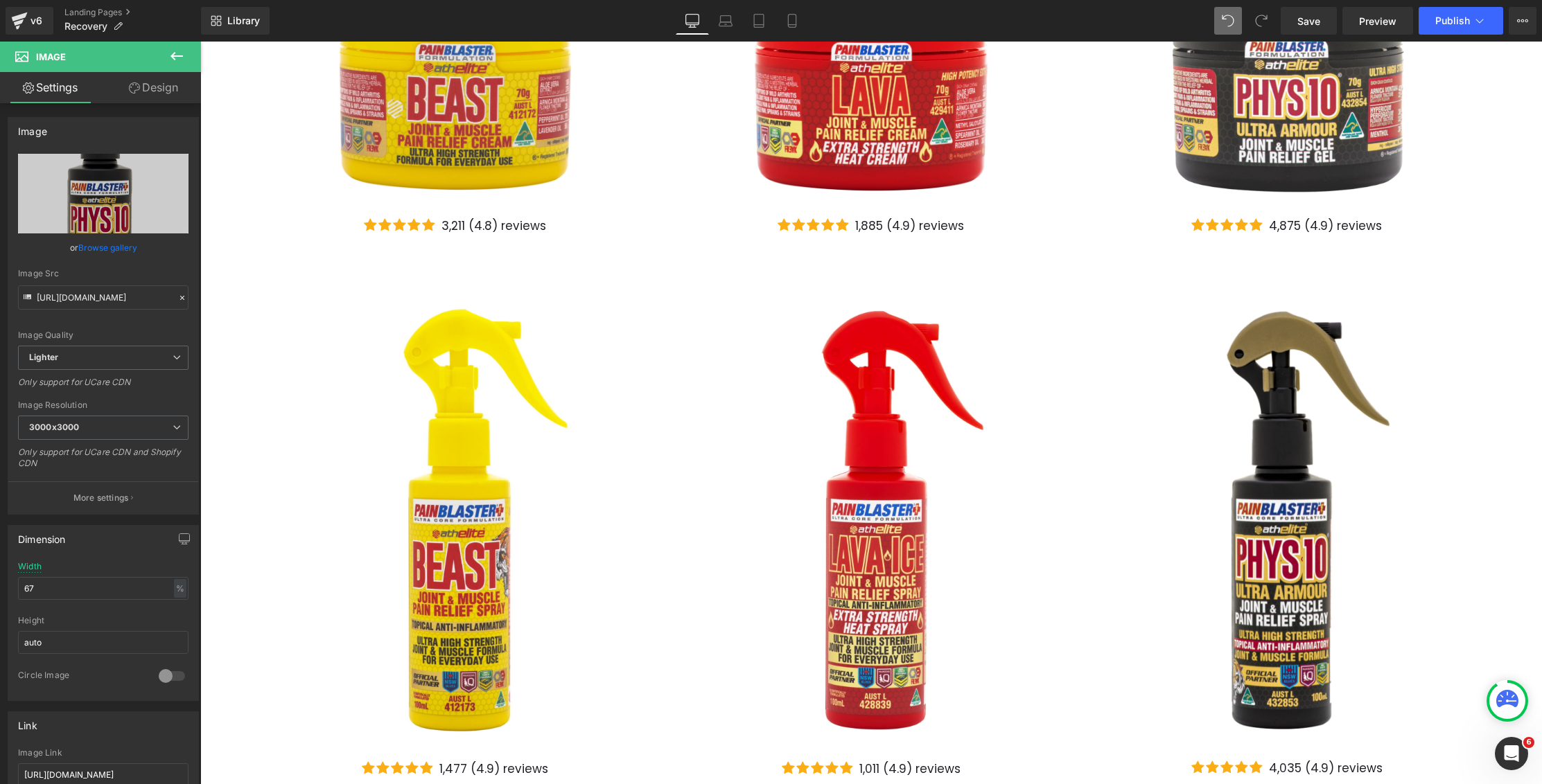
scroll to position [0, 0]
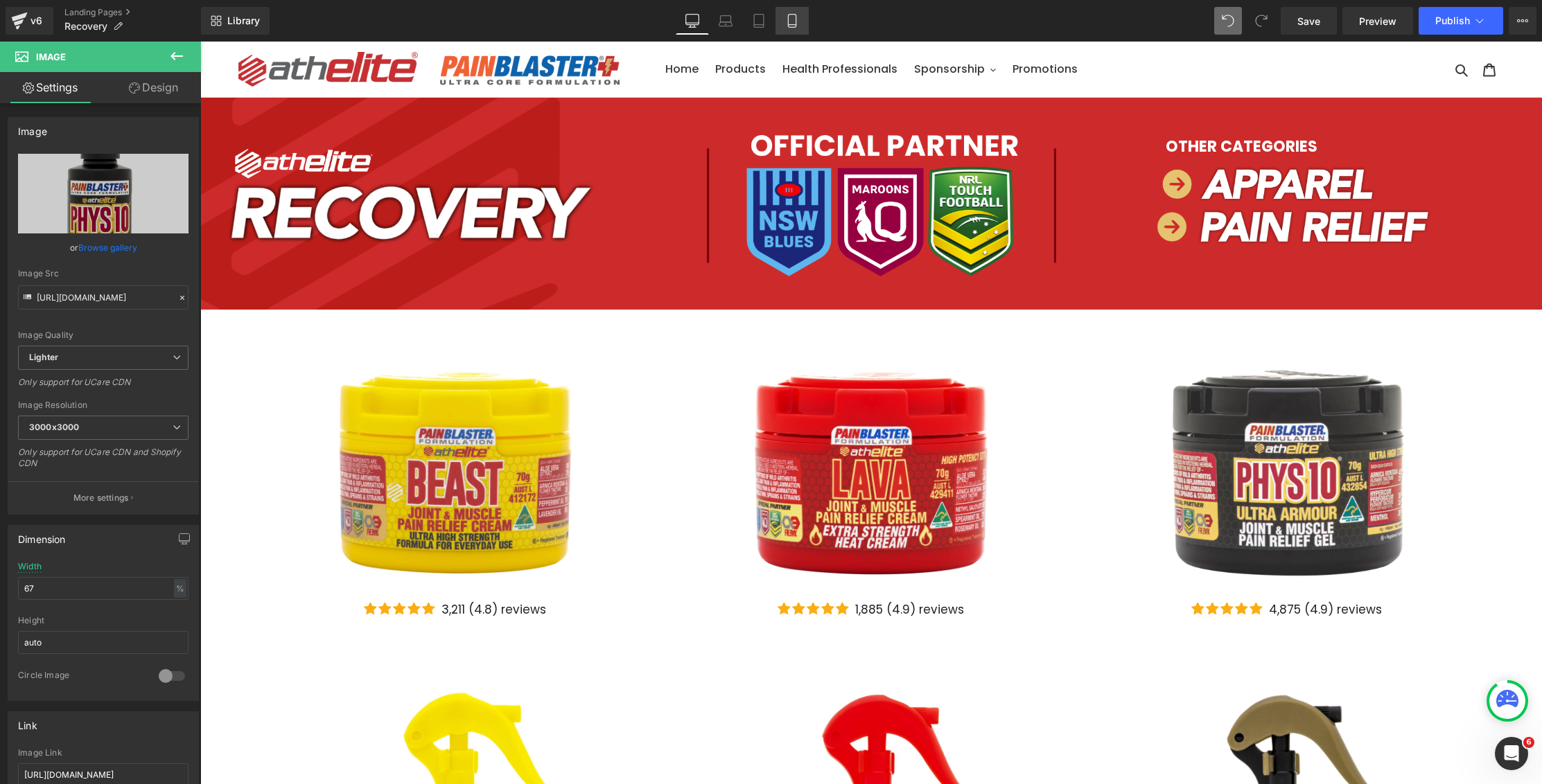
click at [799, 19] on link "Mobile" at bounding box center [791, 21] width 33 height 28
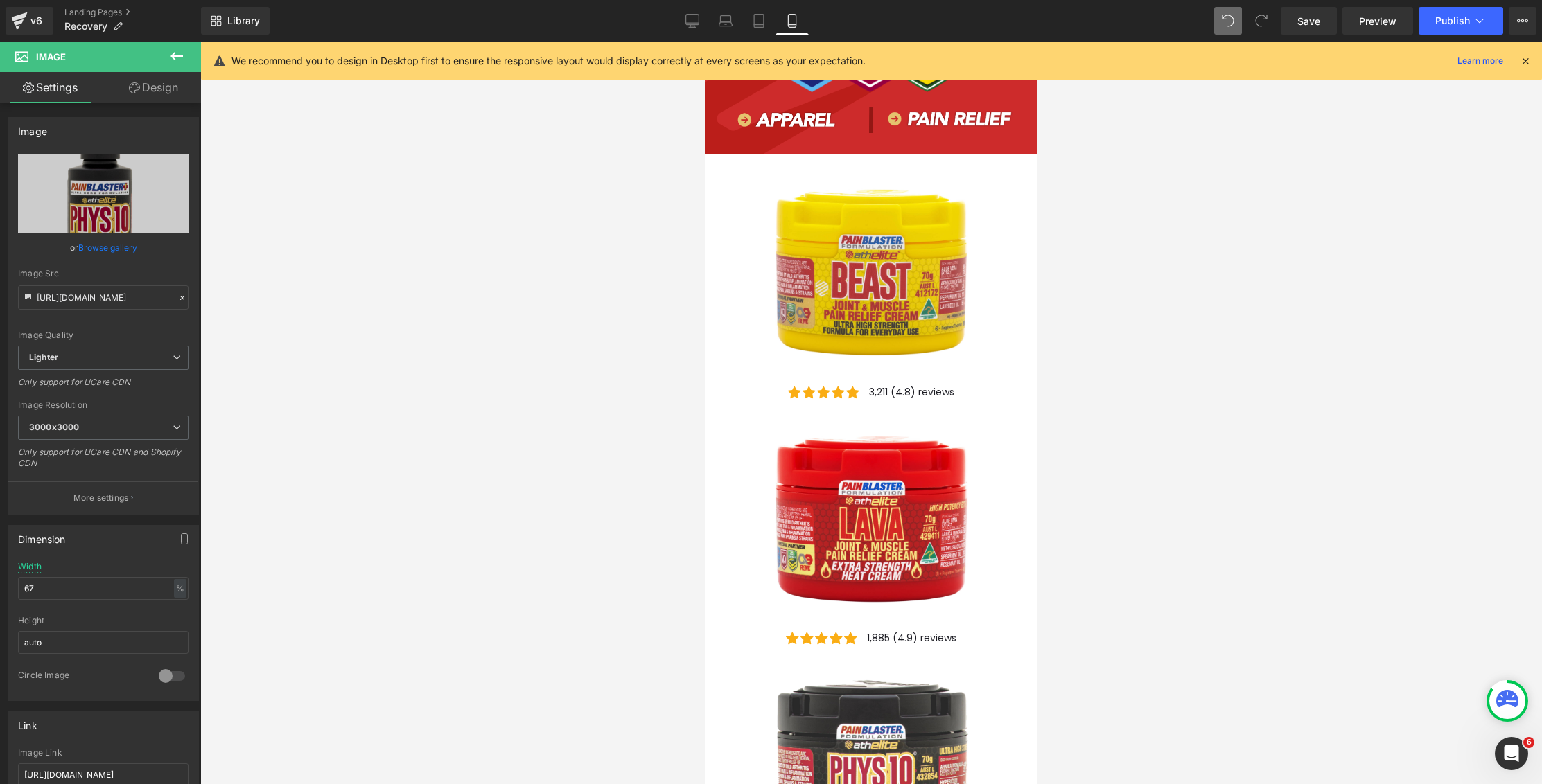
scroll to position [230, 0]
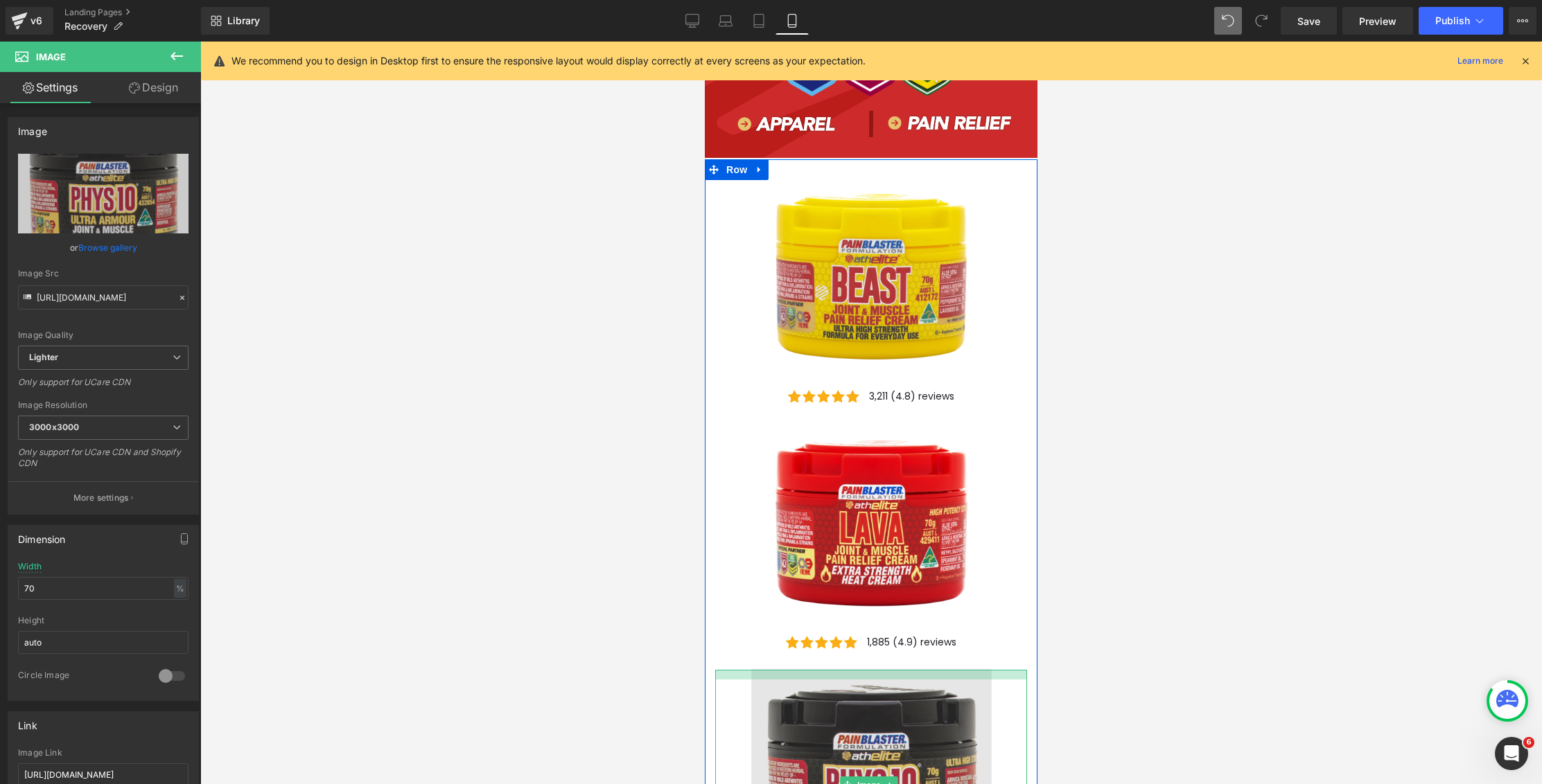
drag, startPoint x: 902, startPoint y: 660, endPoint x: 902, endPoint y: 669, distance: 9.0
click at [902, 670] on div "Image" at bounding box center [871, 784] width 312 height 228
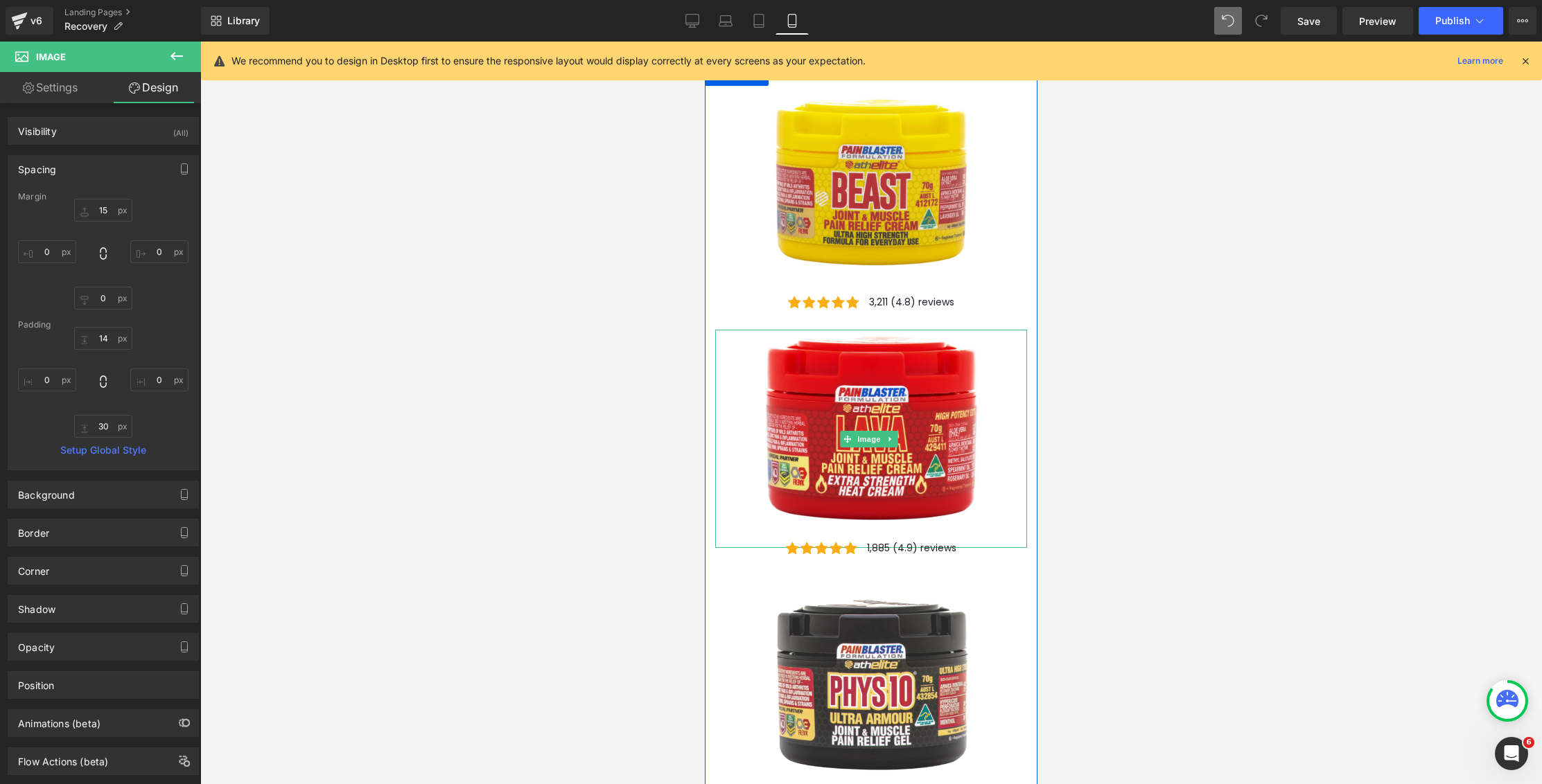
scroll to position [334, 0]
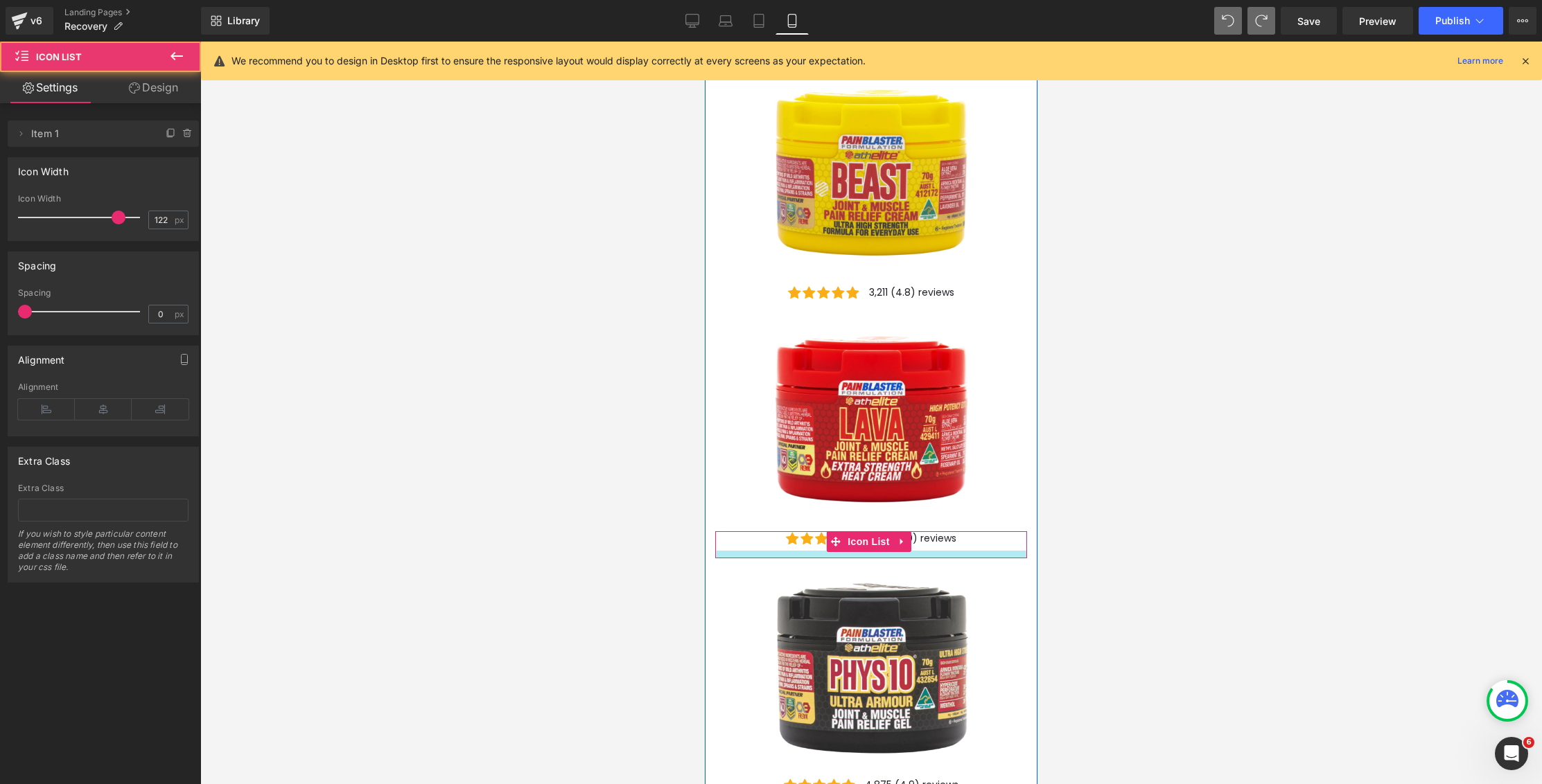
click at [906, 551] on div at bounding box center [871, 554] width 312 height 7
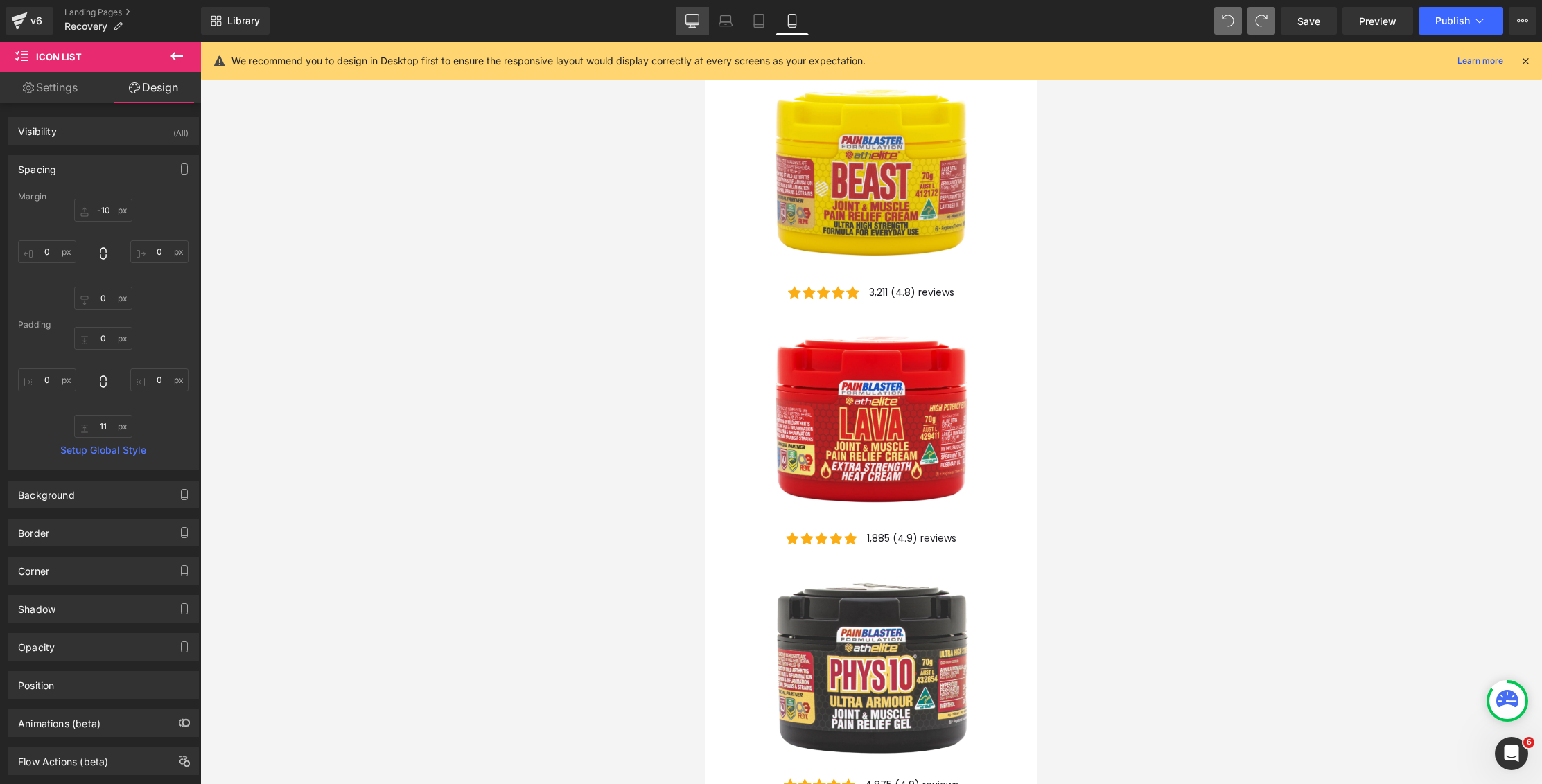
click at [683, 25] on link "Desktop" at bounding box center [692, 21] width 33 height 28
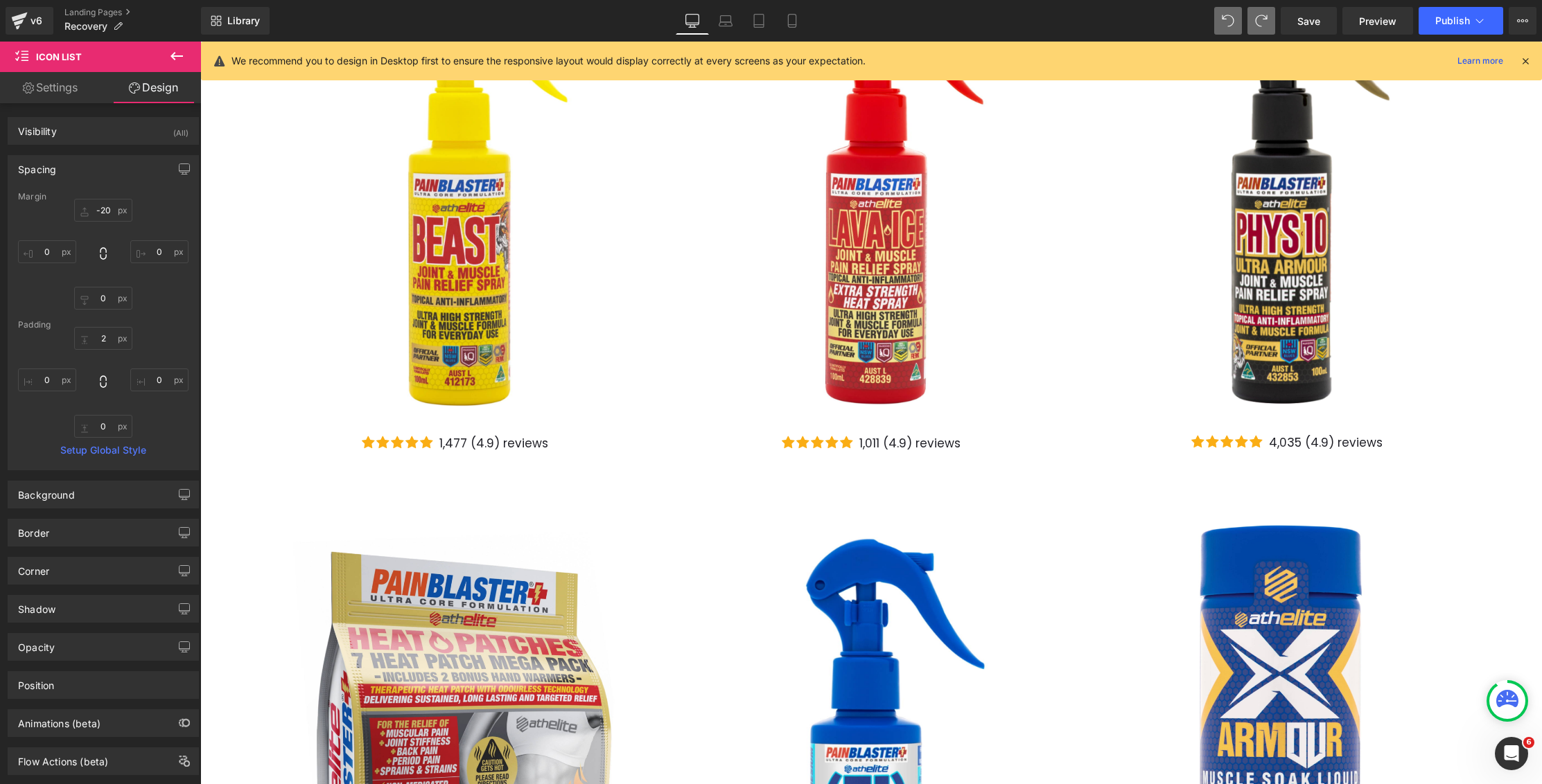
scroll to position [0, 0]
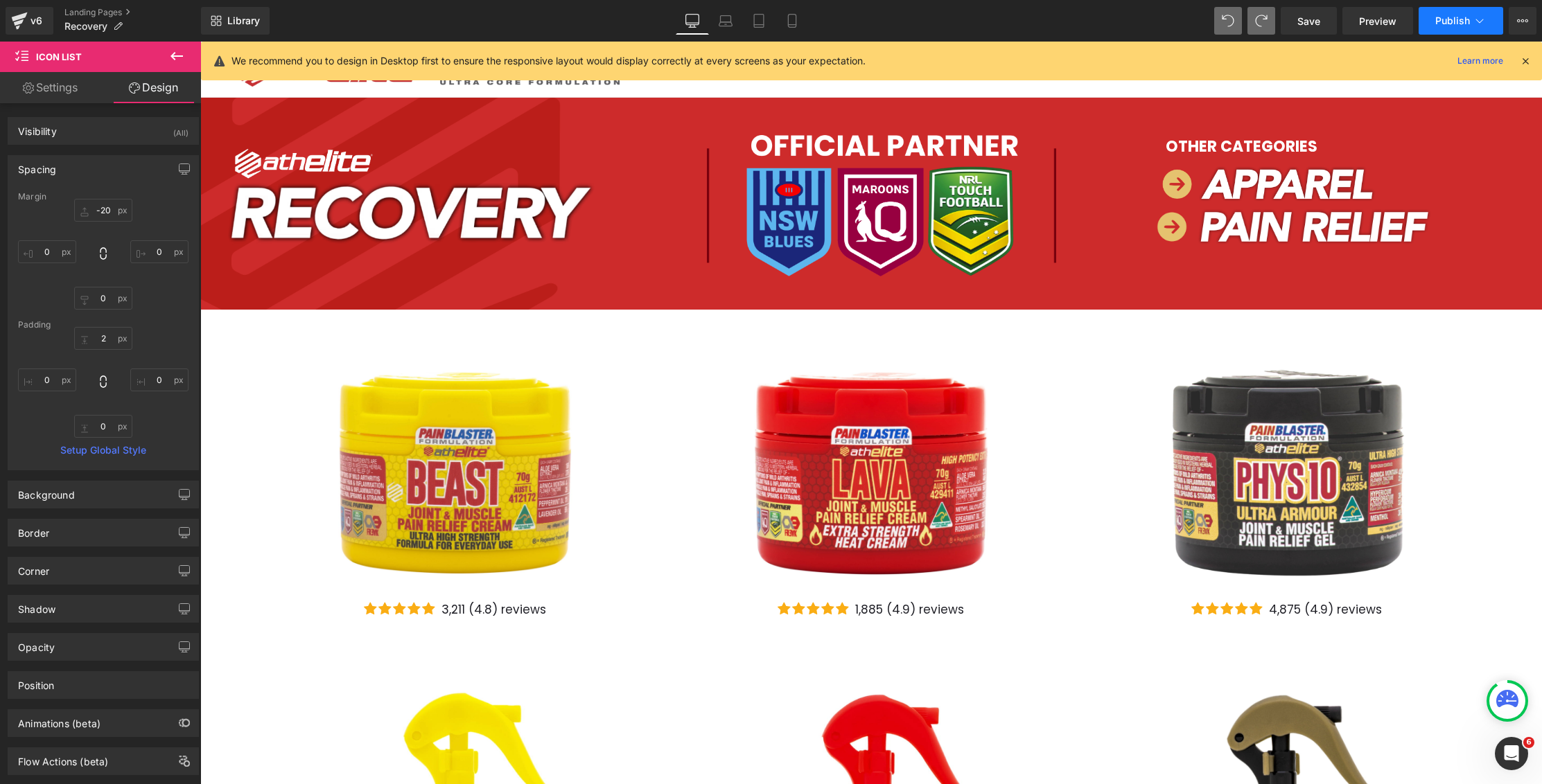
click at [1462, 15] on span "Publish" at bounding box center [1452, 21] width 35 height 11
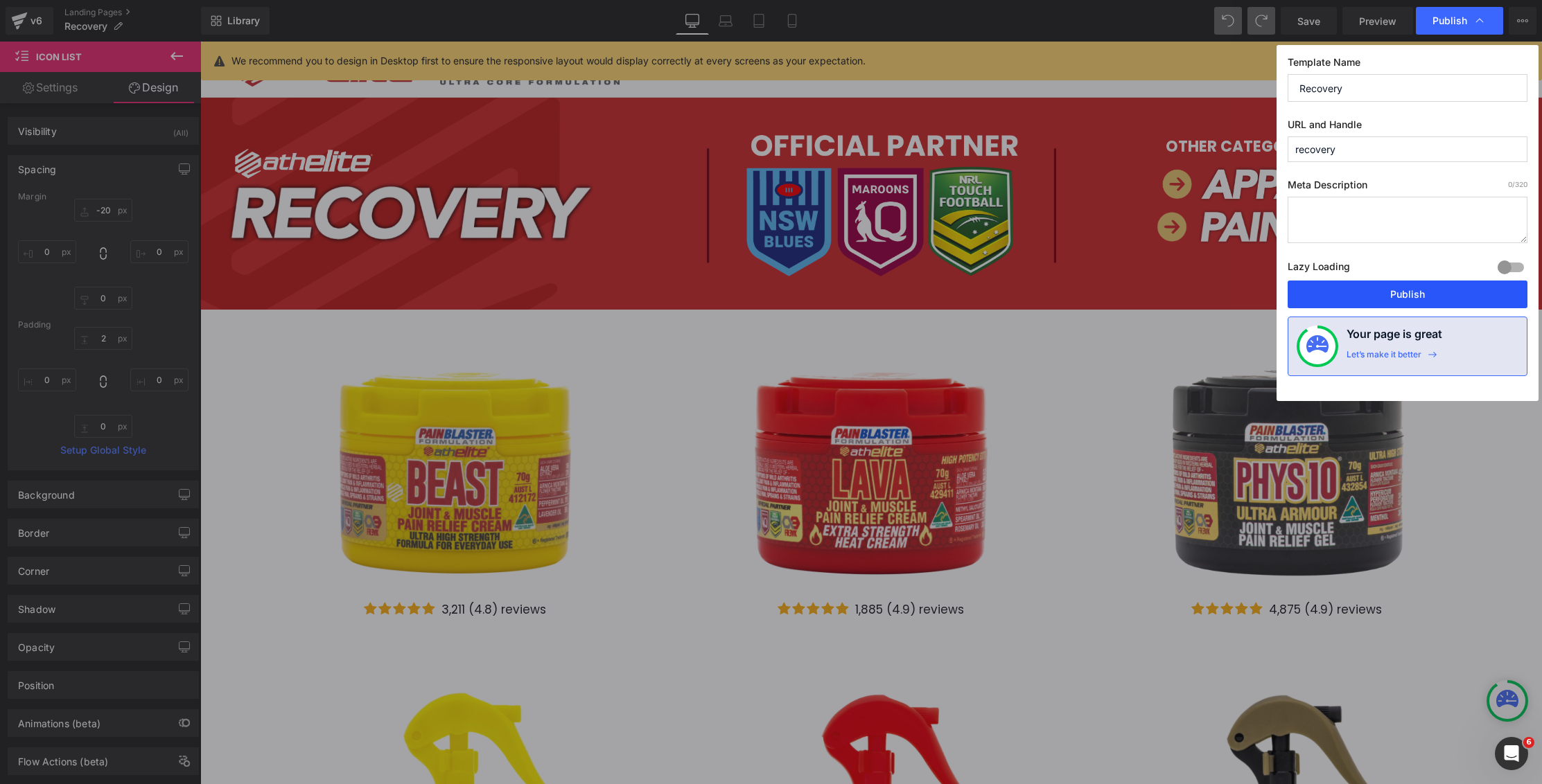
drag, startPoint x: 1400, startPoint y: 291, endPoint x: 1057, endPoint y: 233, distance: 347.9
click at [0, 0] on button "Publish" at bounding box center [0, 0] width 0 height 0
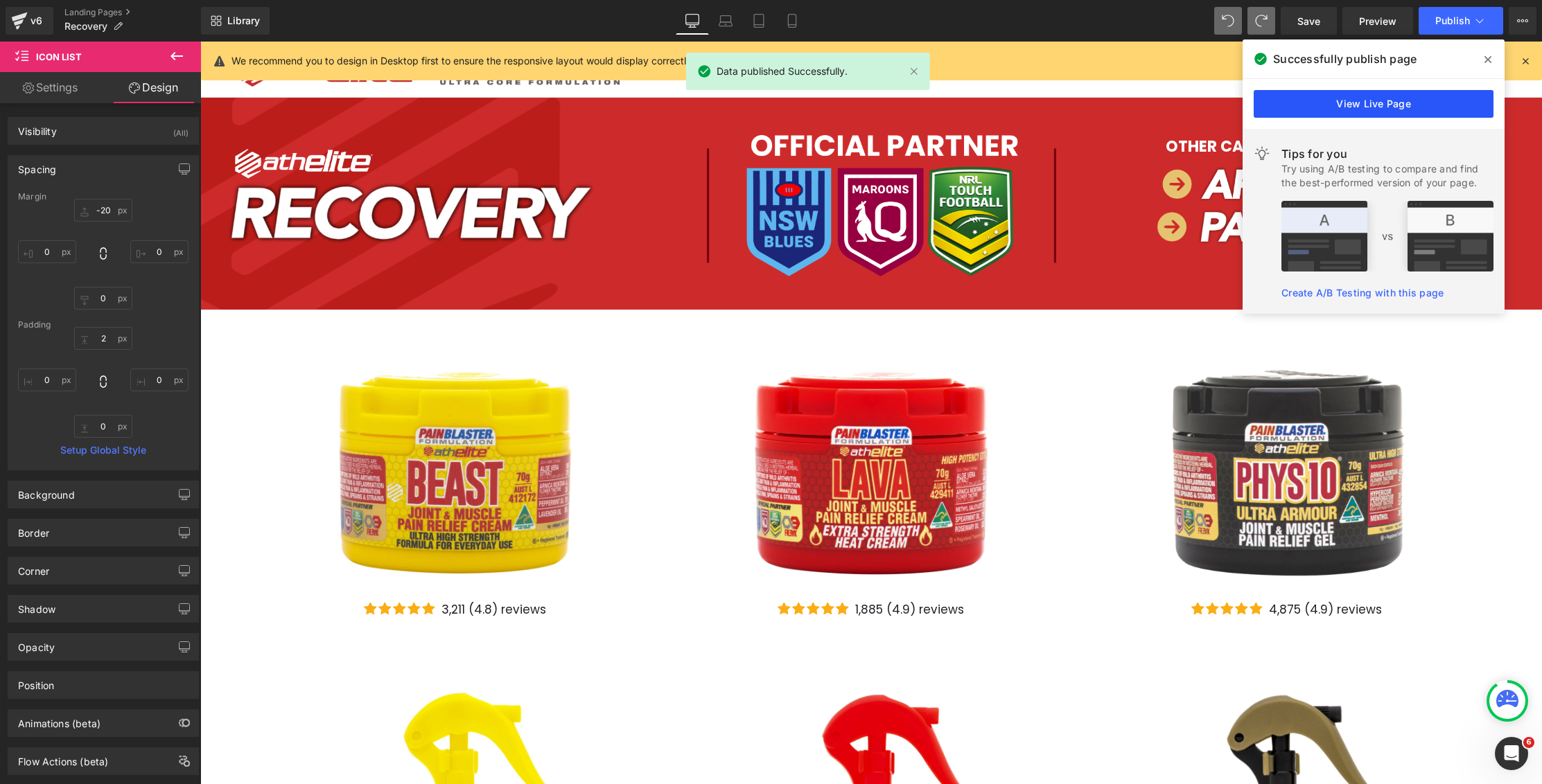
click at [1420, 104] on link "View Live Page" at bounding box center [1373, 104] width 240 height 28
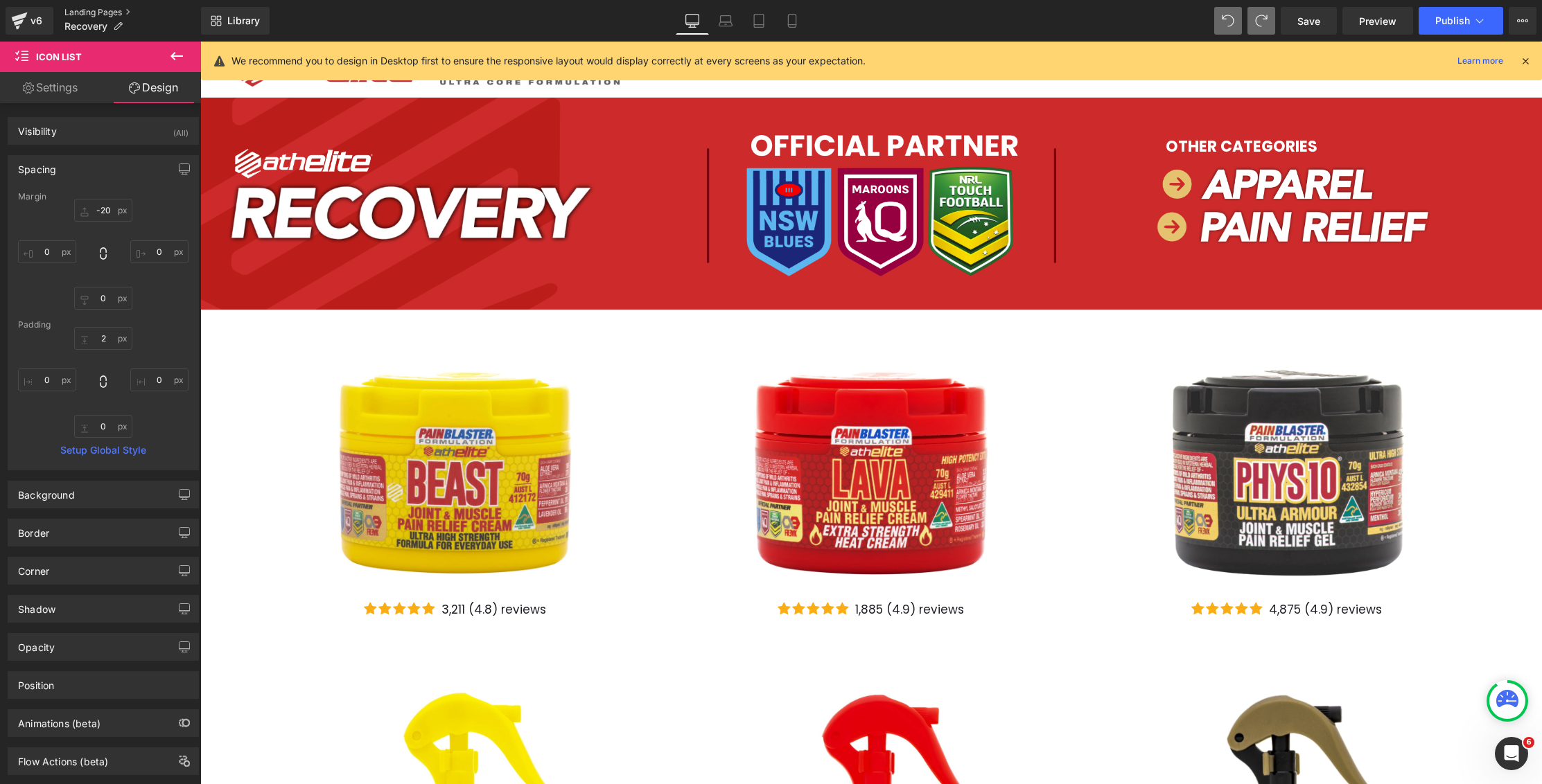
click at [90, 12] on link "Landing Pages" at bounding box center [132, 13] width 136 height 11
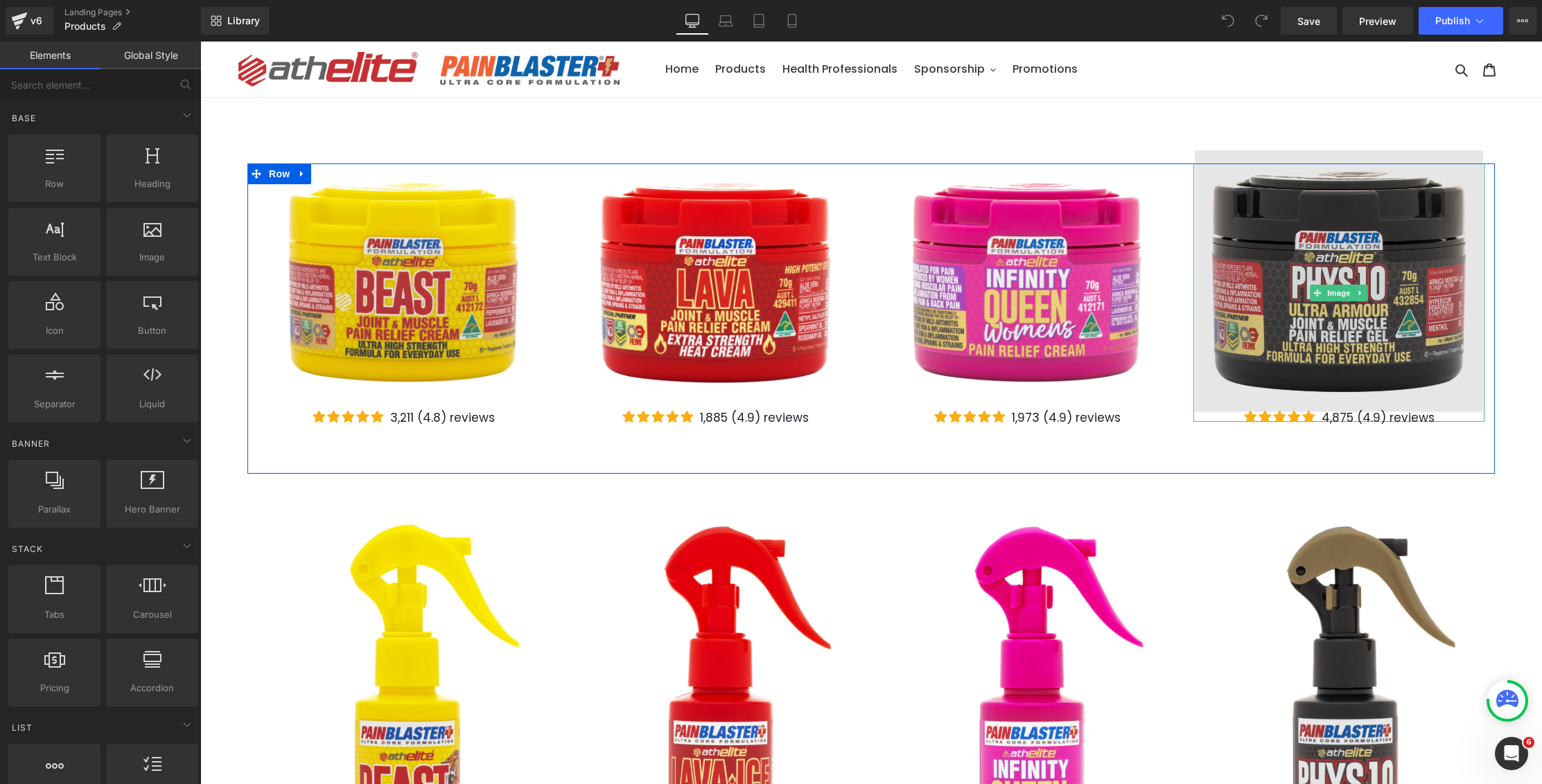
click at [1354, 310] on img at bounding box center [1338, 292] width 288 height 285
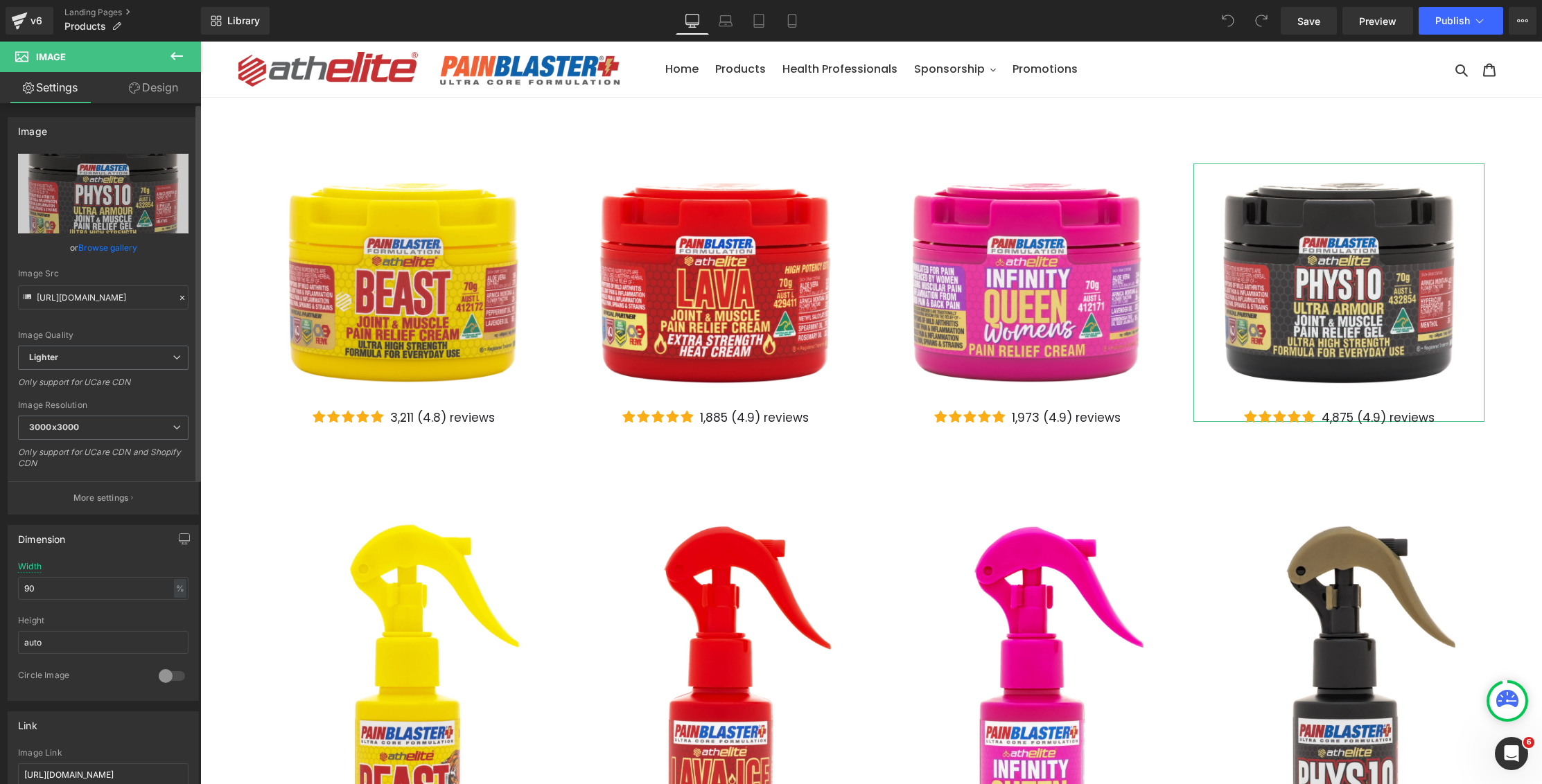
click at [115, 247] on link "Browse gallery" at bounding box center [107, 248] width 58 height 24
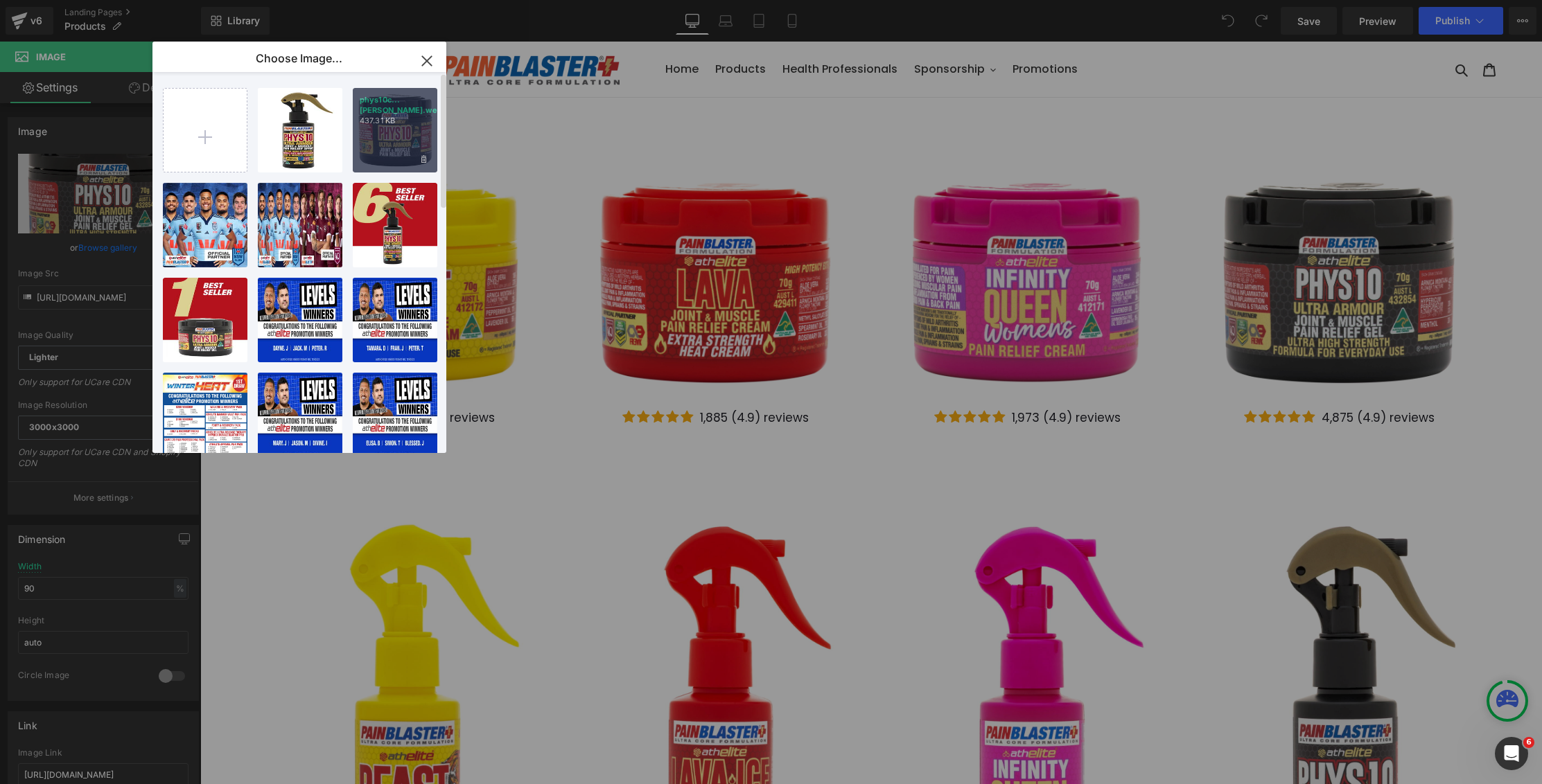
click at [382, 150] on div "phys10c...[PERSON_NAME].webp 437.31 KB" at bounding box center [395, 130] width 84 height 84
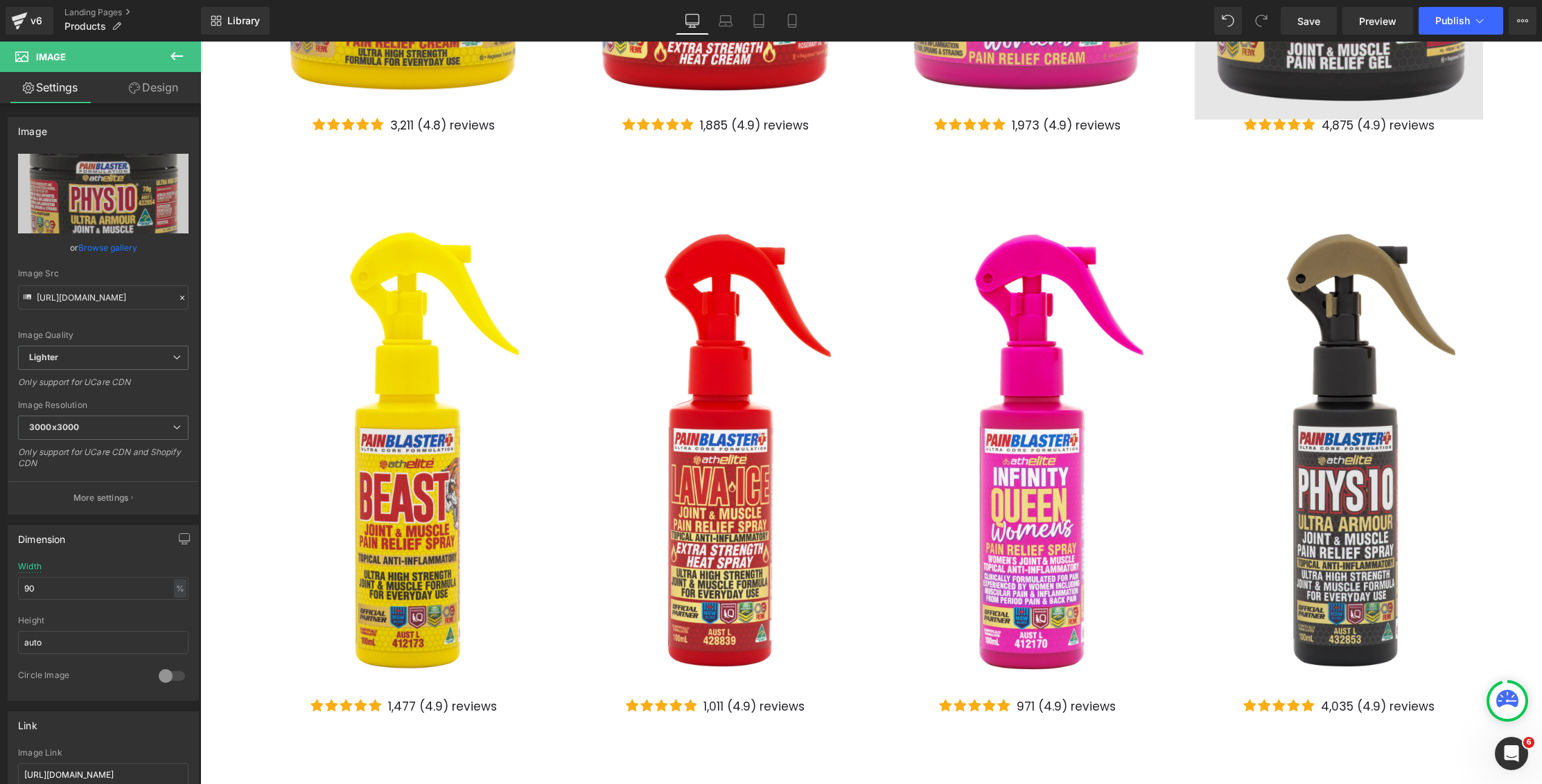
scroll to position [311, 0]
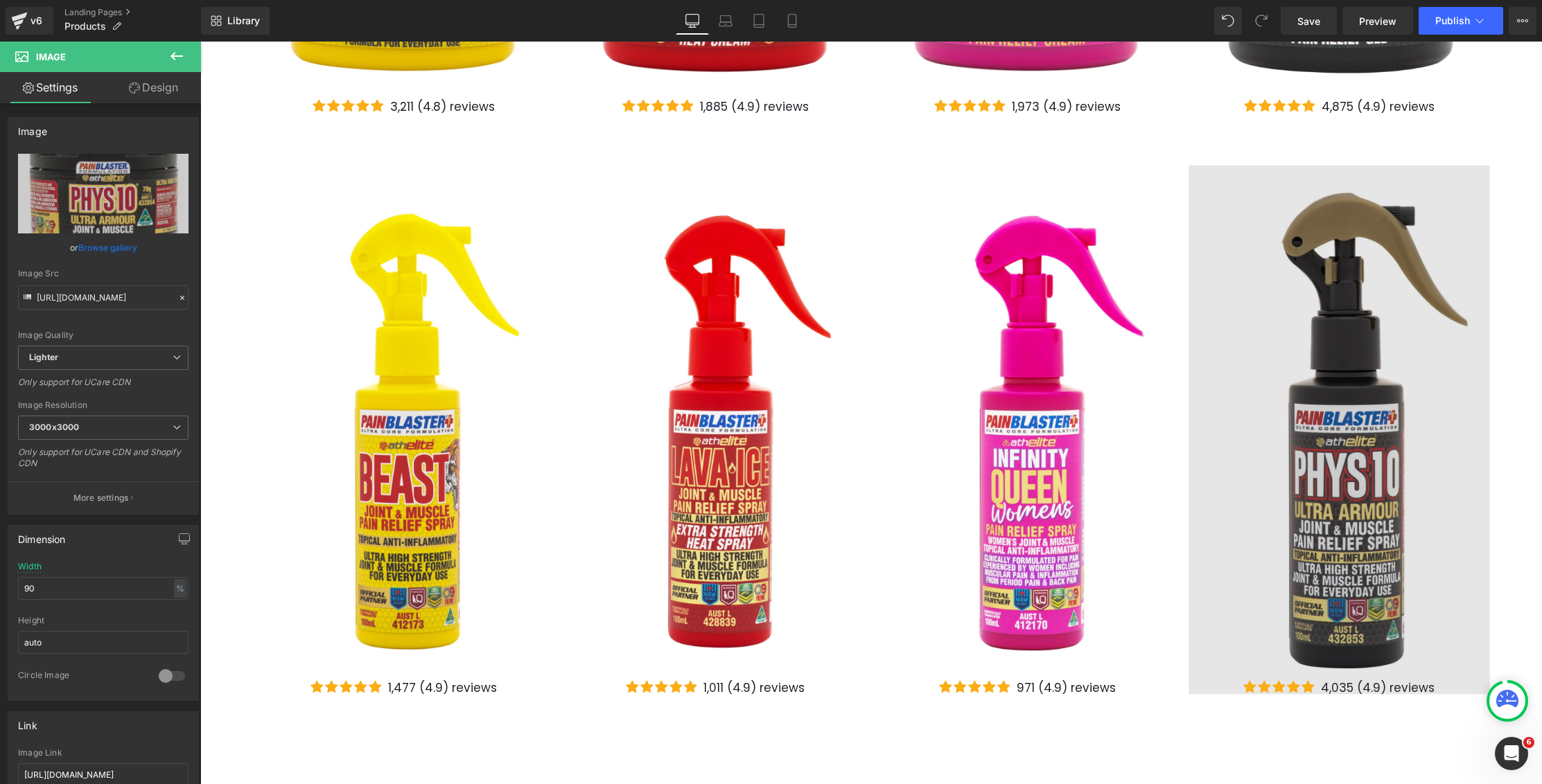
click at [1347, 331] on img at bounding box center [1339, 441] width 301 height 552
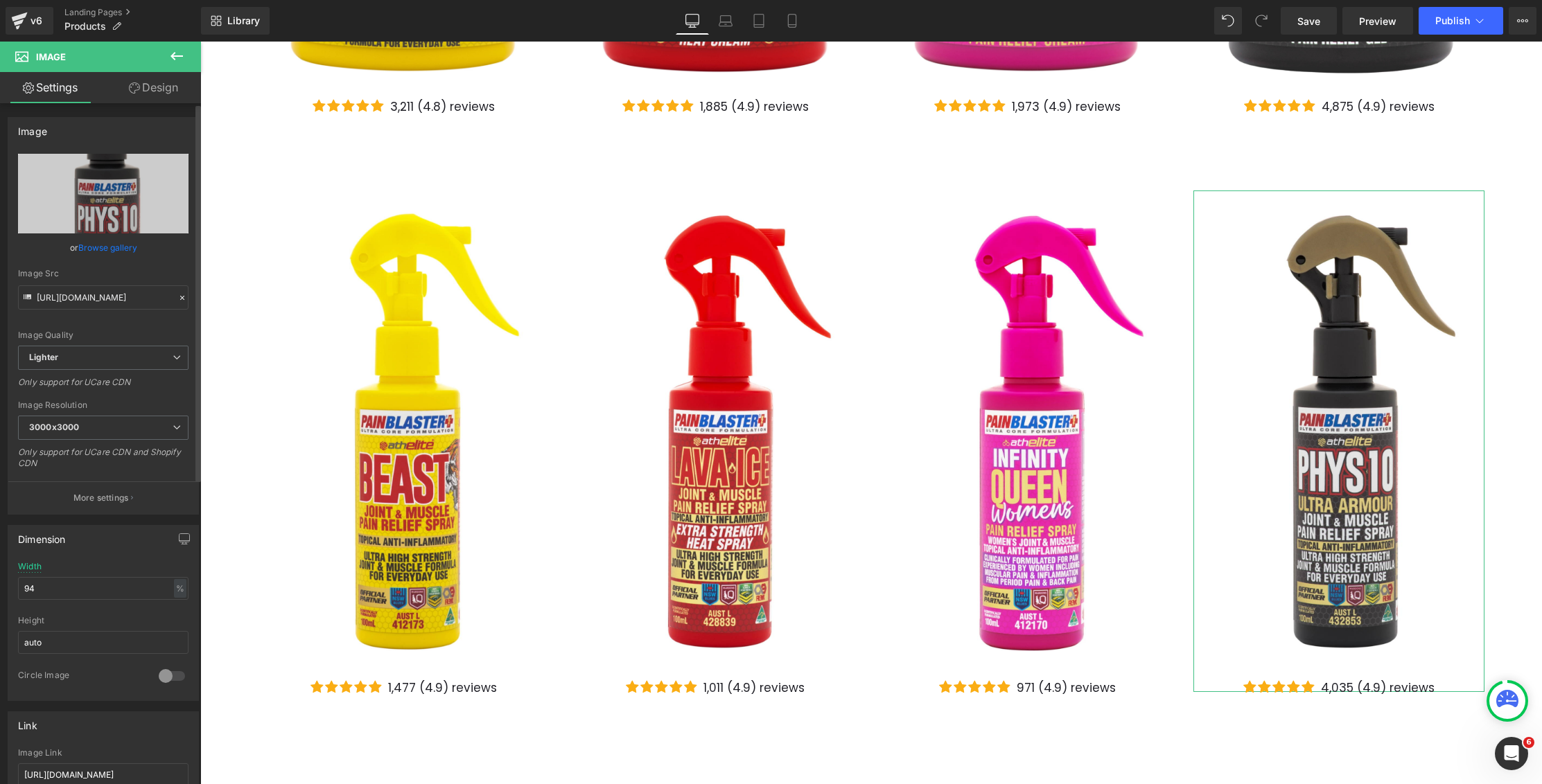
click at [106, 250] on link "Browse gallery" at bounding box center [107, 248] width 58 height 24
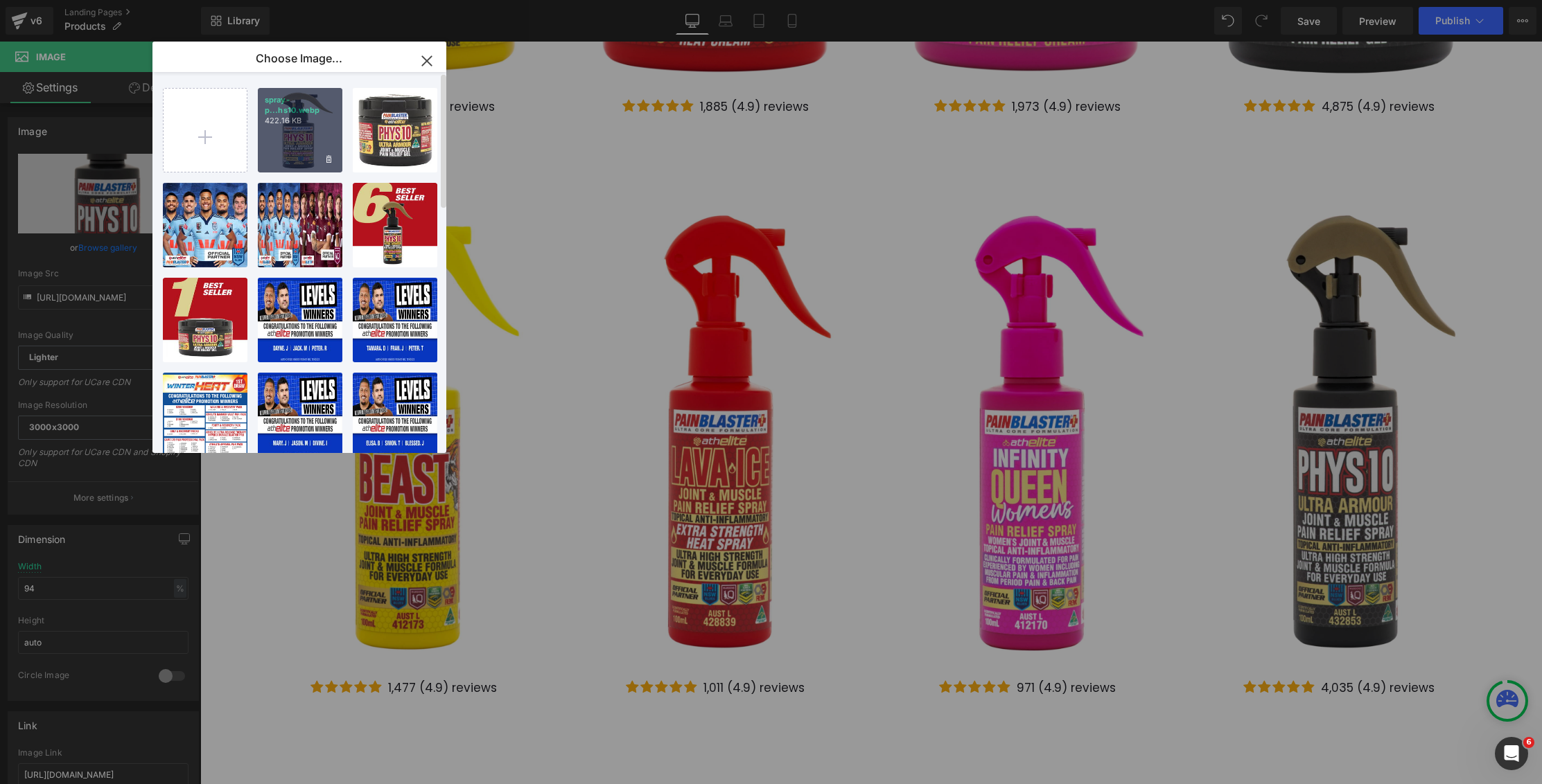
click at [305, 148] on div "spray-p...hs10.webp 422.16 KB" at bounding box center [300, 130] width 84 height 84
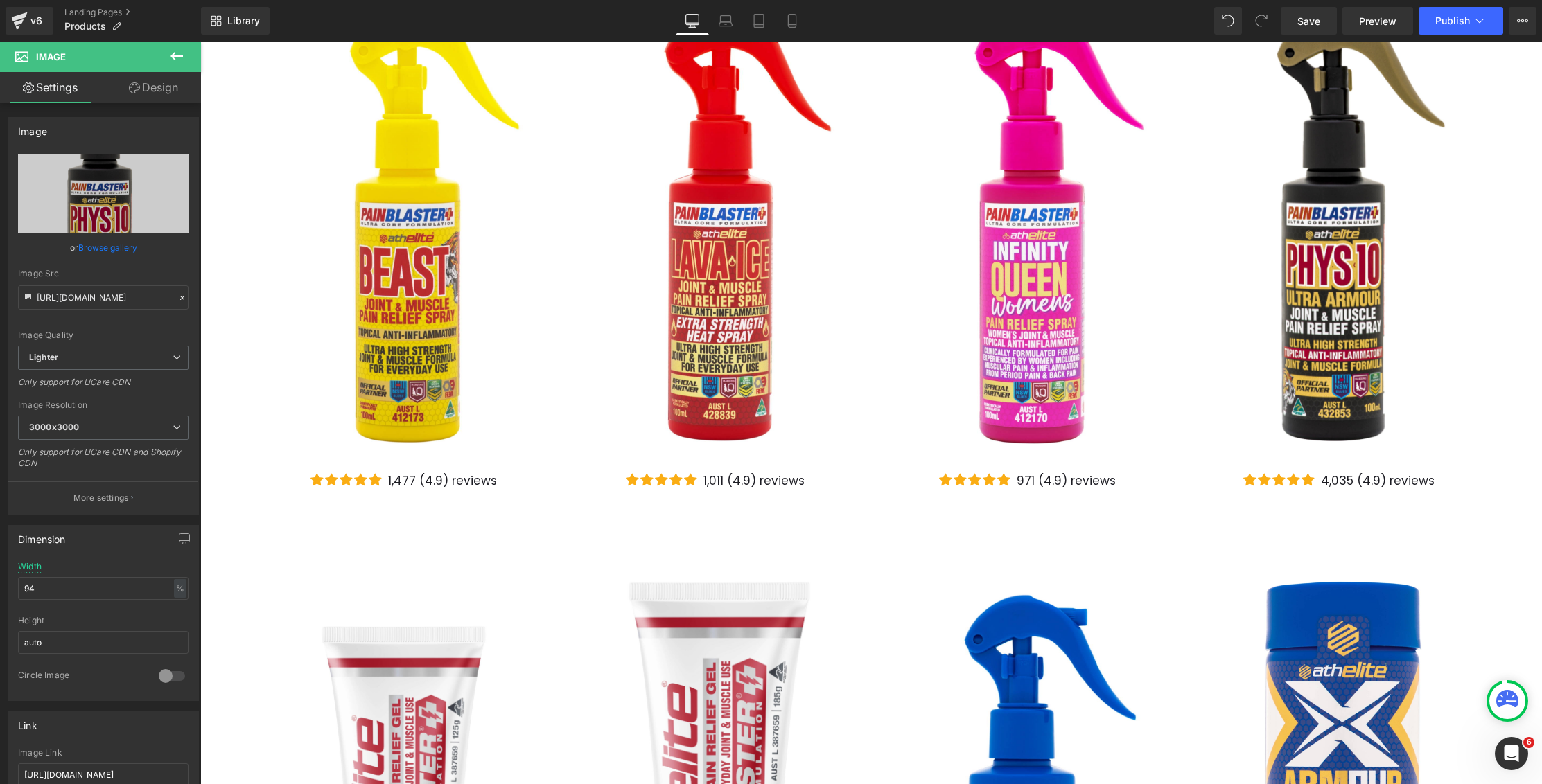
scroll to position [0, 0]
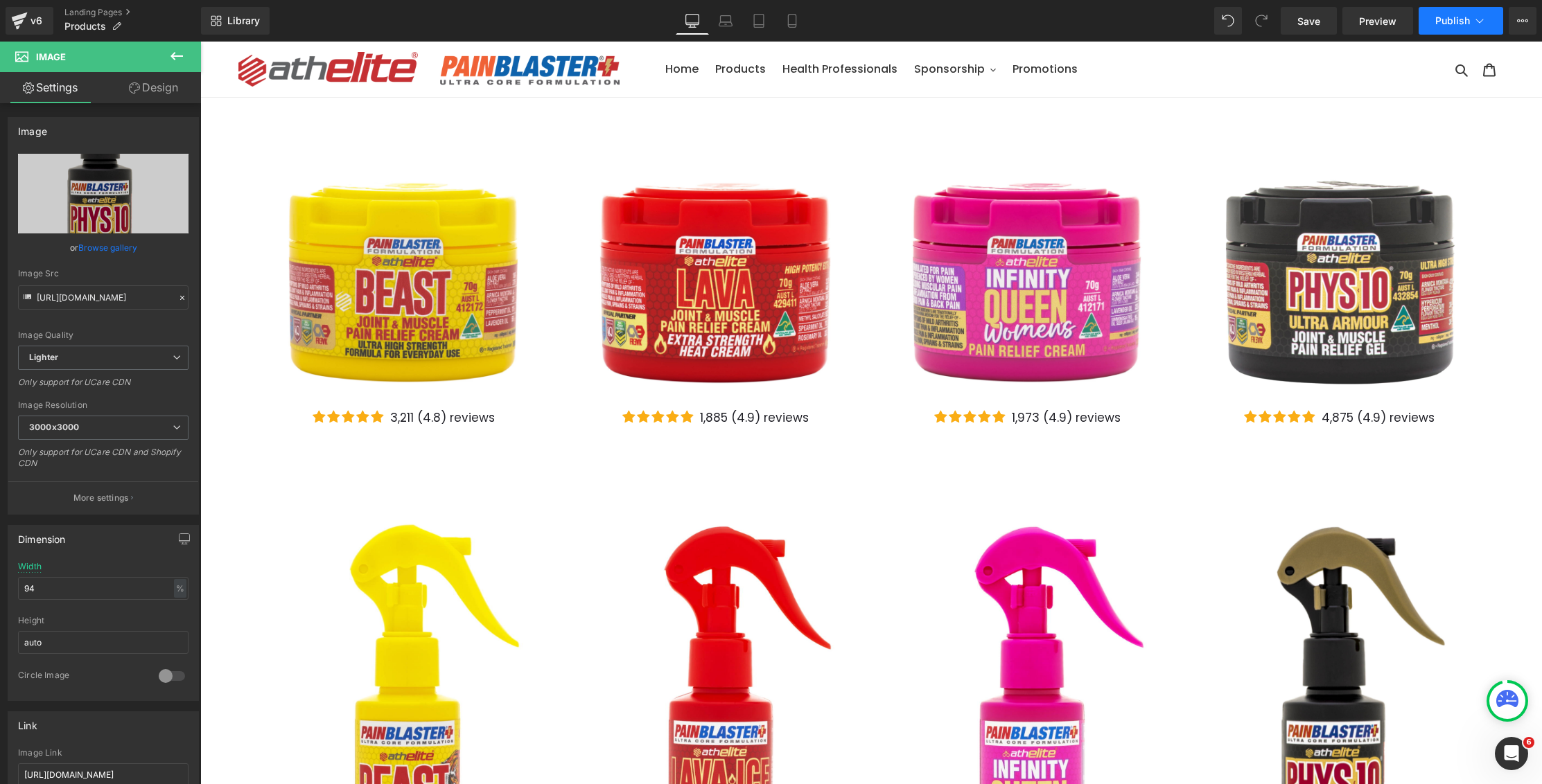
click at [1460, 19] on span "Publish" at bounding box center [1452, 21] width 35 height 11
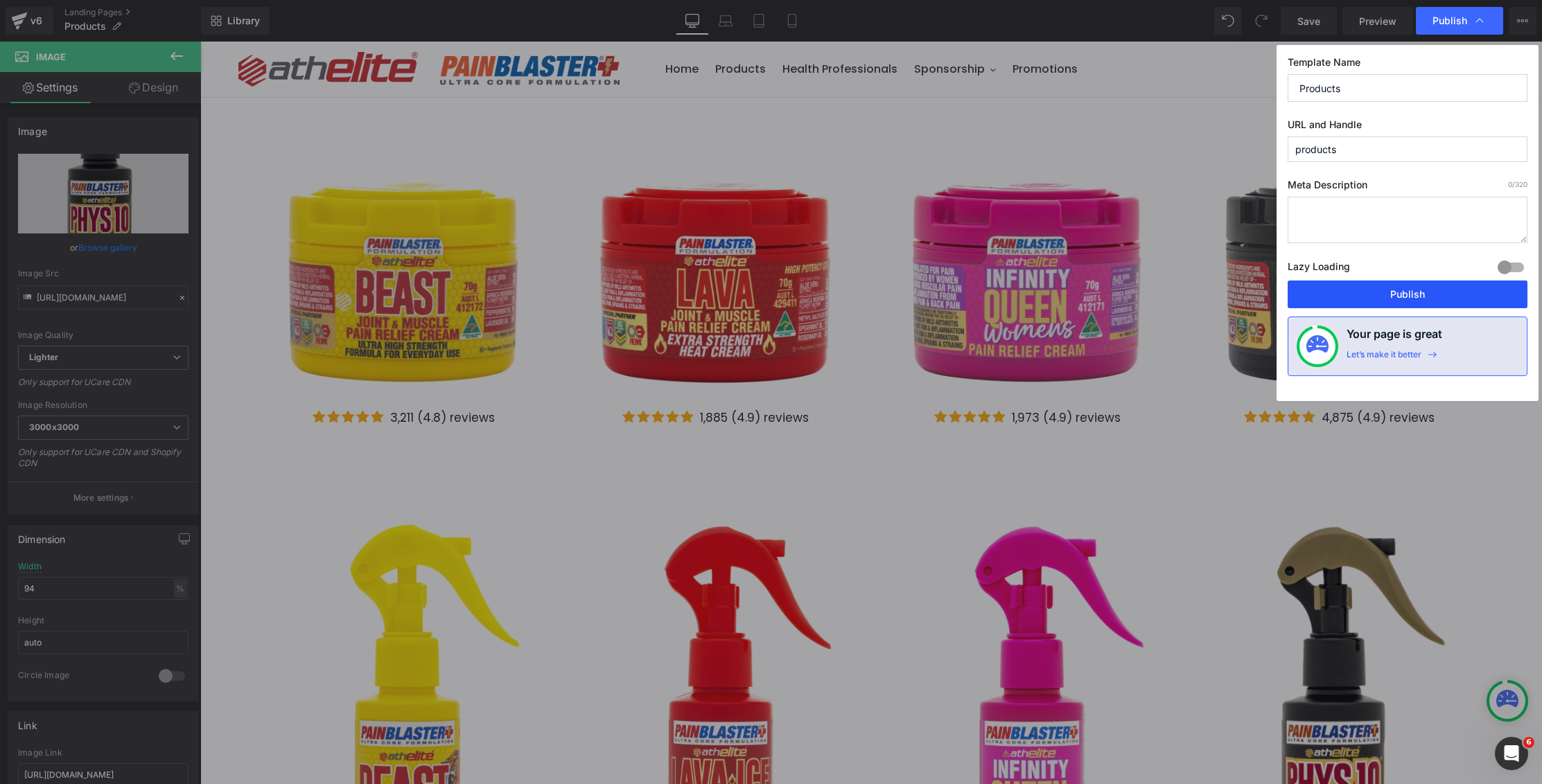
drag, startPoint x: 1386, startPoint y: 290, endPoint x: 550, endPoint y: 19, distance: 878.8
click at [1386, 290] on button "Publish" at bounding box center [1407, 294] width 240 height 28
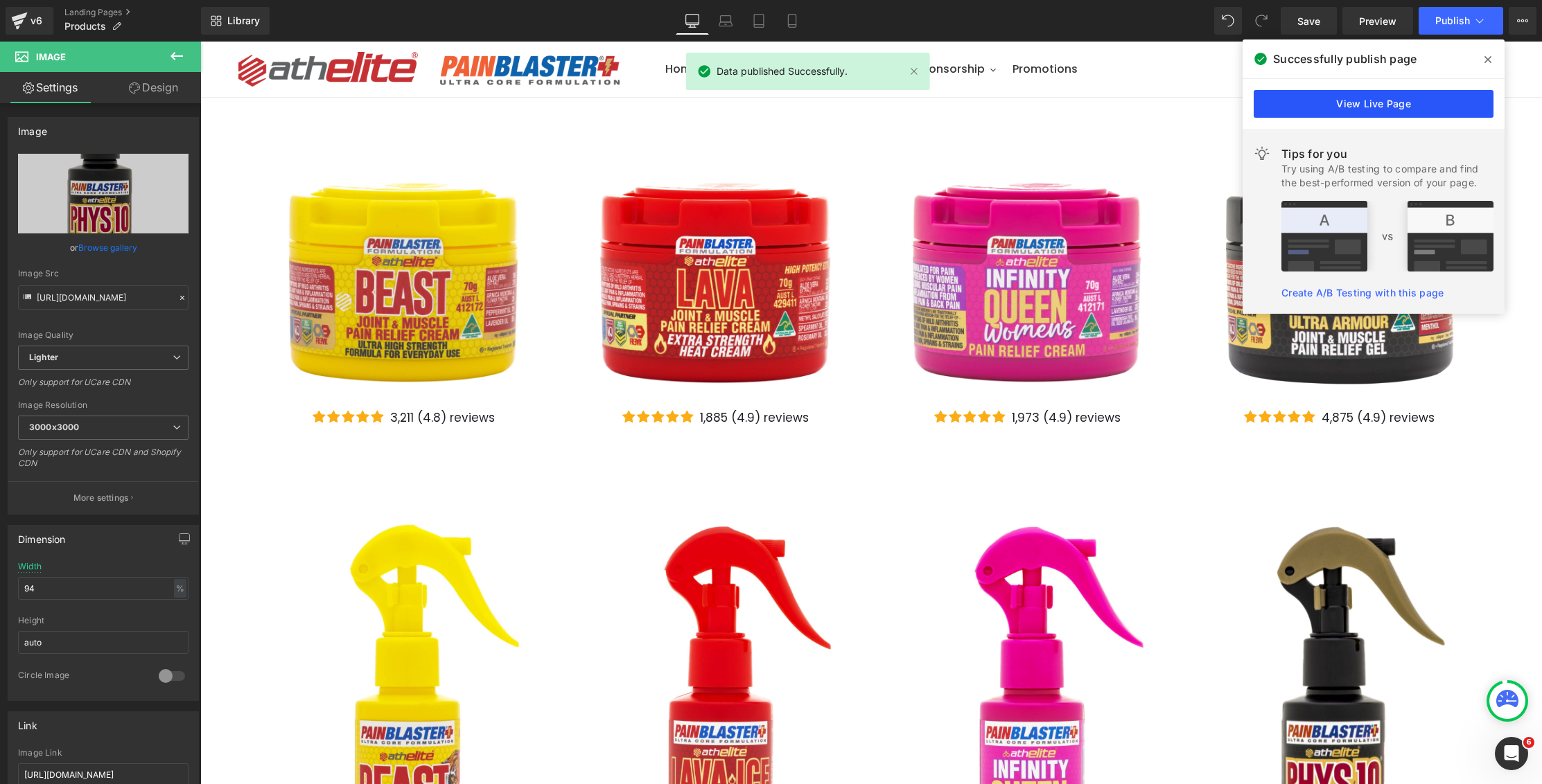
click at [1349, 107] on link "View Live Page" at bounding box center [1373, 104] width 240 height 28
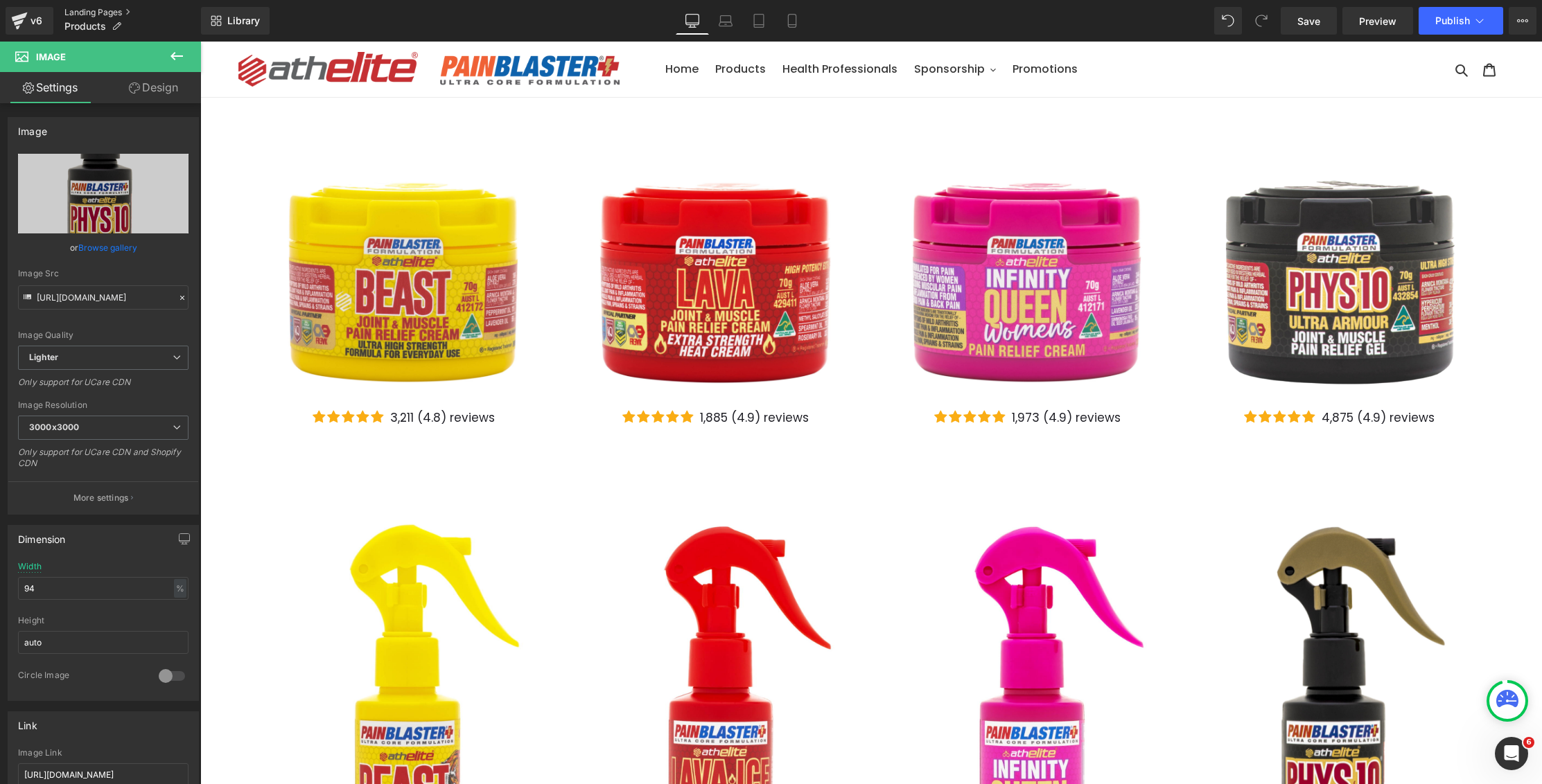
click at [84, 9] on link "Landing Pages" at bounding box center [132, 13] width 136 height 11
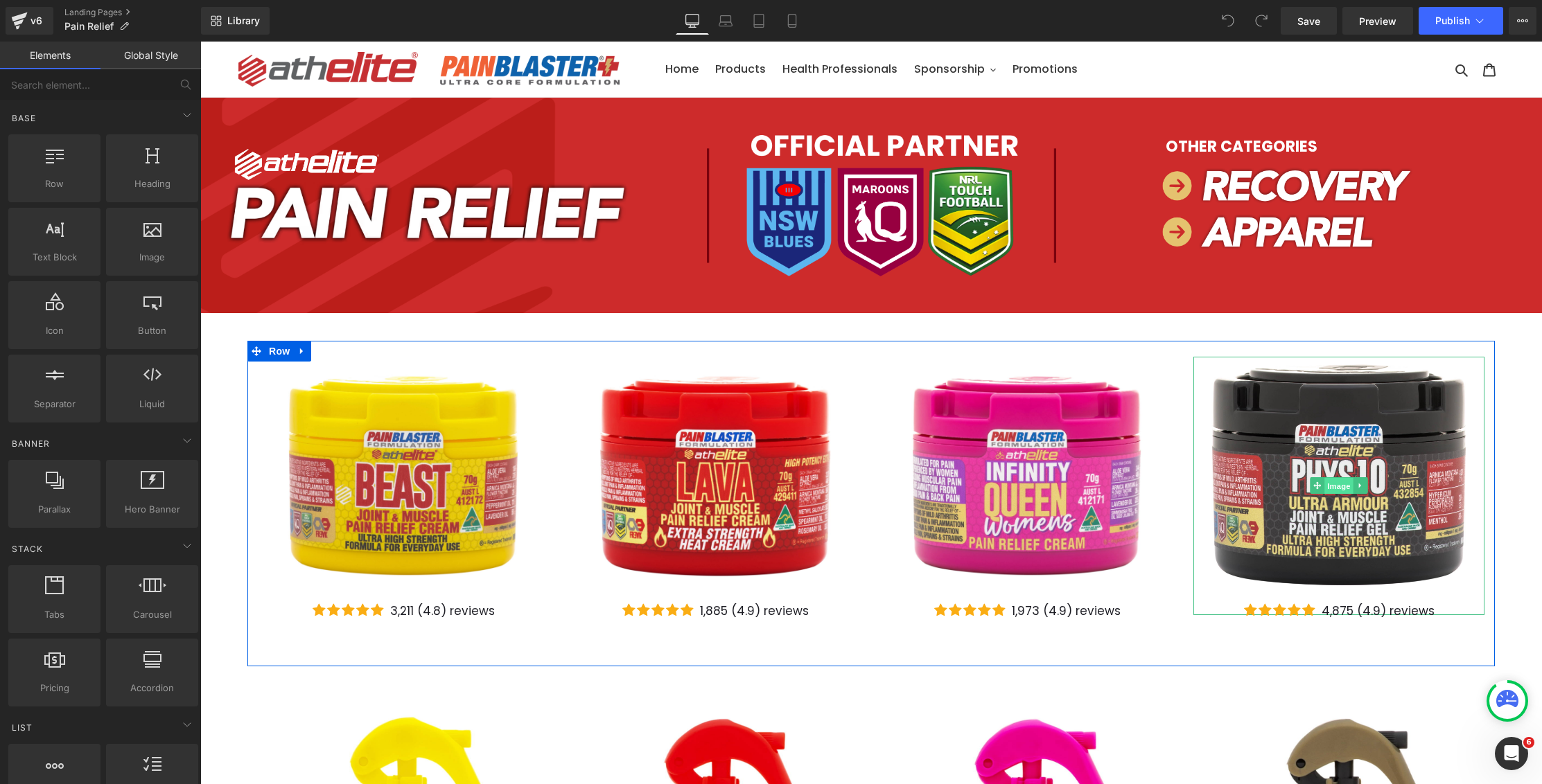
click at [1331, 488] on span "Image" at bounding box center [1339, 487] width 29 height 16
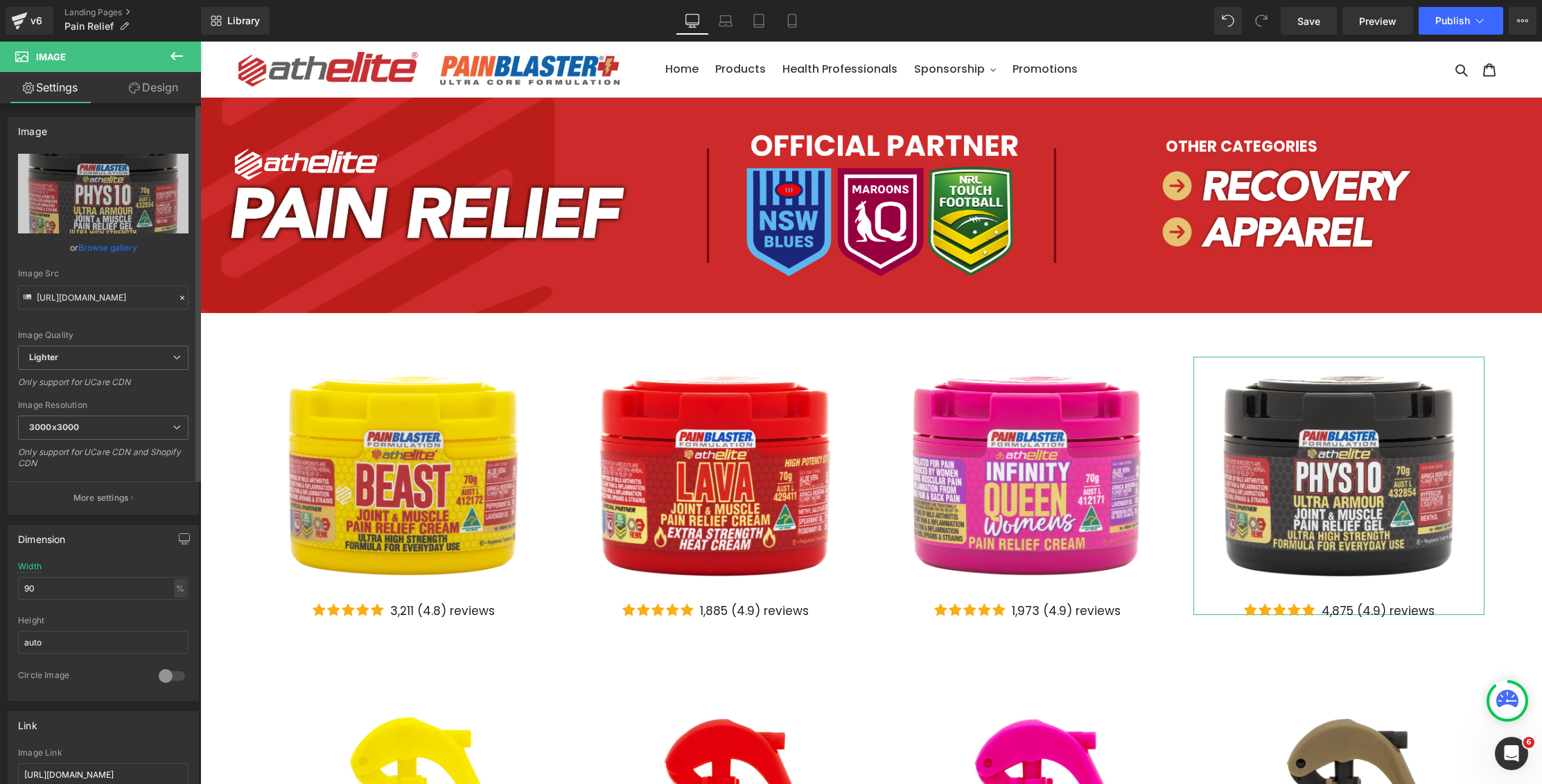
click at [78, 249] on link "Browse gallery" at bounding box center [107, 248] width 58 height 24
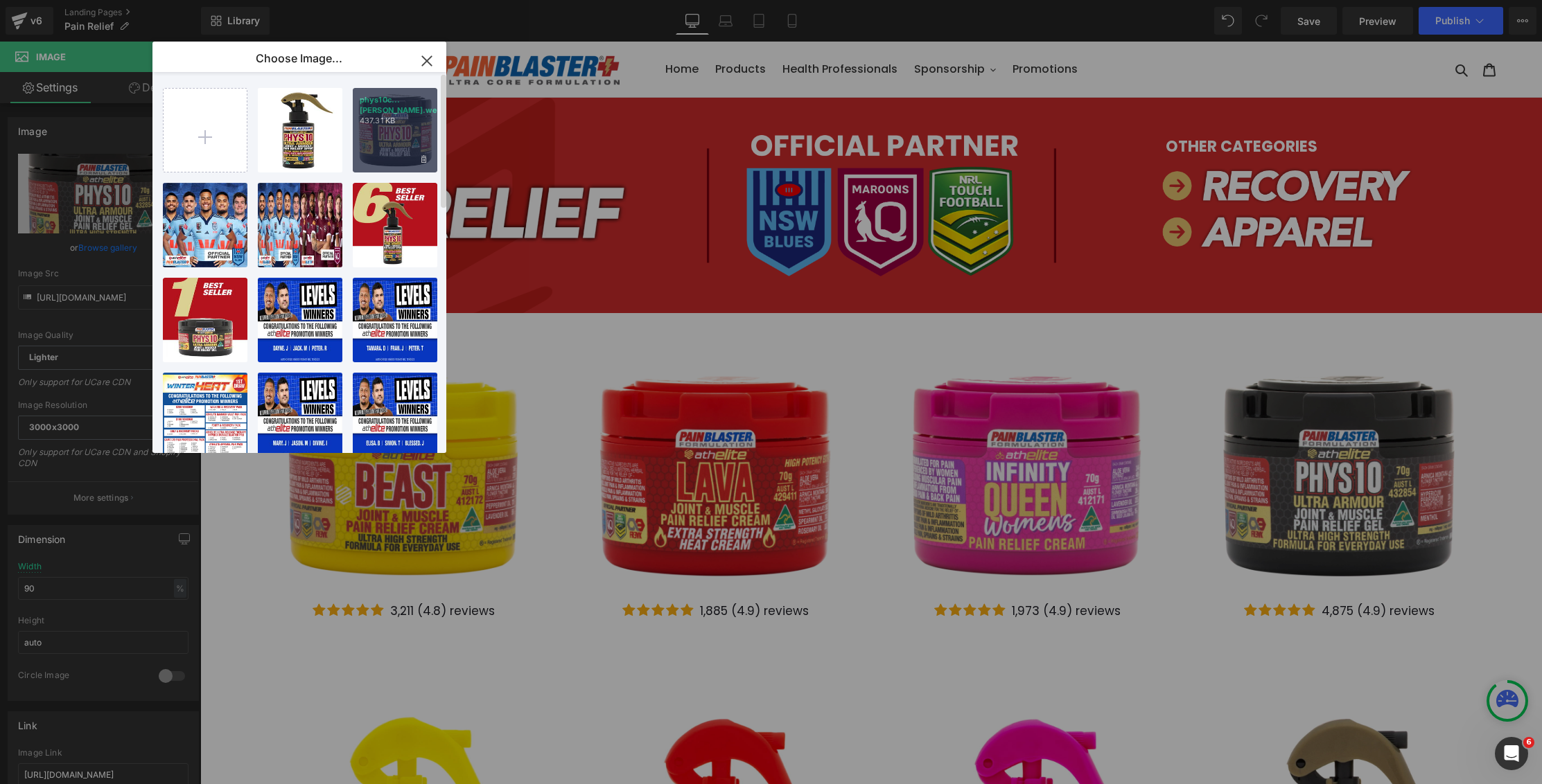
click at [388, 139] on div "phys10c...[PERSON_NAME].webp 437.31 KB" at bounding box center [395, 130] width 84 height 84
type input "[URL][DOMAIN_NAME]"
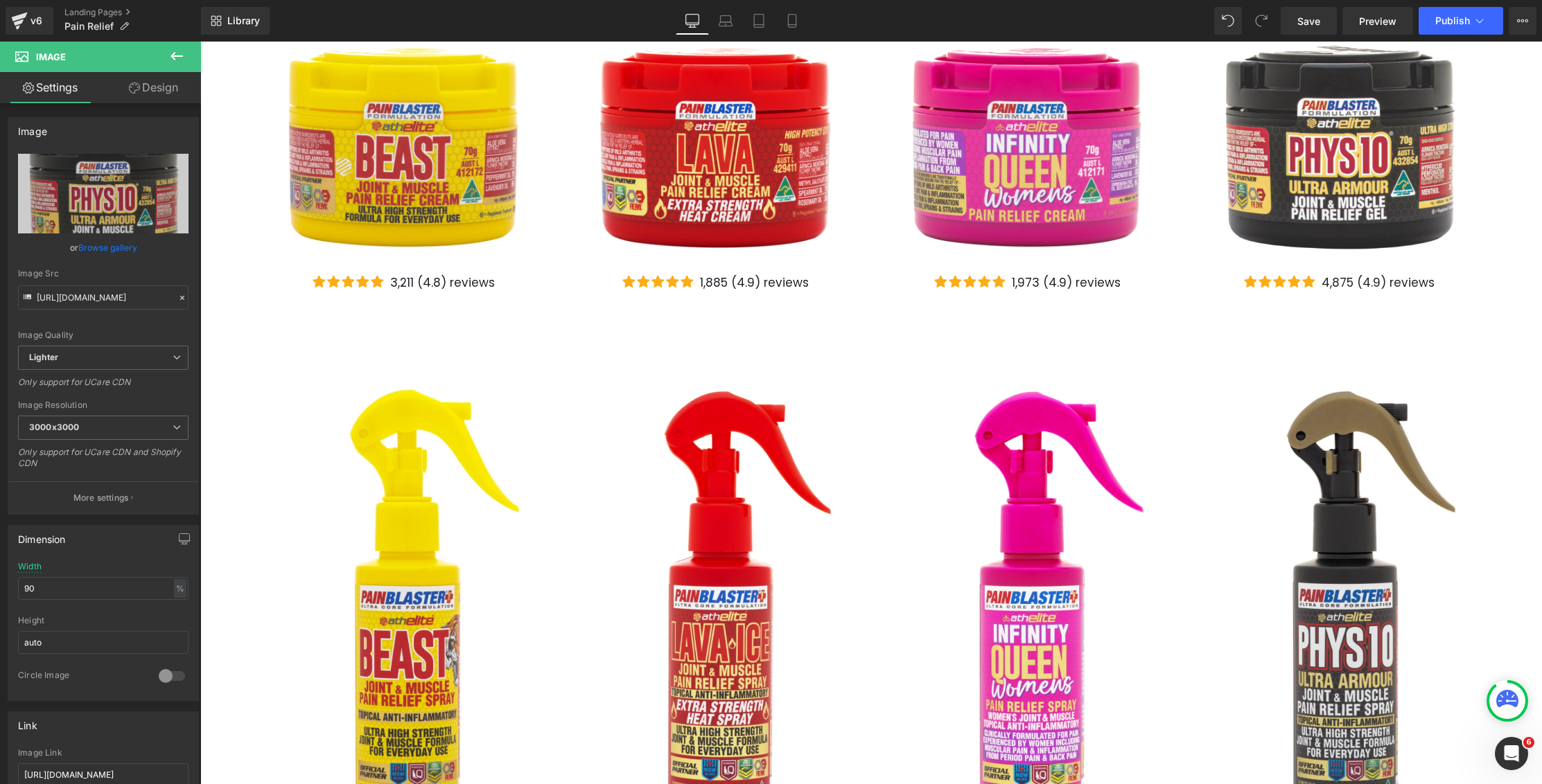
scroll to position [379, 0]
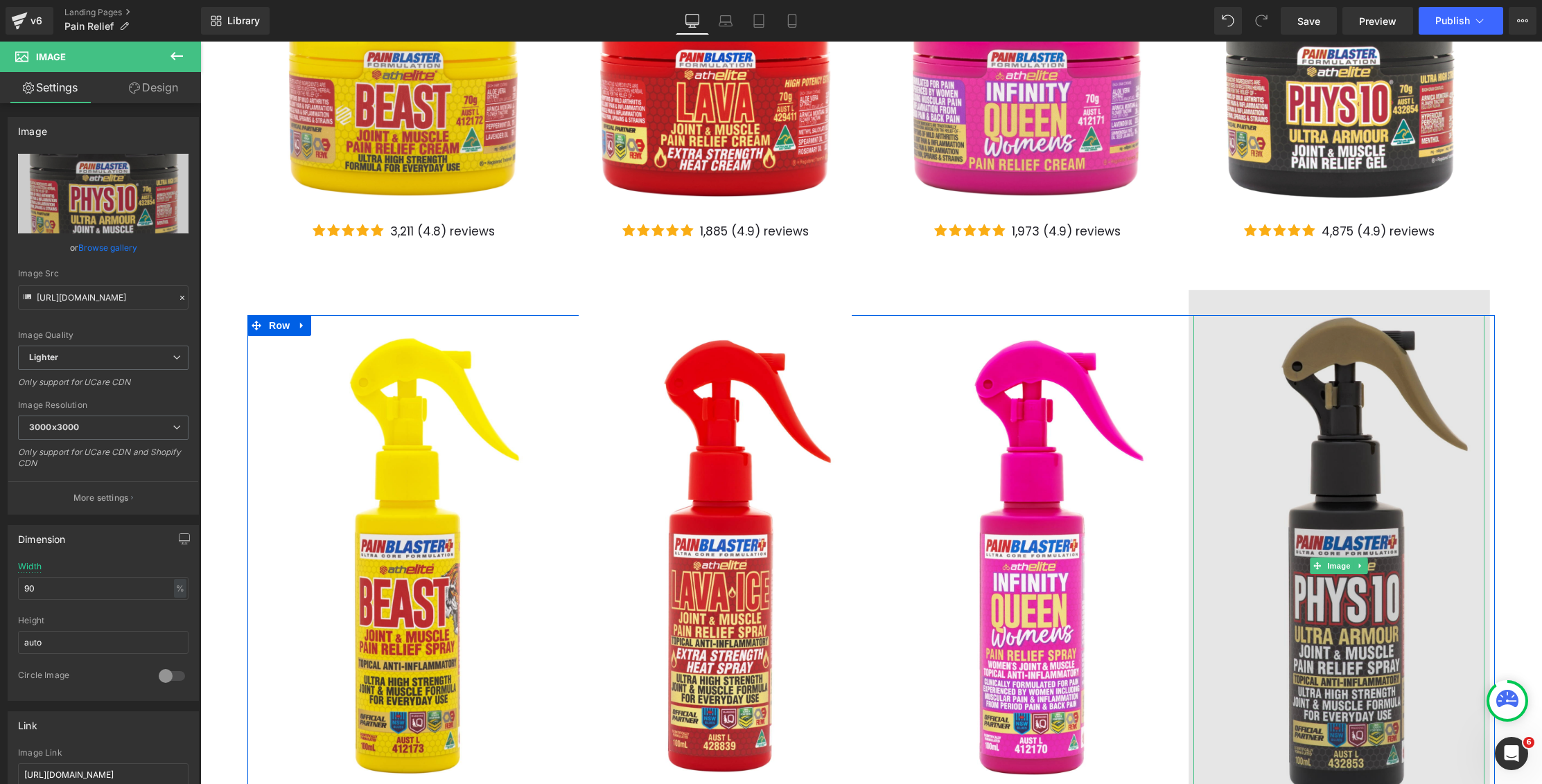
click at [1265, 399] on img at bounding box center [1339, 565] width 301 height 552
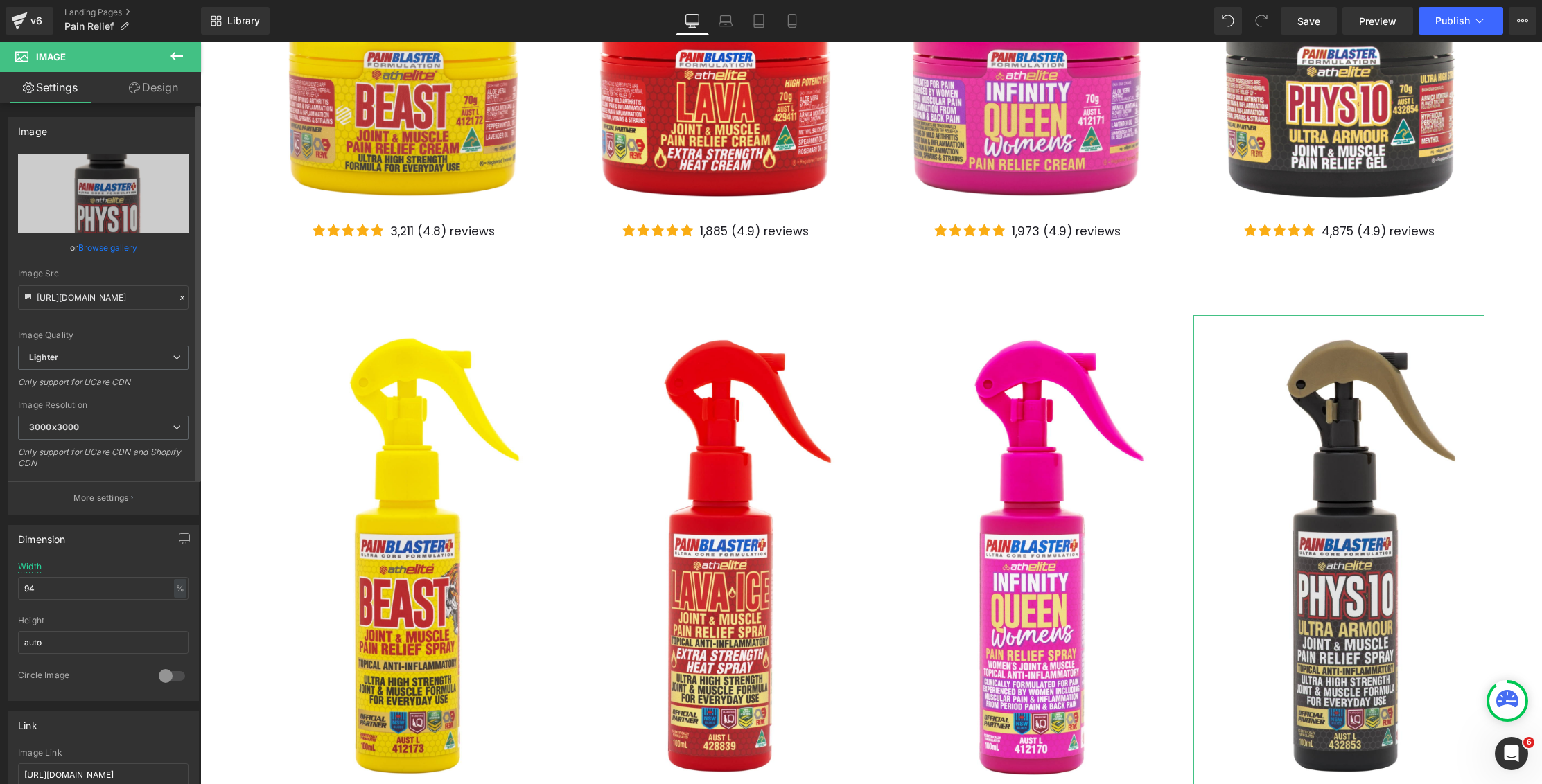
click at [91, 253] on link "Browse gallery" at bounding box center [107, 248] width 58 height 24
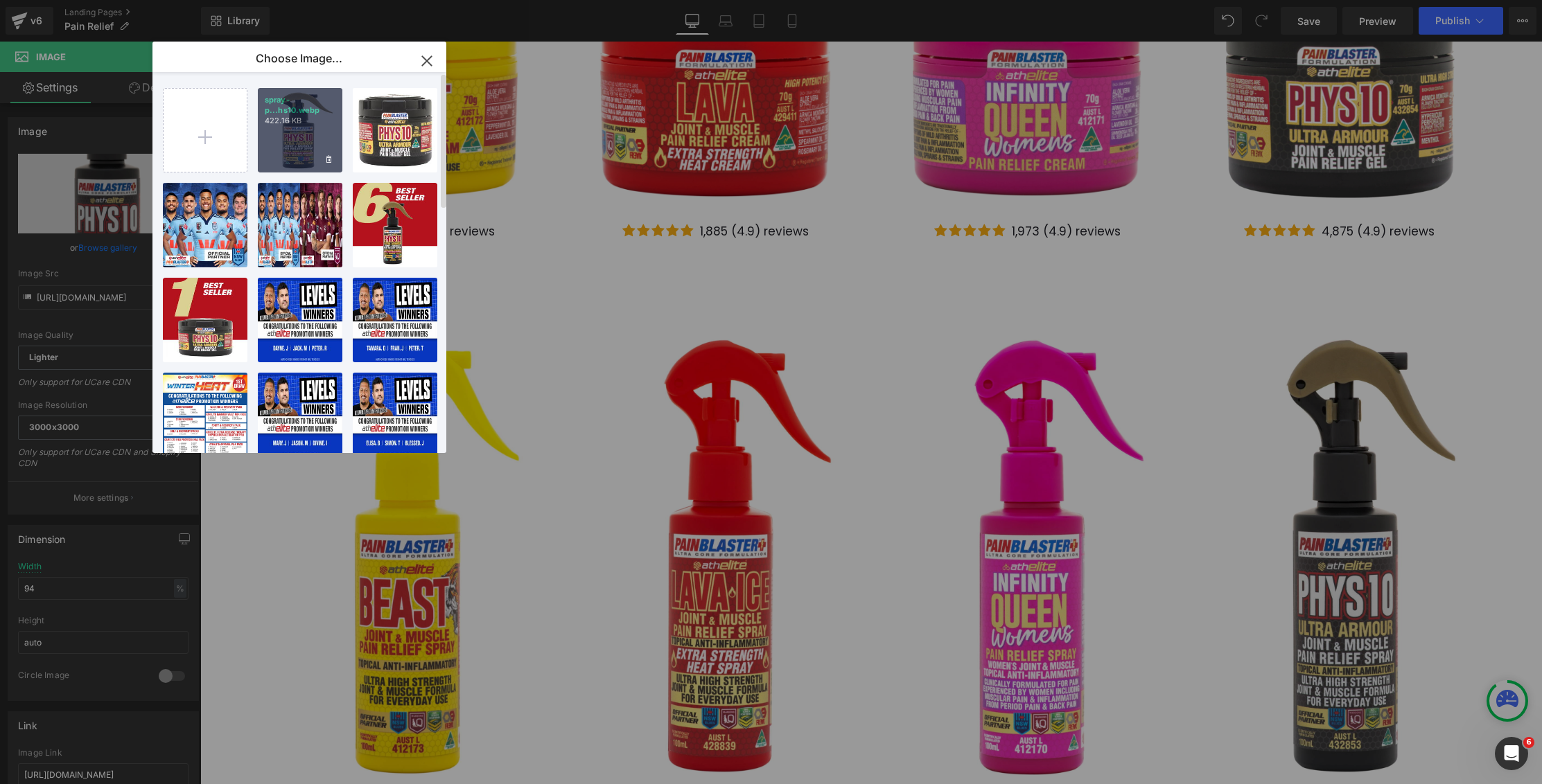
click at [305, 132] on div "spray-p...hs10.webp 422.16 KB" at bounding box center [300, 130] width 84 height 84
type input "[URL][DOMAIN_NAME]"
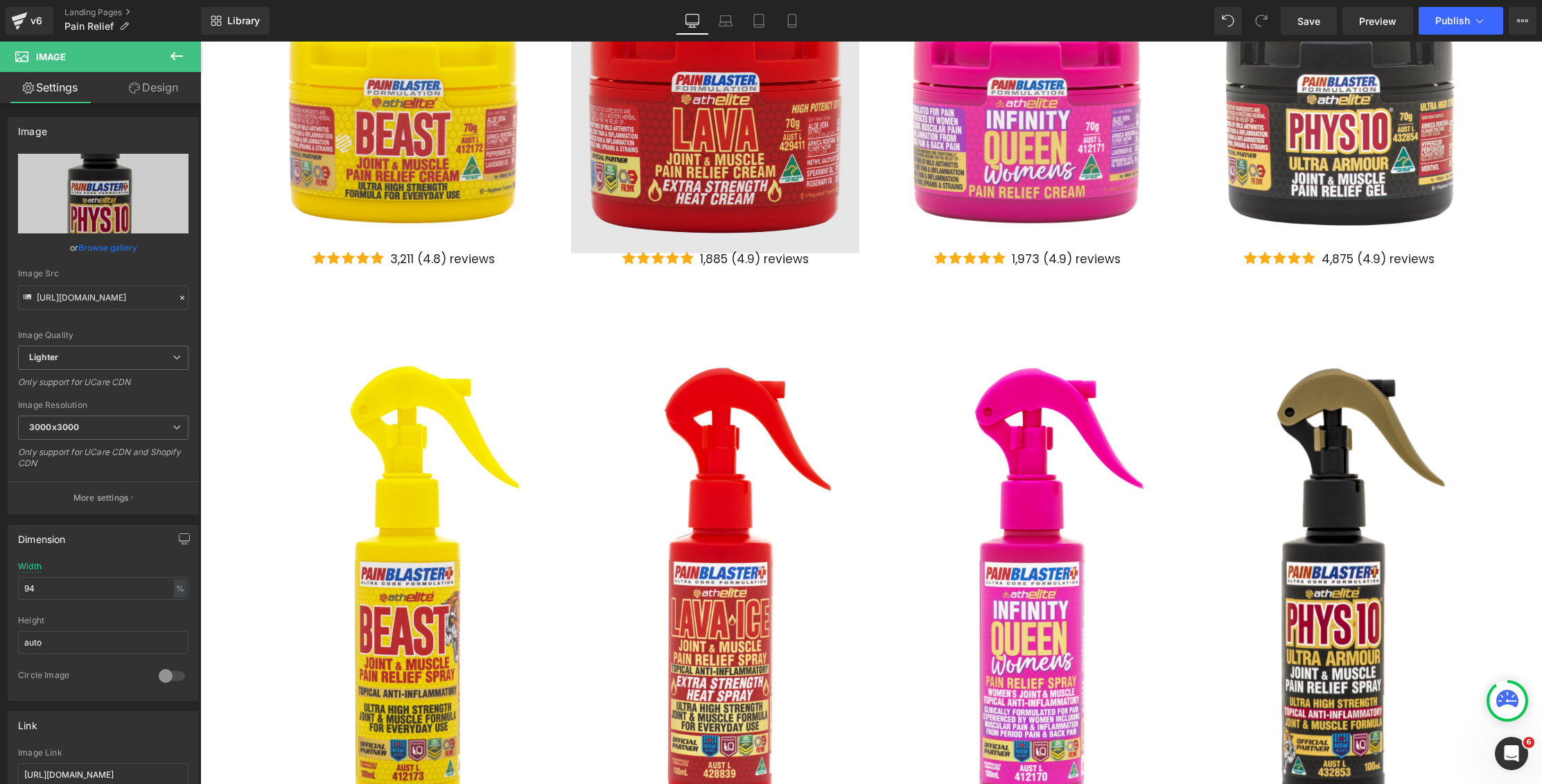
scroll to position [0, 0]
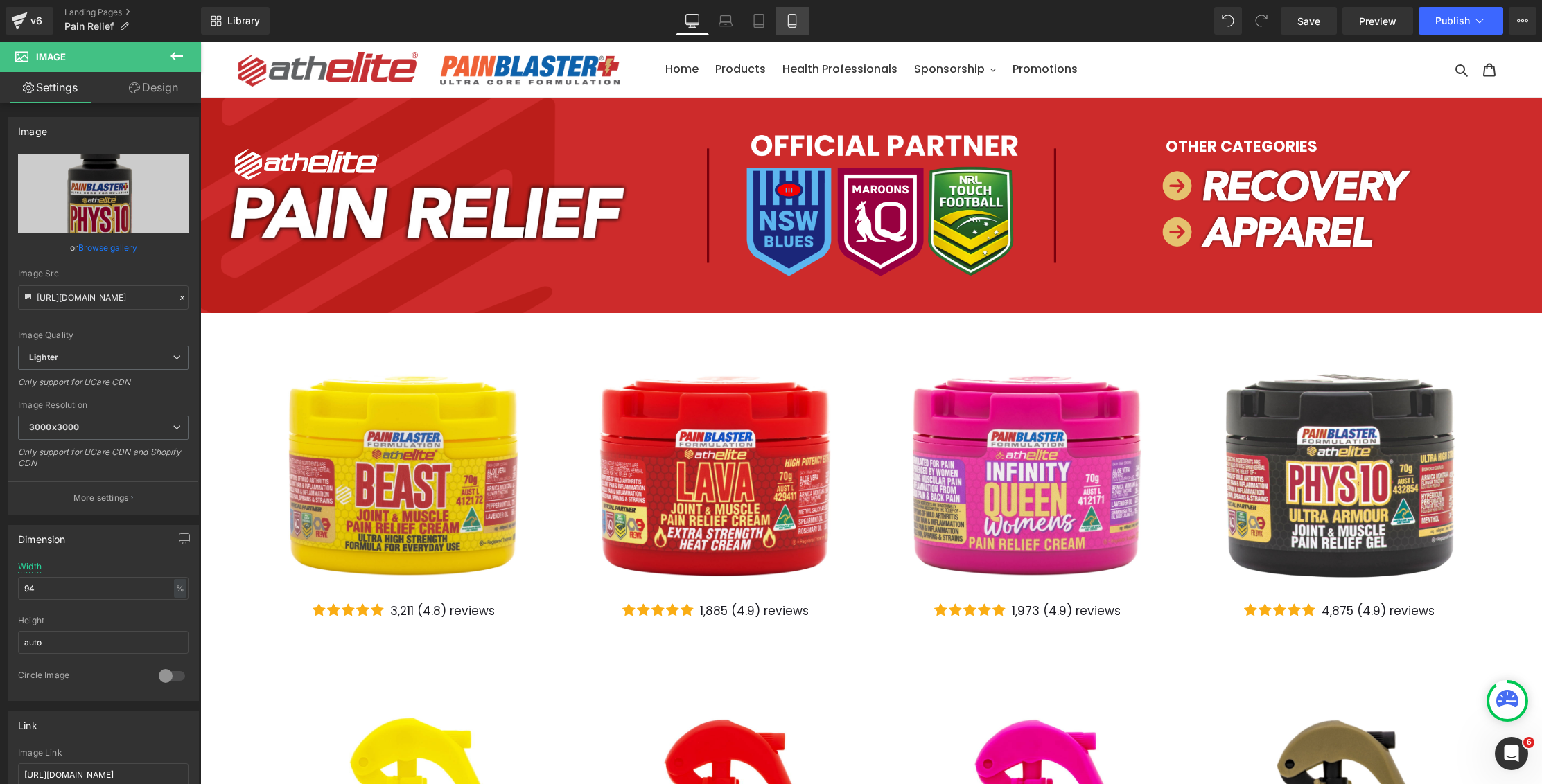
click at [803, 24] on link "Mobile" at bounding box center [791, 21] width 33 height 28
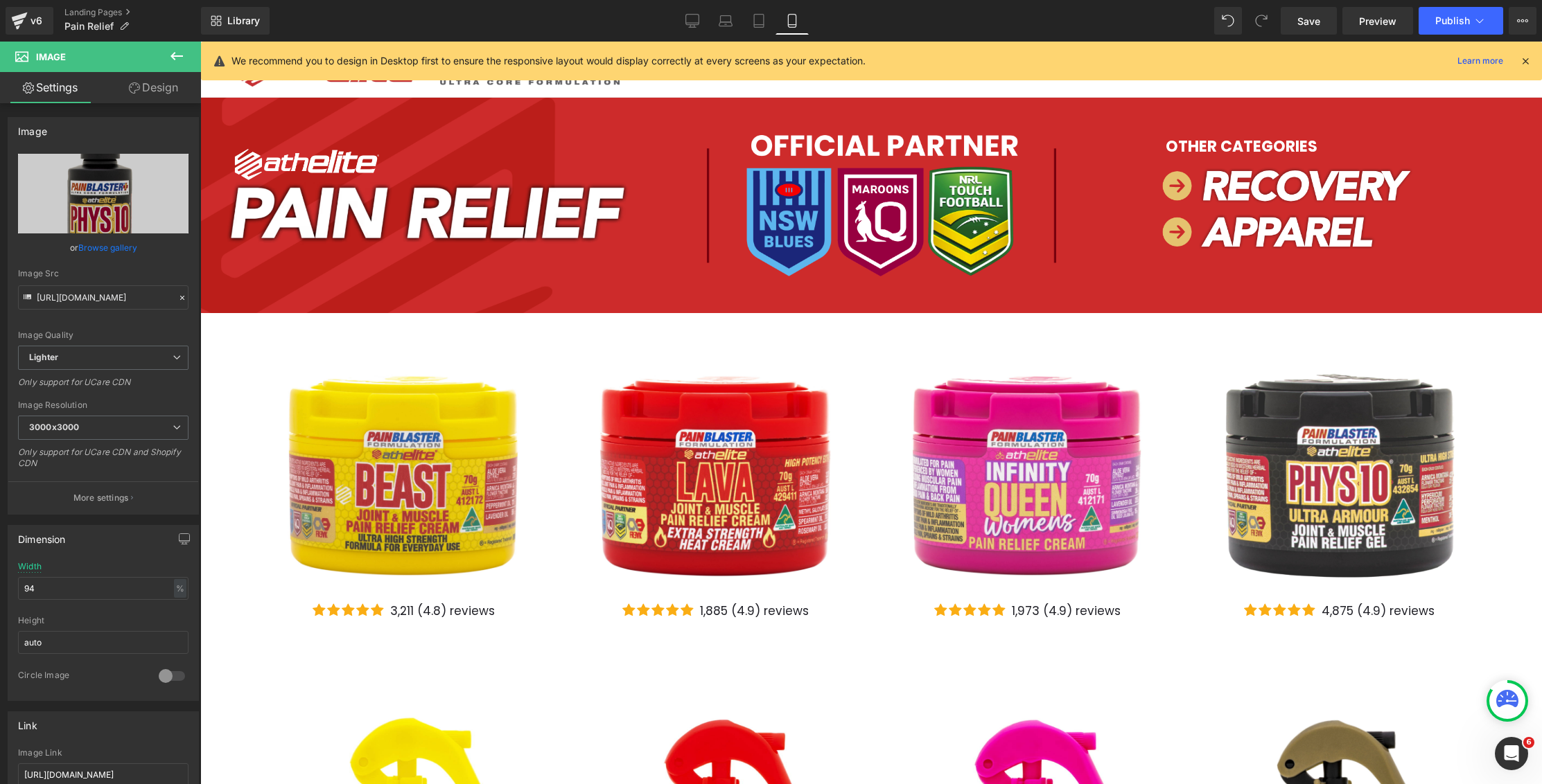
type input "70"
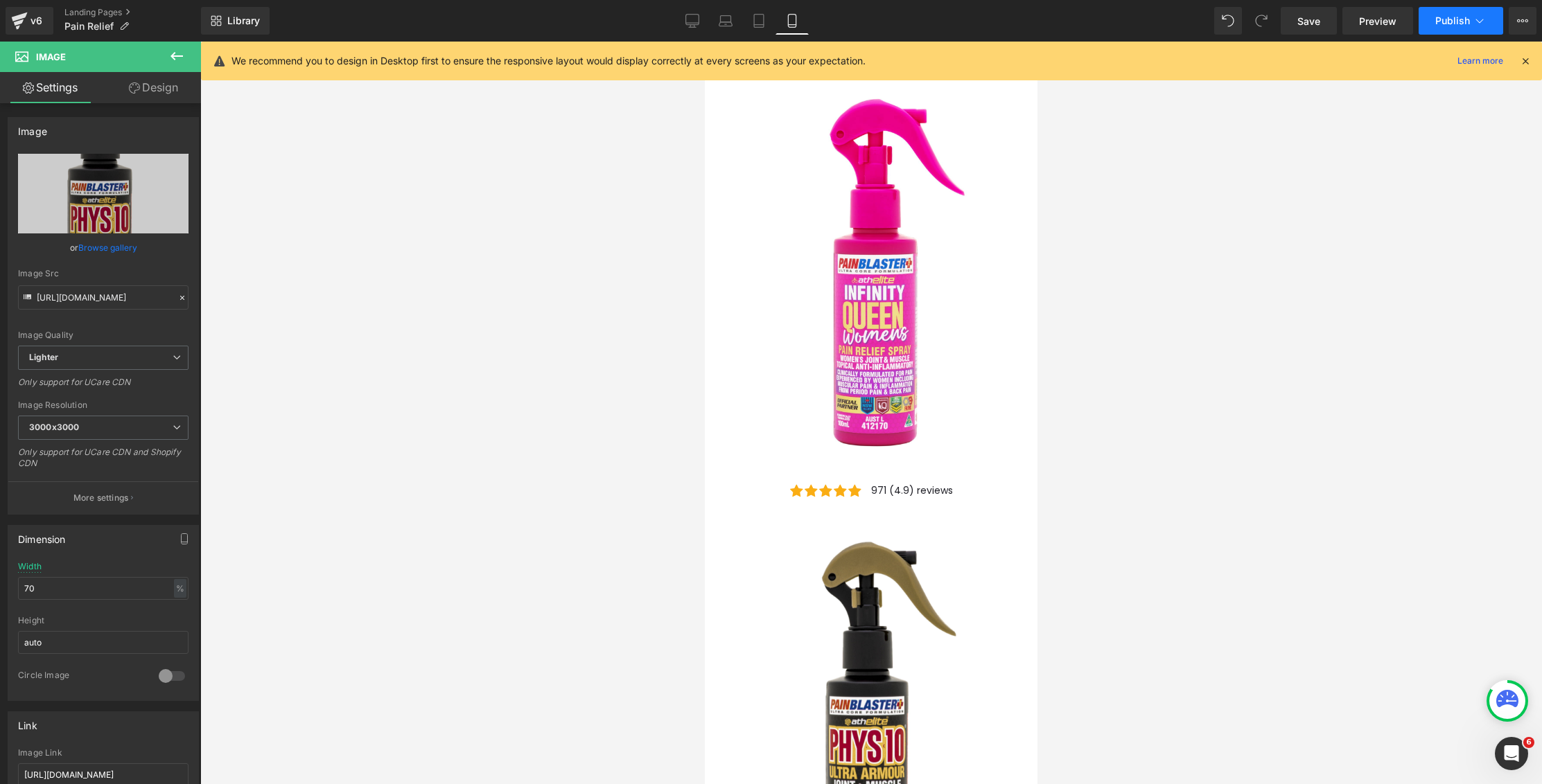
scroll to position [2169, 0]
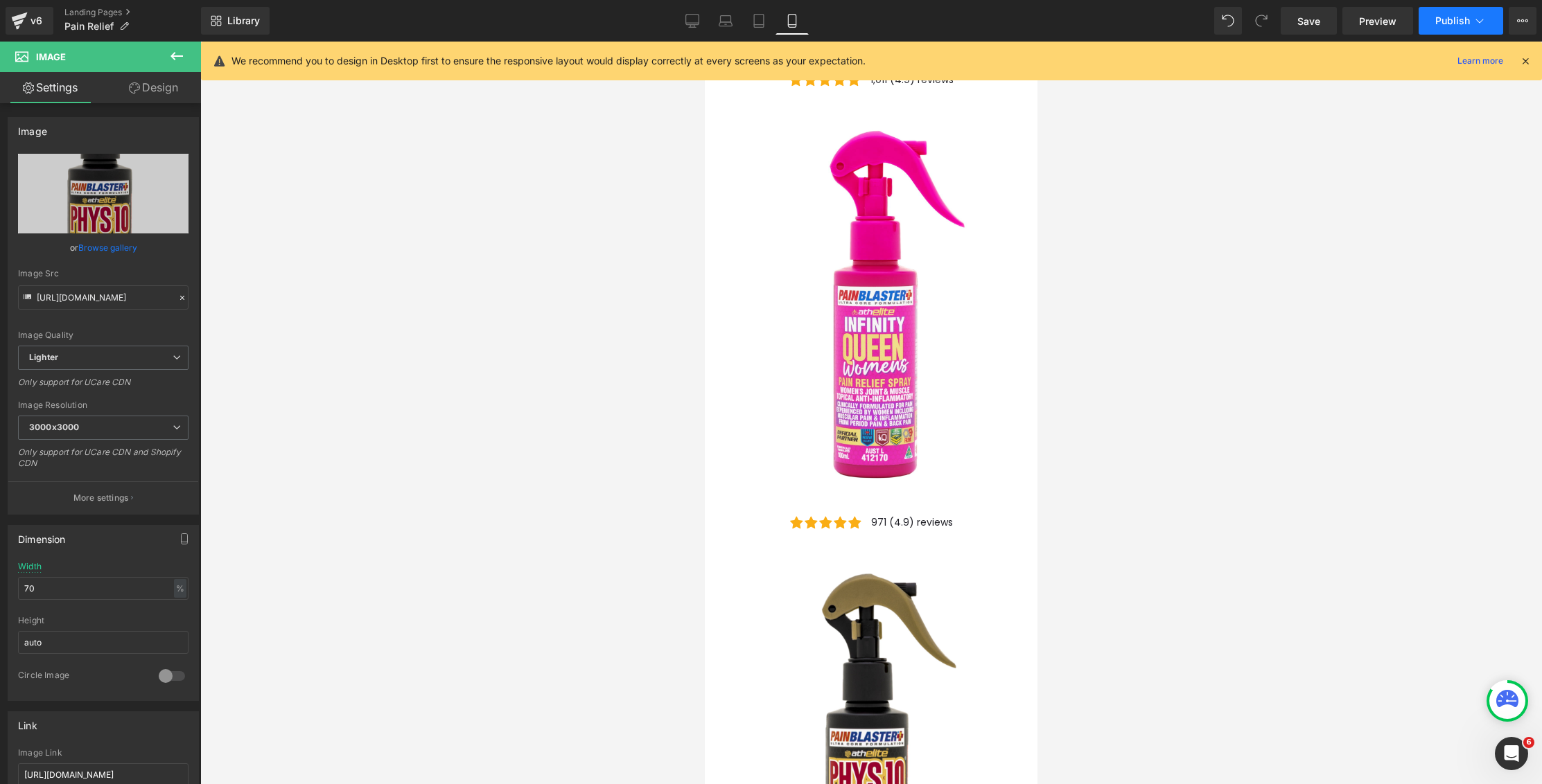
click at [1450, 19] on span "Publish" at bounding box center [1452, 21] width 35 height 11
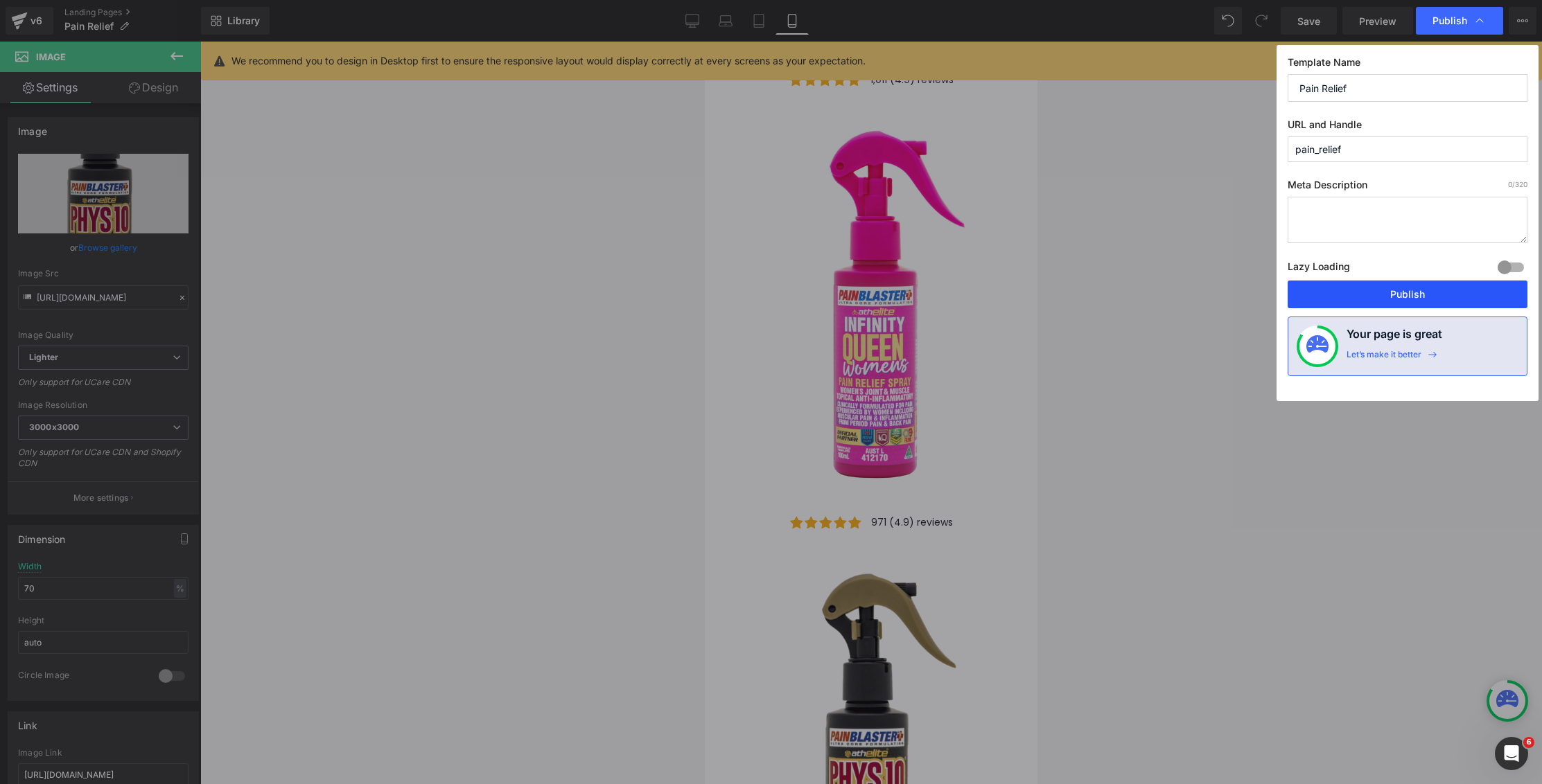
click at [0, 0] on button "Publish" at bounding box center [0, 0] width 0 height 0
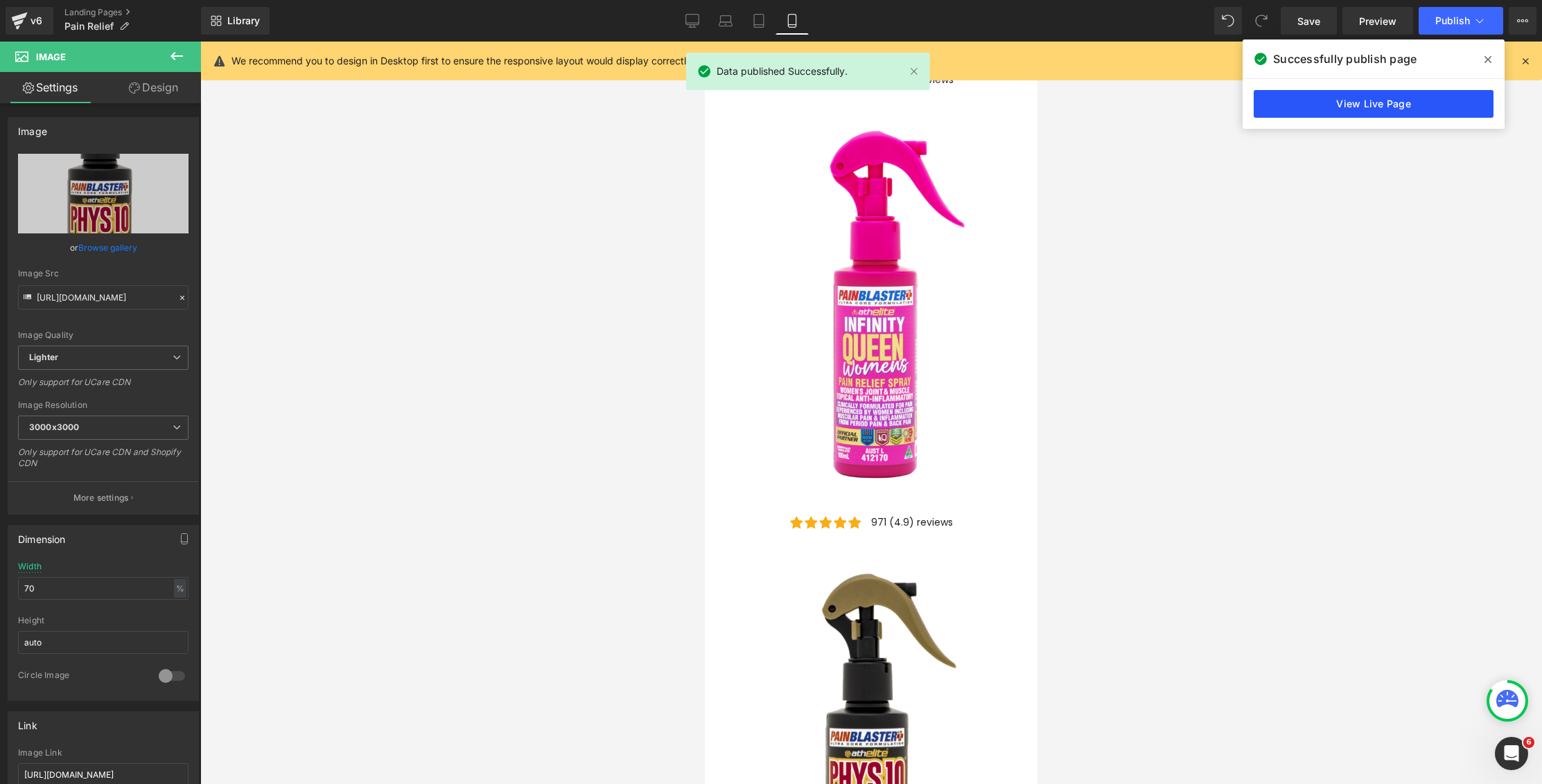
click at [0, 0] on link "View Live Page" at bounding box center [0, 0] width 0 height 0
